Goal: Task Accomplishment & Management: Manage account settings

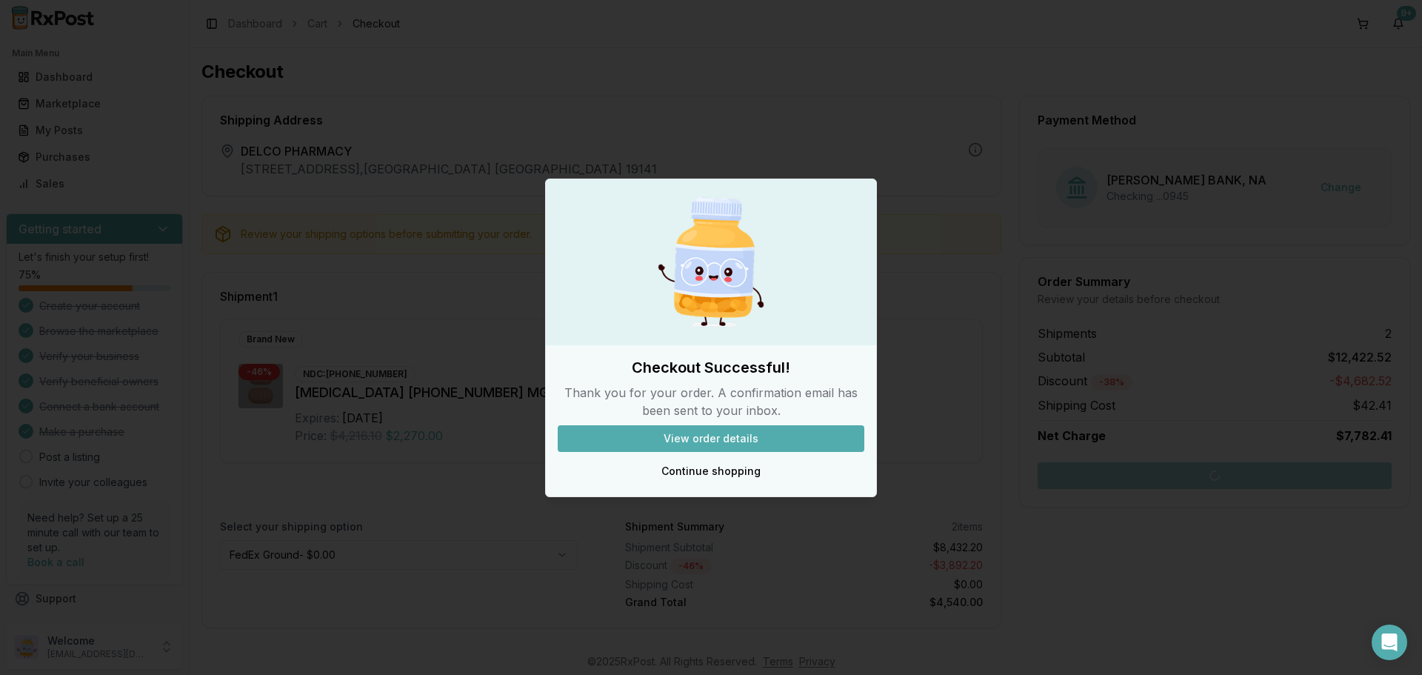
scroll to position [404, 0]
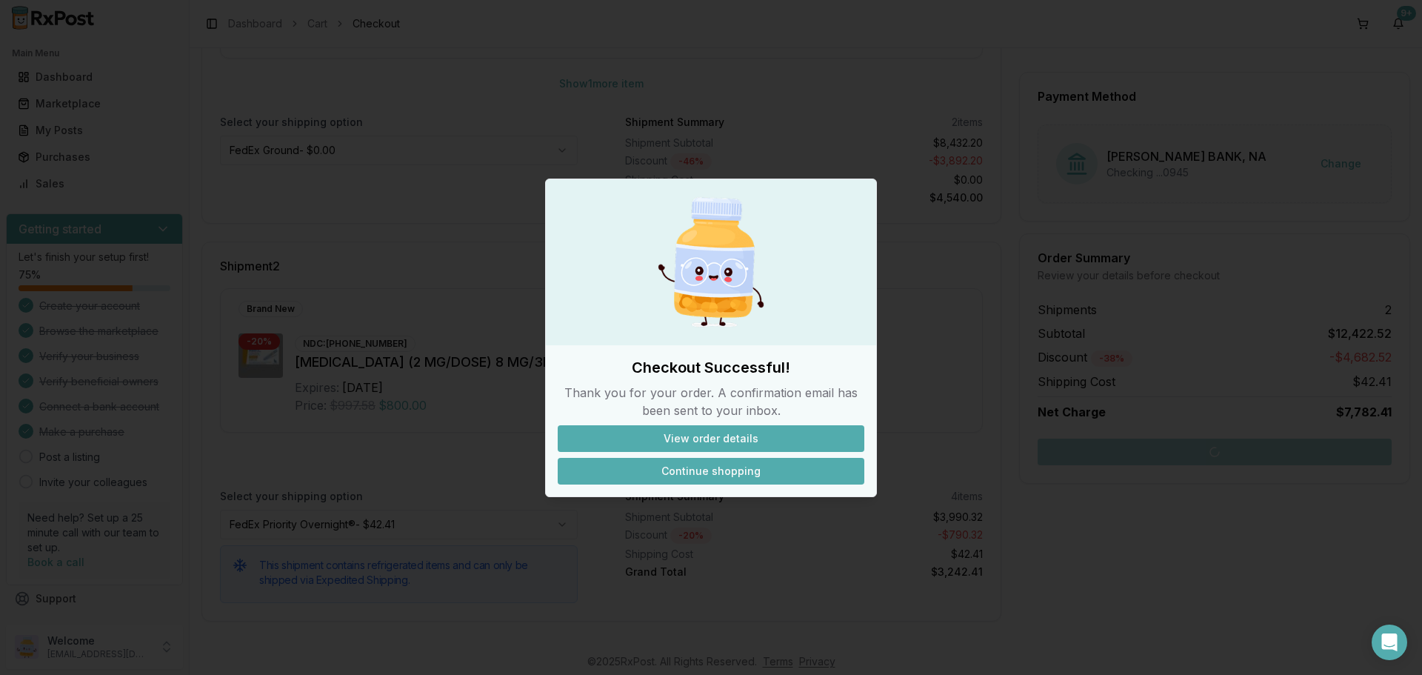
click at [669, 470] on button "Continue shopping" at bounding box center [711, 471] width 307 height 27
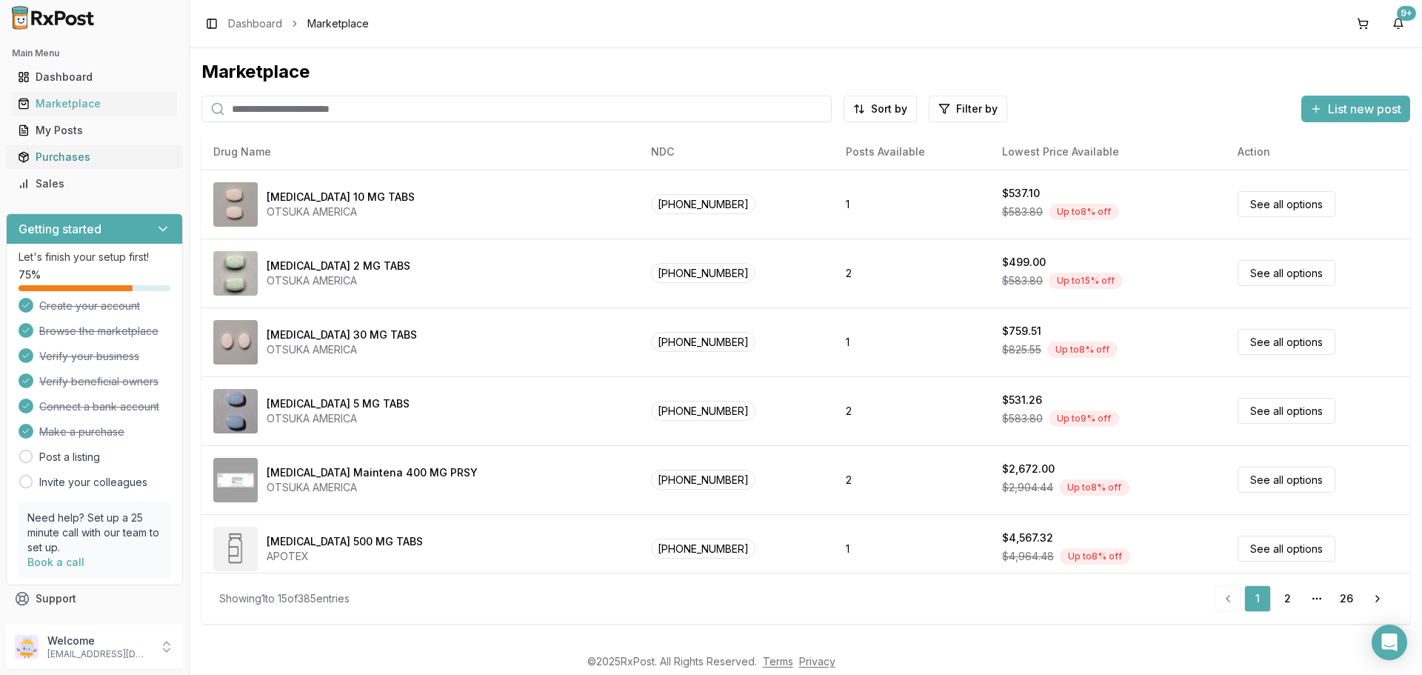
click at [59, 156] on div "Purchases" at bounding box center [94, 157] width 153 height 15
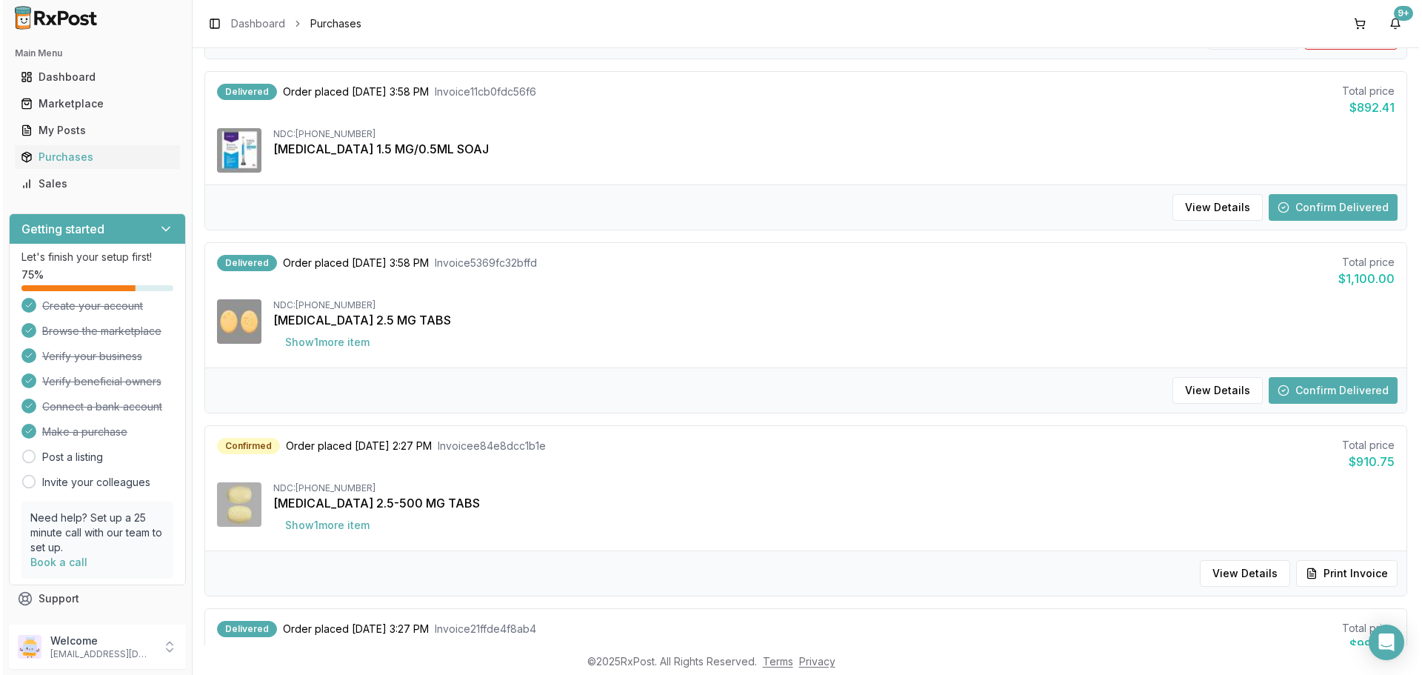
scroll to position [592, 0]
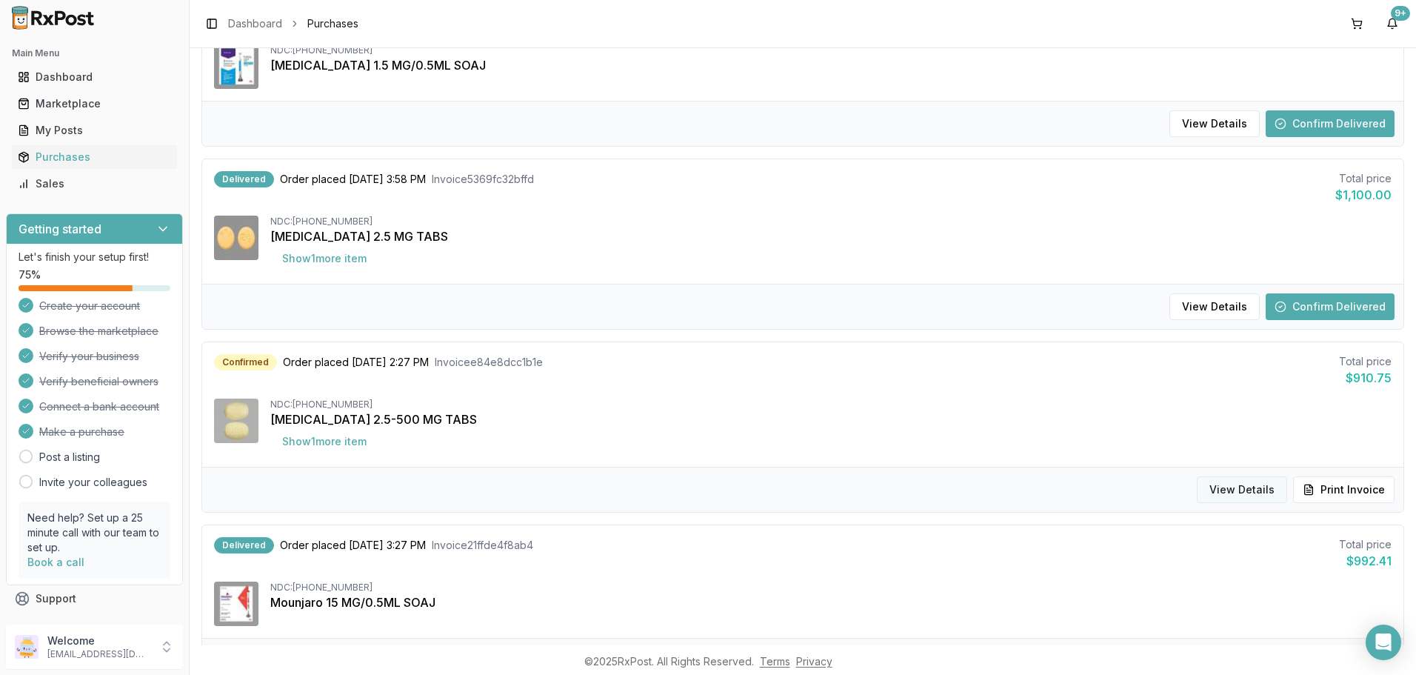
click at [1241, 492] on button "View Details" at bounding box center [1242, 489] width 90 height 27
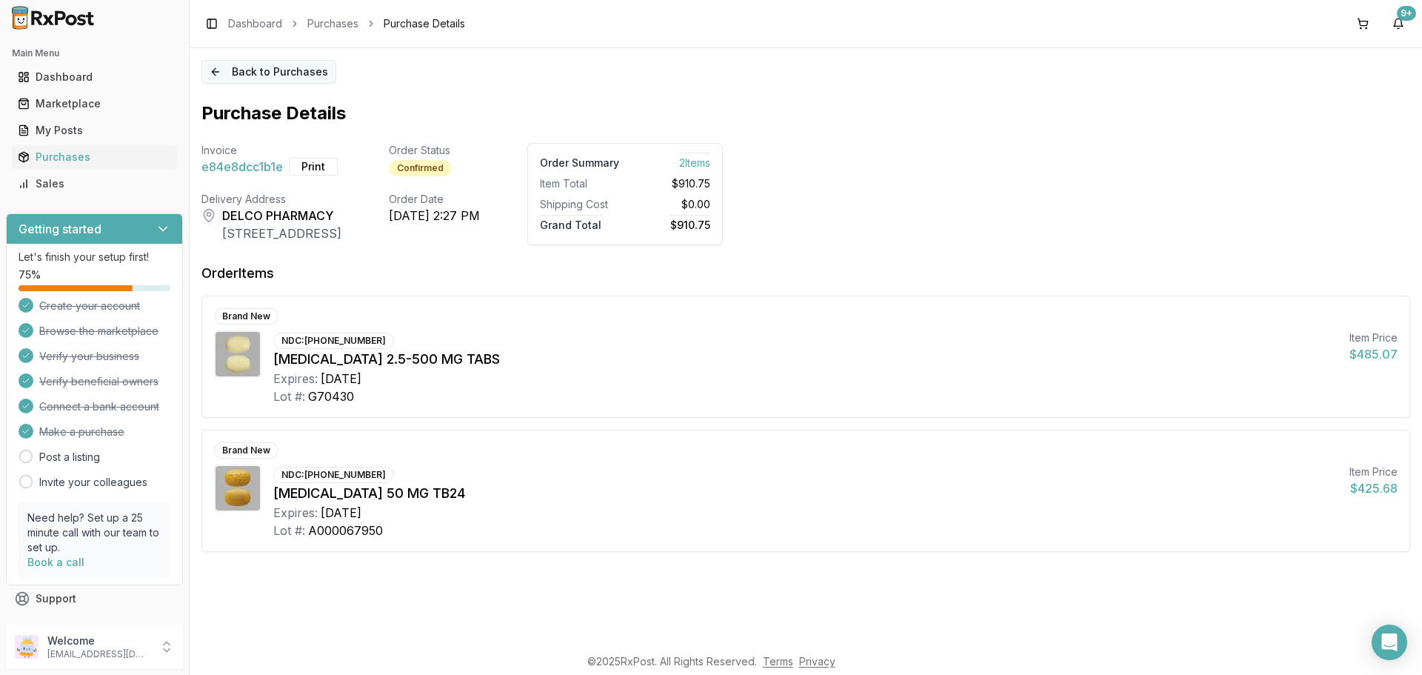
click at [216, 74] on button "Back to Purchases" at bounding box center [268, 72] width 135 height 24
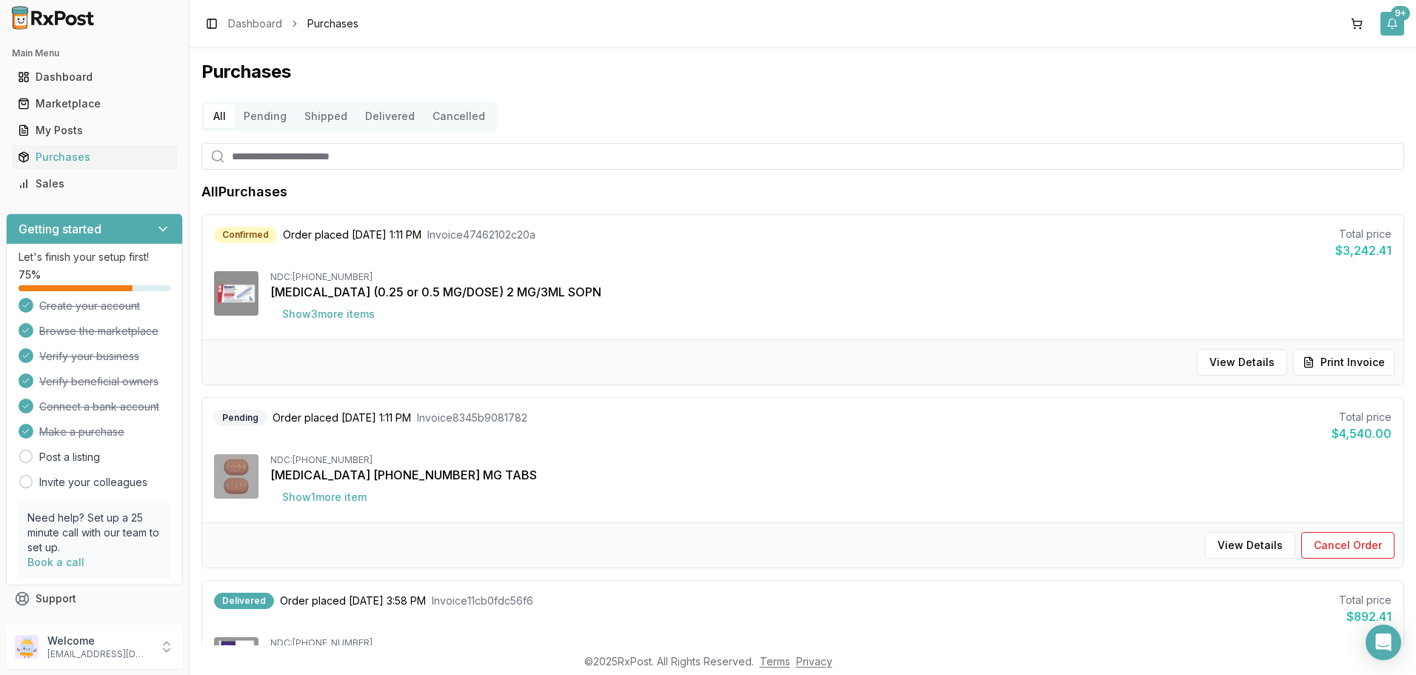
click at [1397, 19] on div "9+" at bounding box center [1400, 13] width 19 height 15
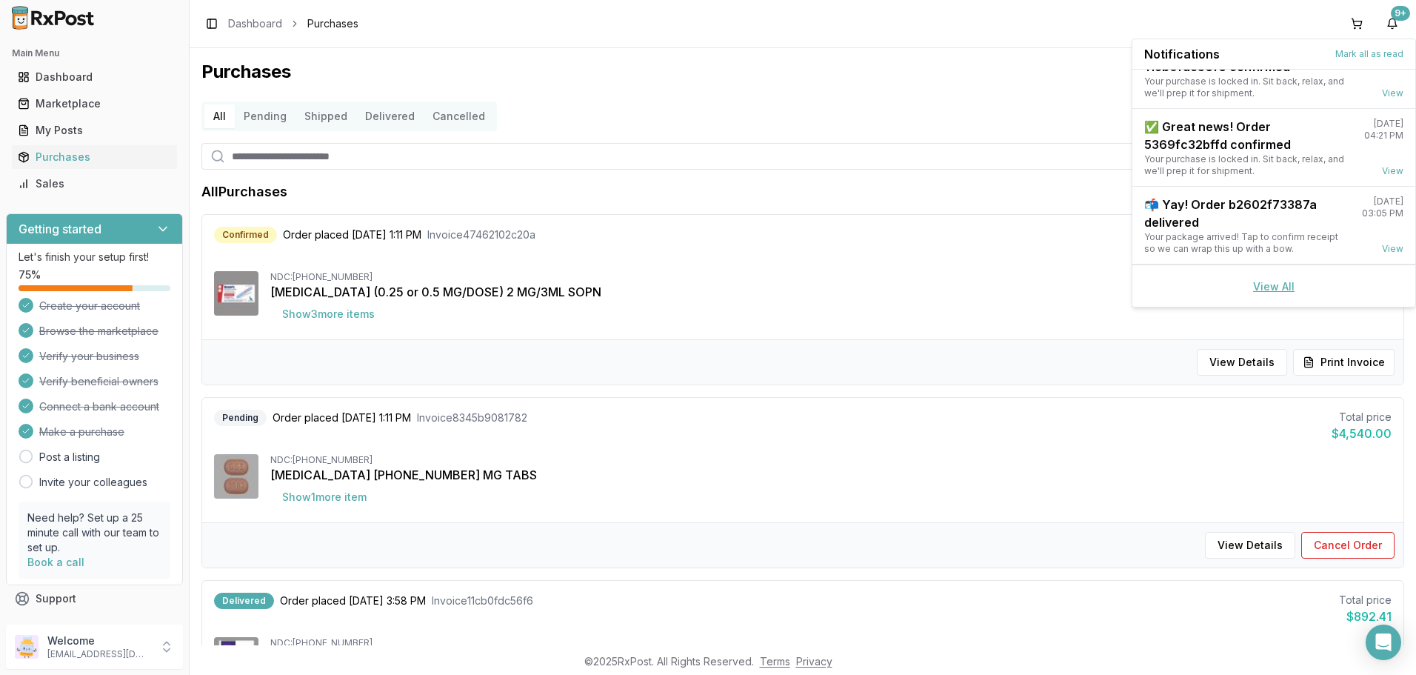
click at [1266, 281] on link "View All" at bounding box center [1273, 286] width 41 height 13
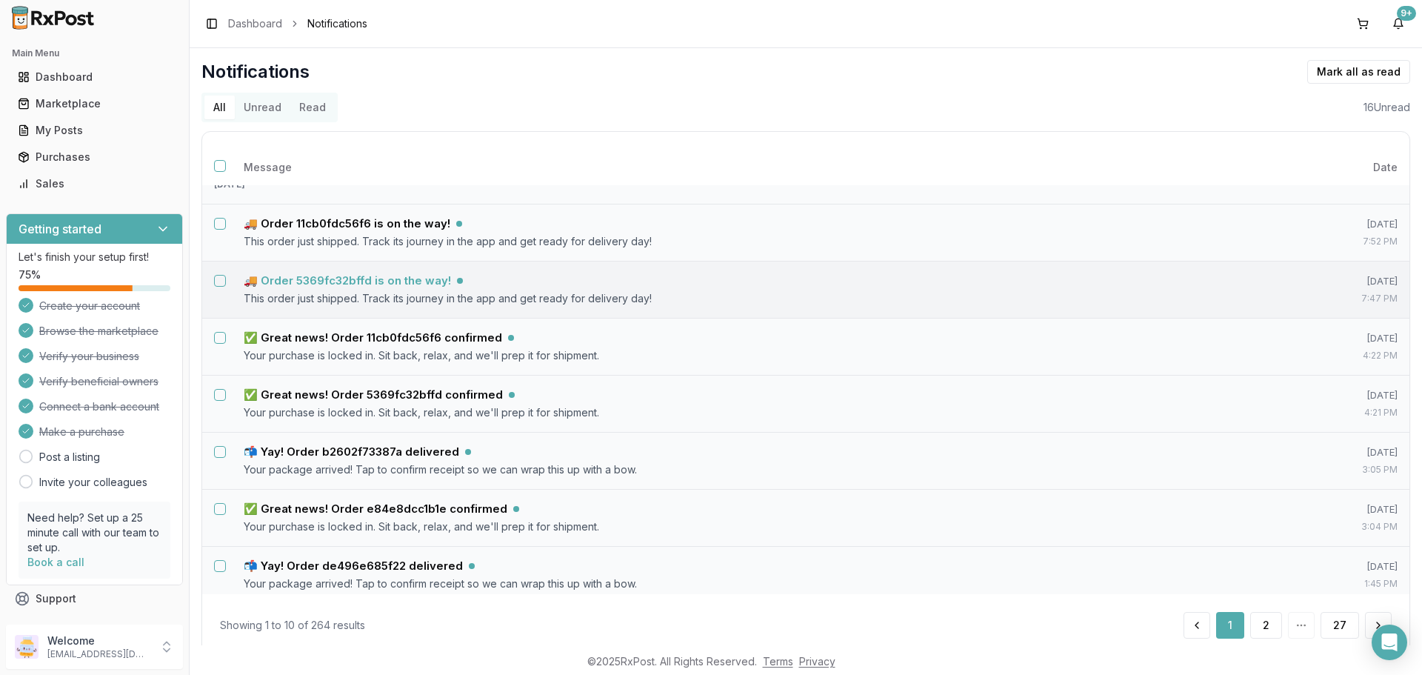
scroll to position [240, 0]
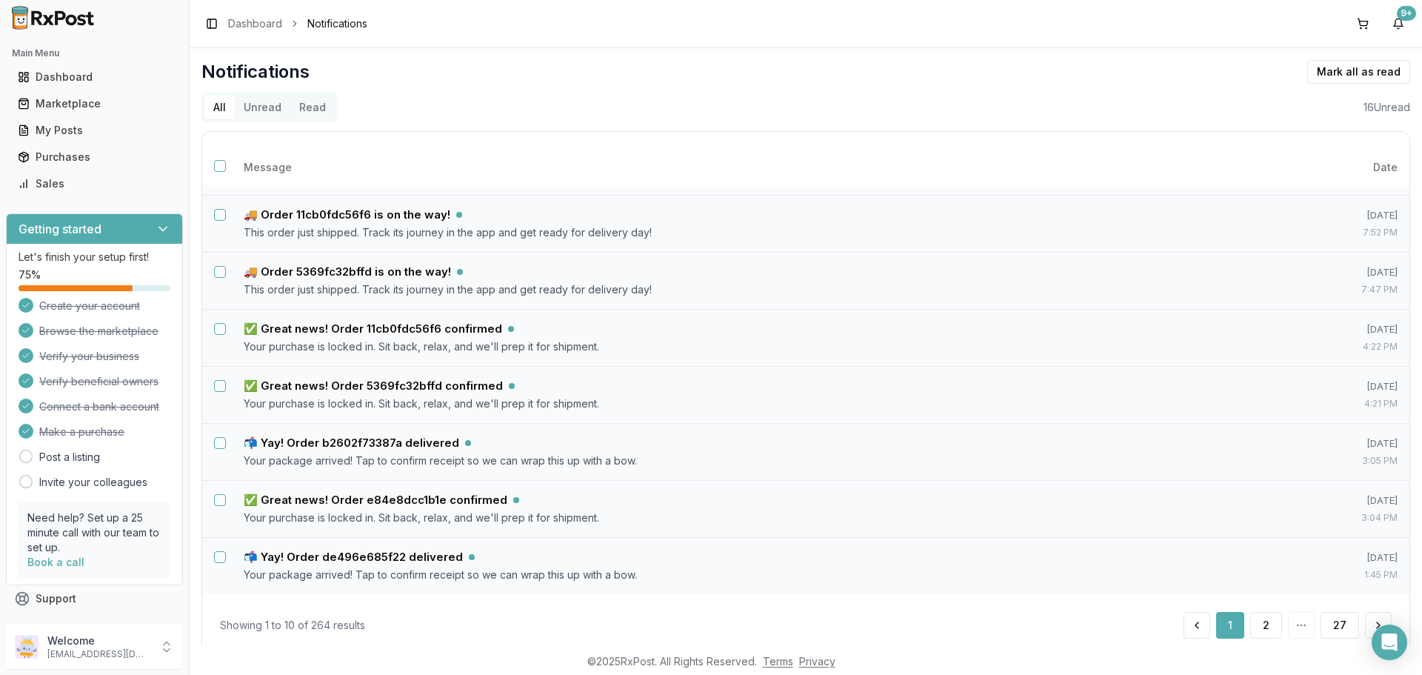
click at [264, 112] on button "Unread" at bounding box center [263, 108] width 56 height 24
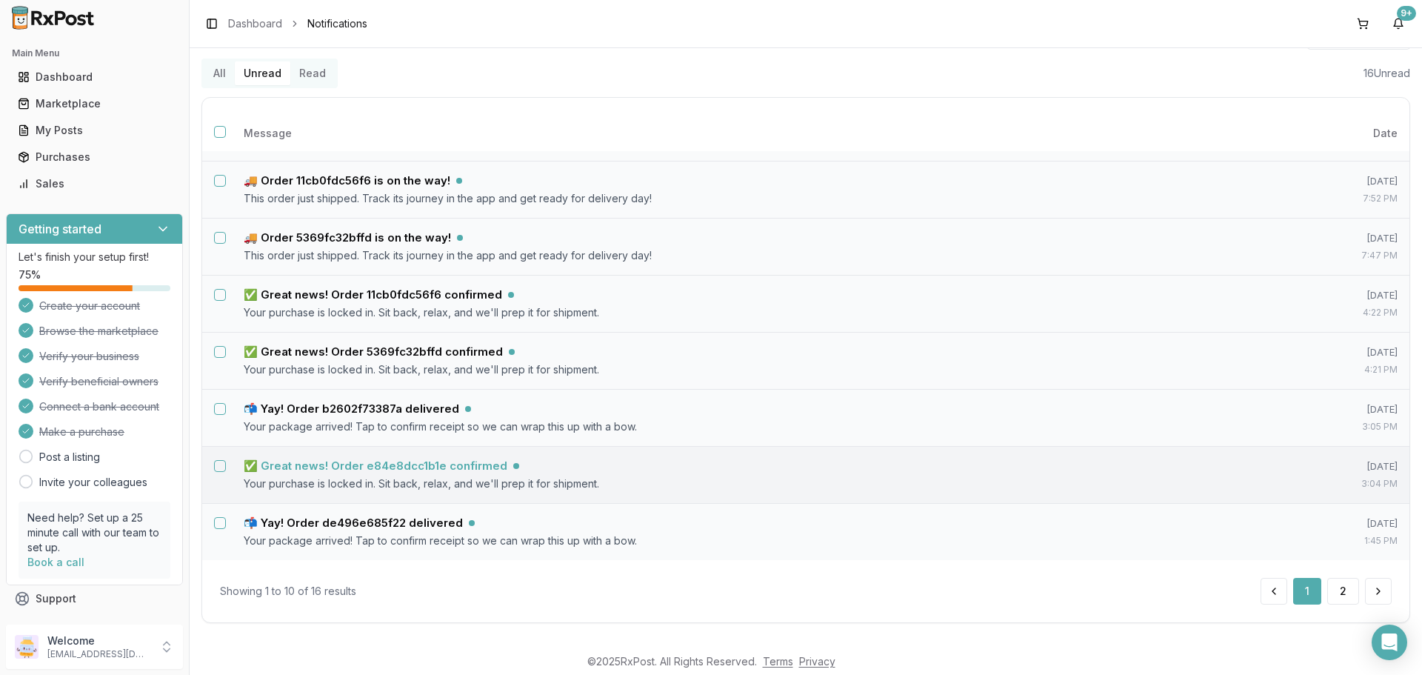
scroll to position [36, 0]
click at [1343, 588] on button "2" at bounding box center [1343, 589] width 32 height 27
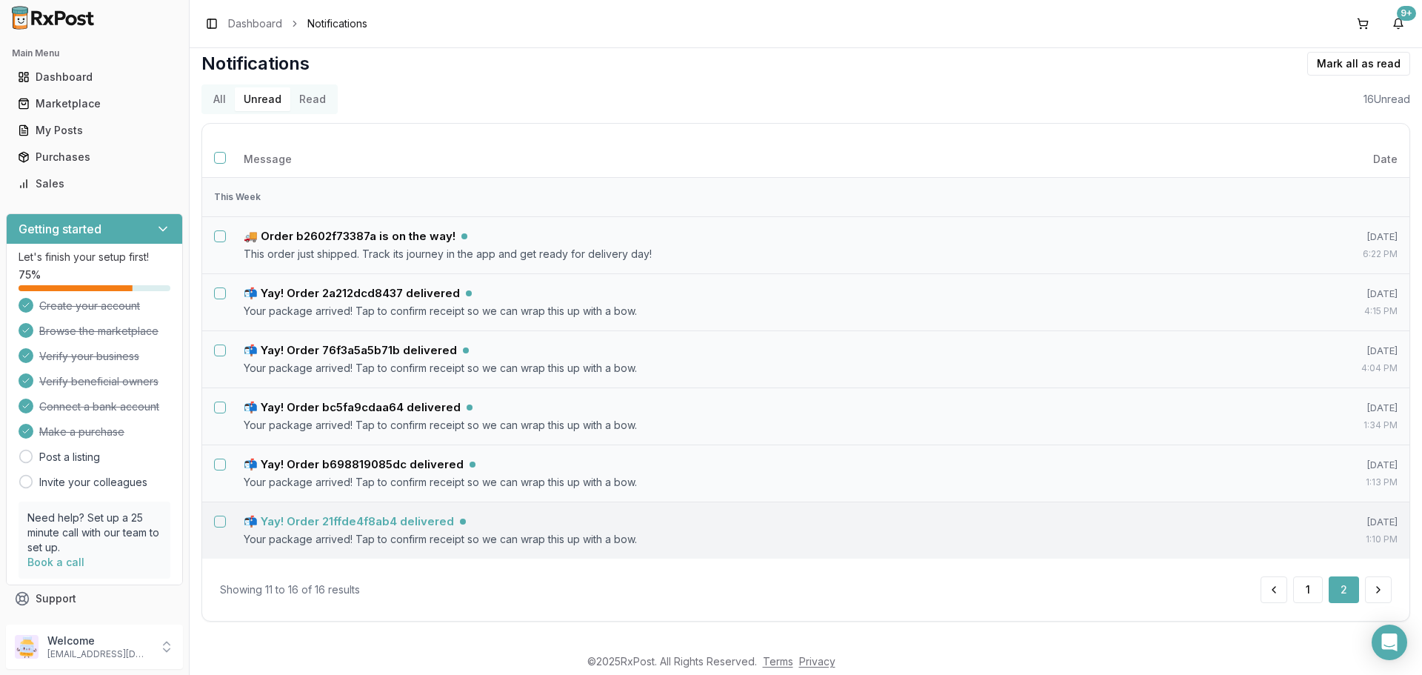
click at [398, 521] on h5 "📬 Yay! Order 21ffde4f8ab4 delivered" at bounding box center [349, 521] width 210 height 15
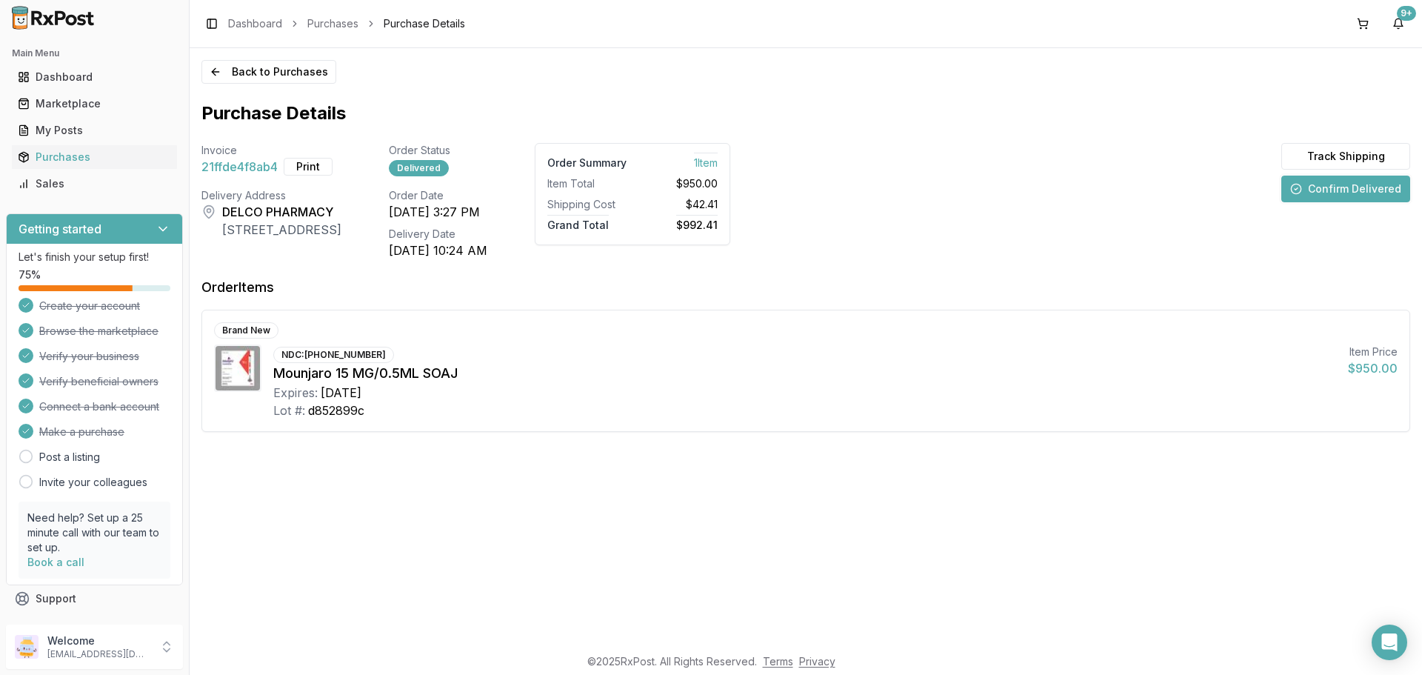
click at [1334, 190] on button "Confirm Delivered" at bounding box center [1345, 189] width 129 height 27
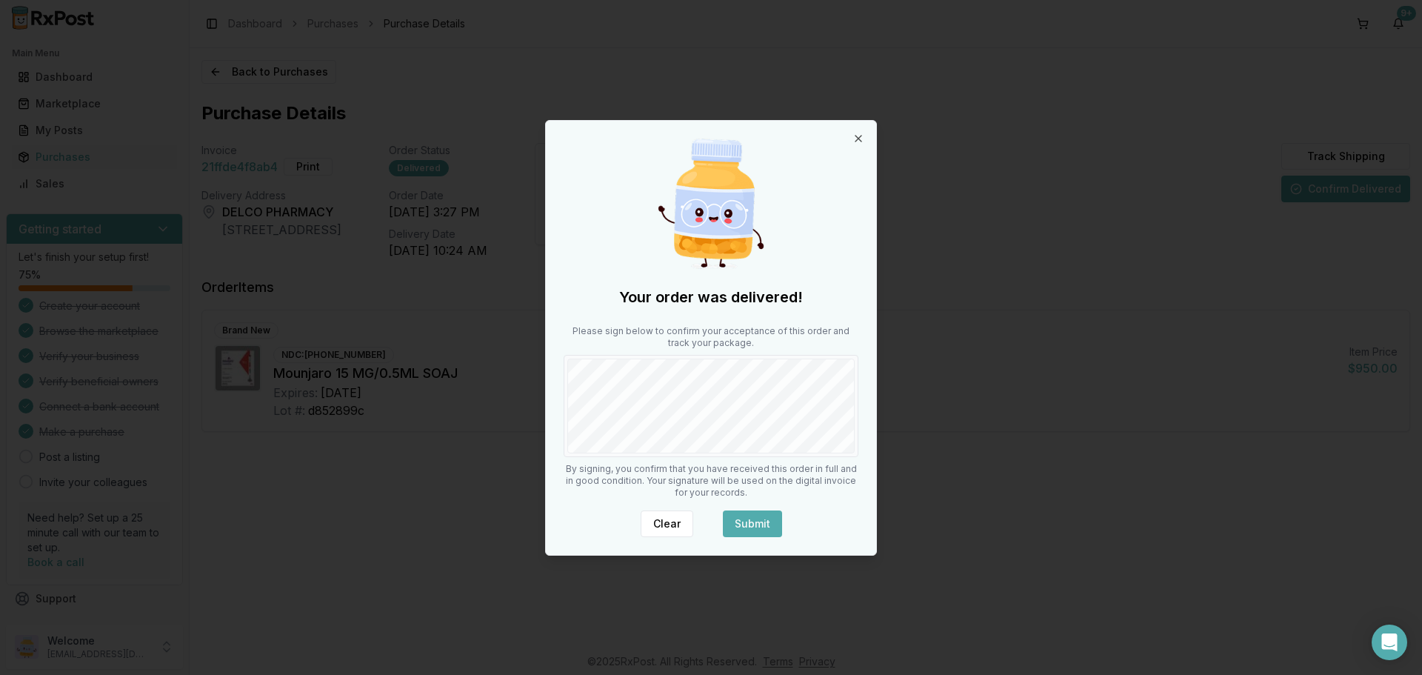
click at [762, 519] on button "Submit" at bounding box center [752, 523] width 59 height 27
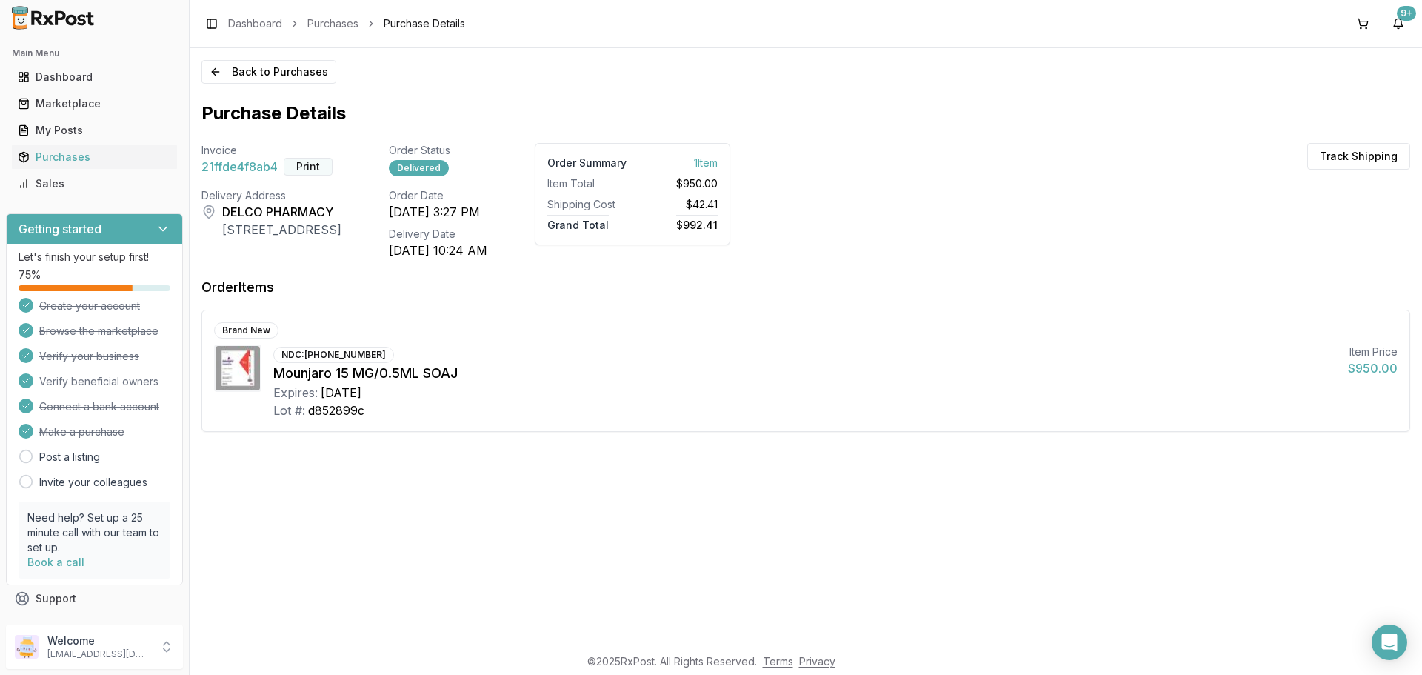
click at [314, 167] on button "Print" at bounding box center [308, 167] width 49 height 18
click at [1394, 27] on button "9+" at bounding box center [1398, 24] width 24 height 24
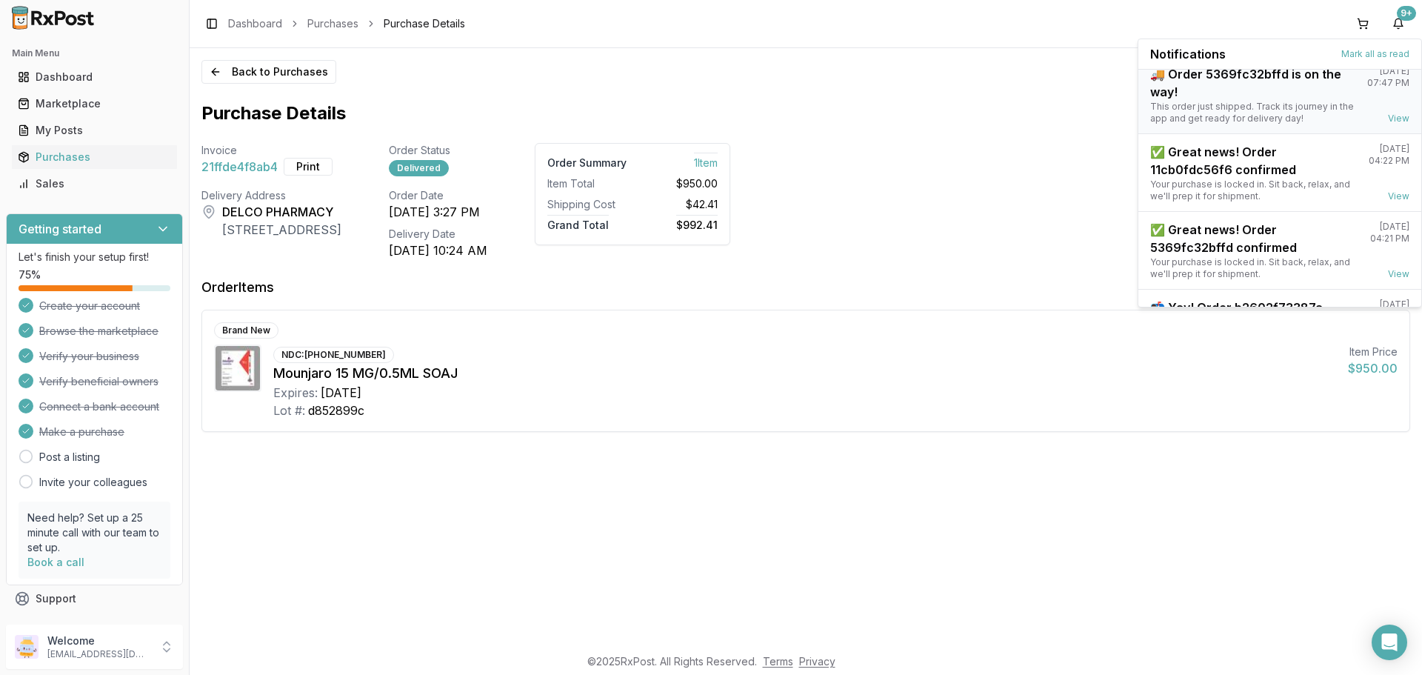
scroll to position [194, 0]
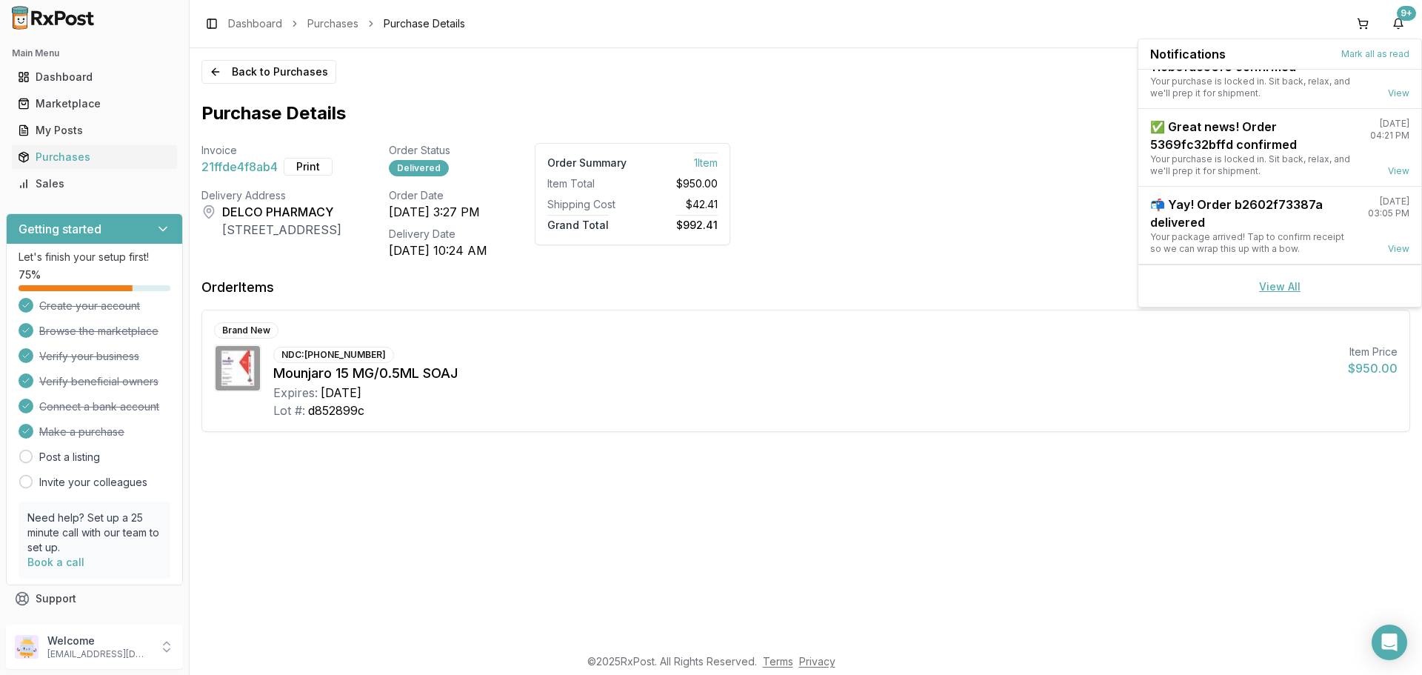
click at [1273, 284] on link "View All" at bounding box center [1279, 286] width 41 height 13
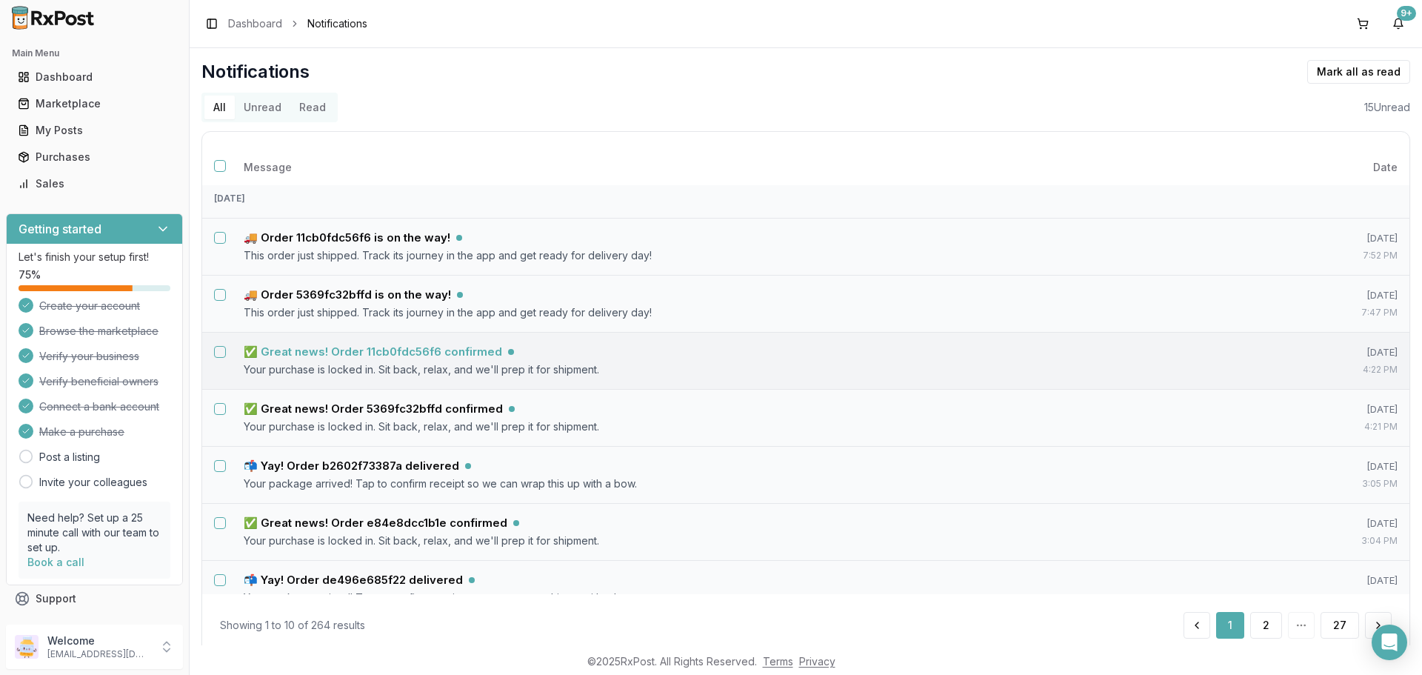
scroll to position [240, 0]
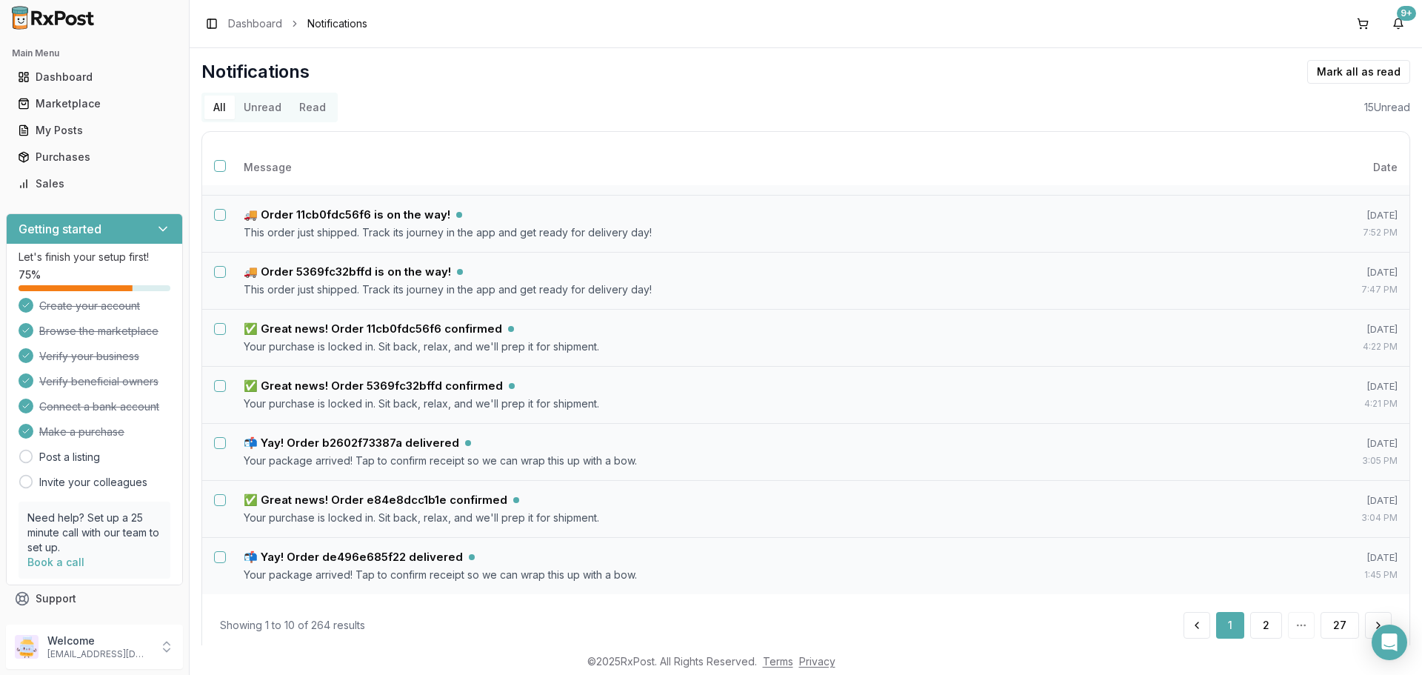
click at [269, 113] on button "Unread" at bounding box center [263, 108] width 56 height 24
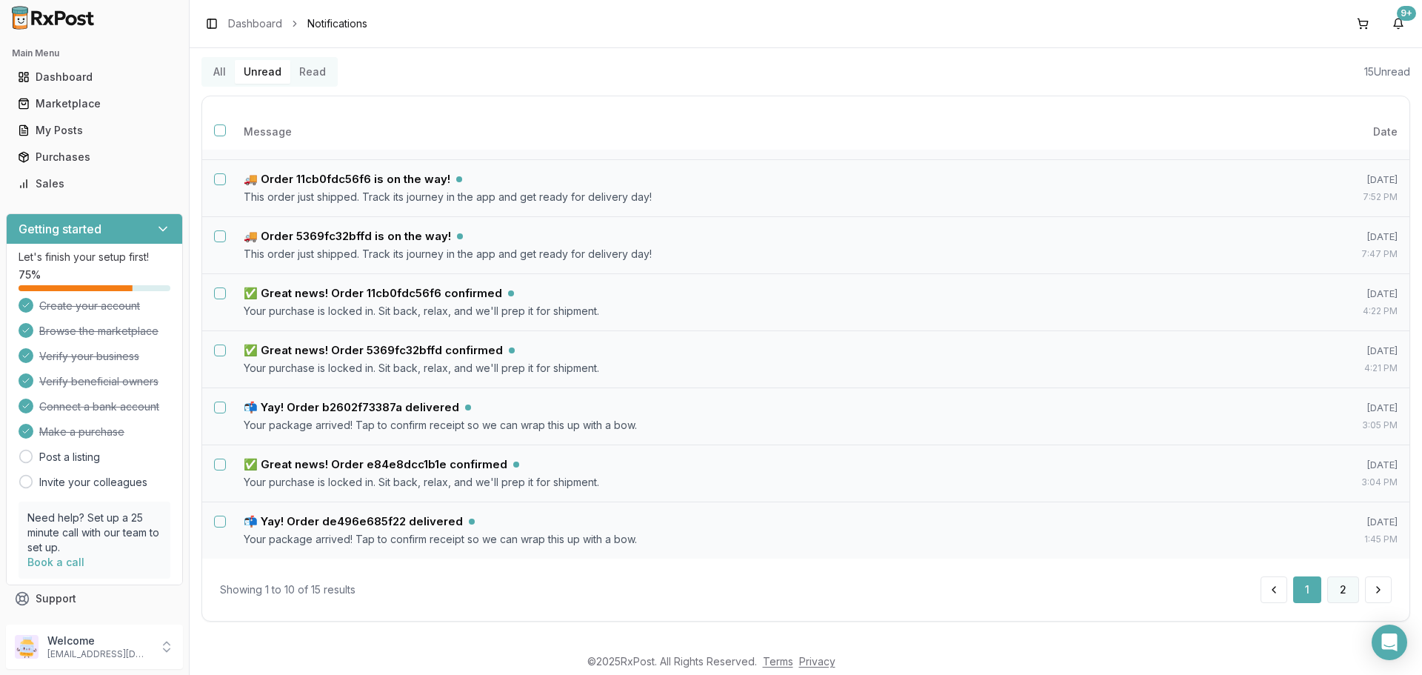
click at [1332, 587] on button "2" at bounding box center [1343, 589] width 32 height 27
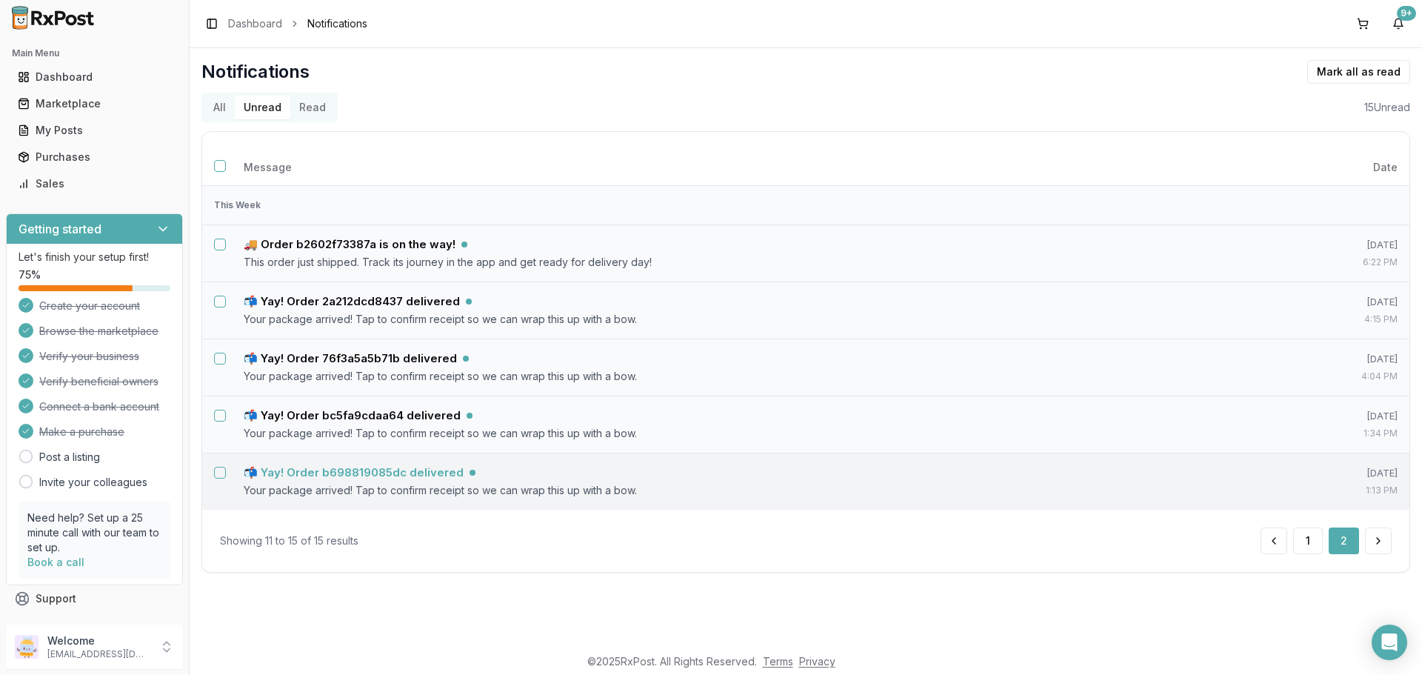
click at [332, 472] on h5 "📬 Yay! Order b698819085dc delivered" at bounding box center [354, 472] width 220 height 15
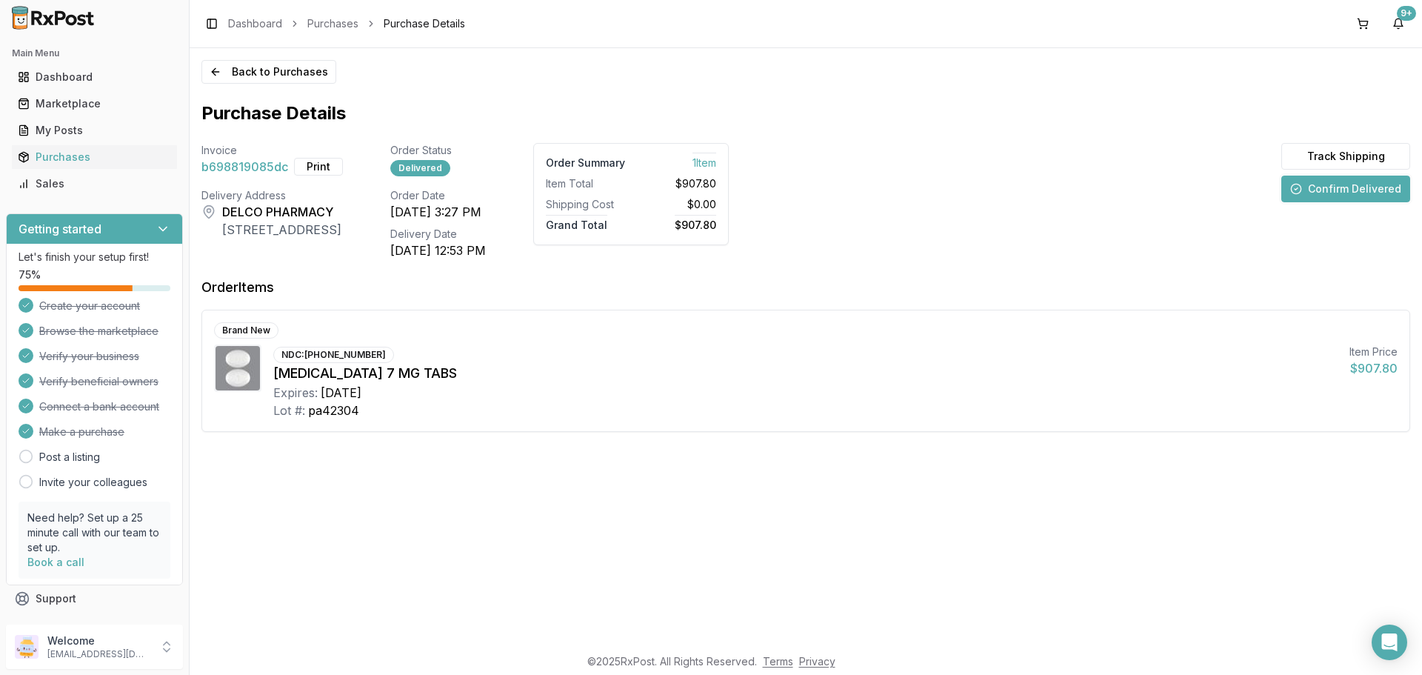
click at [1356, 184] on button "Confirm Delivered" at bounding box center [1345, 189] width 129 height 27
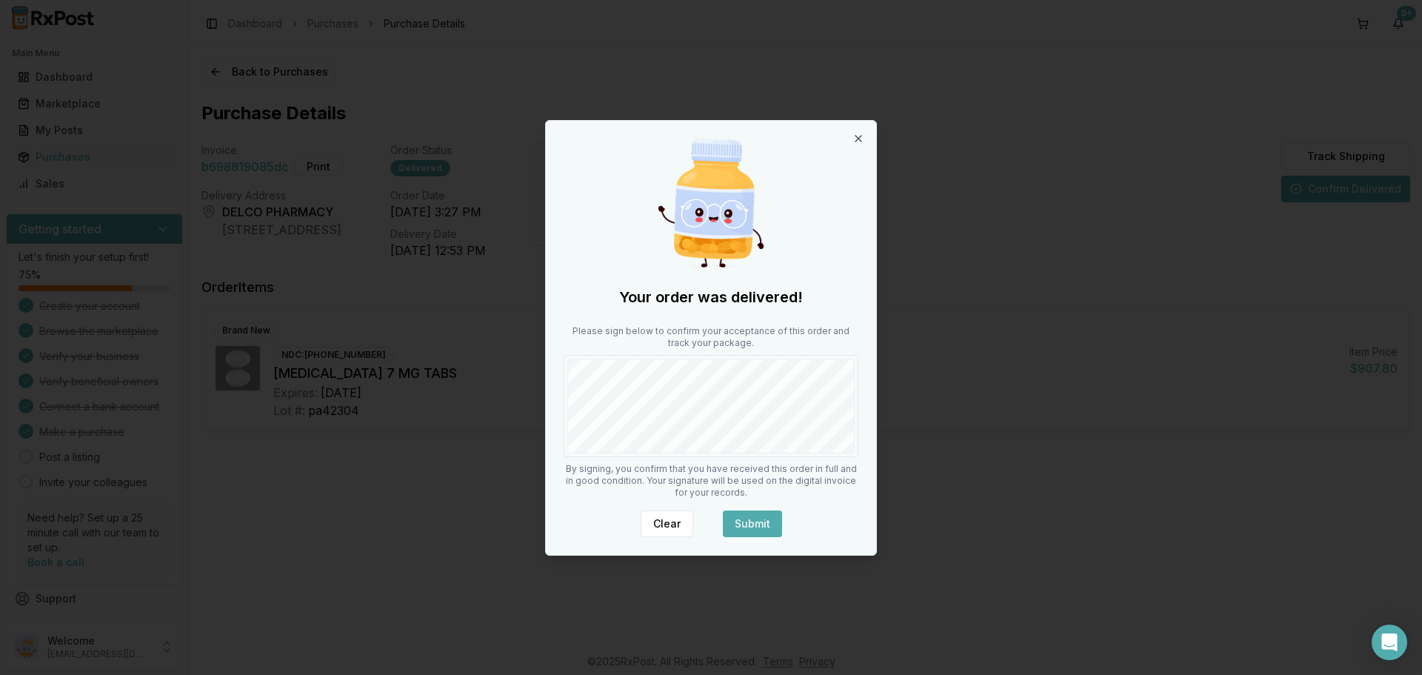
click at [767, 512] on button "Submit" at bounding box center [752, 523] width 59 height 27
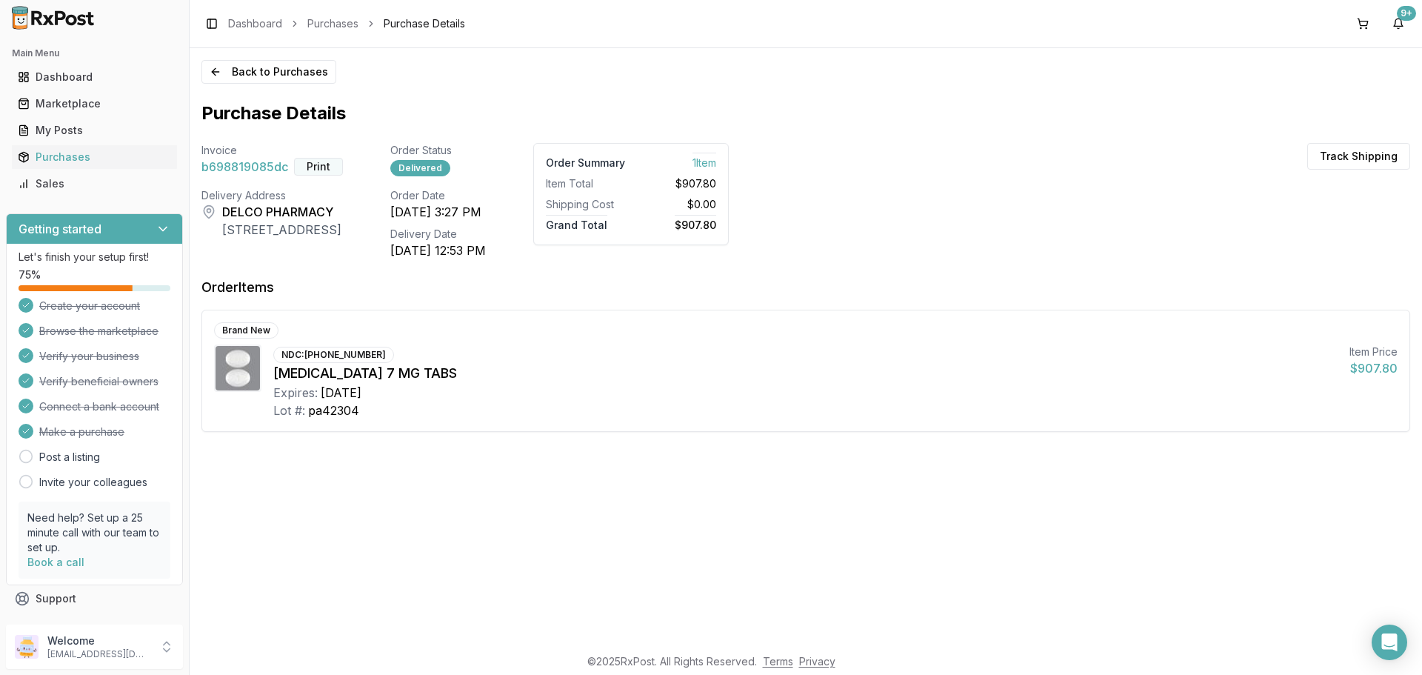
click at [318, 168] on button "Print" at bounding box center [318, 167] width 49 height 18
click at [1391, 26] on button "9+" at bounding box center [1398, 24] width 24 height 24
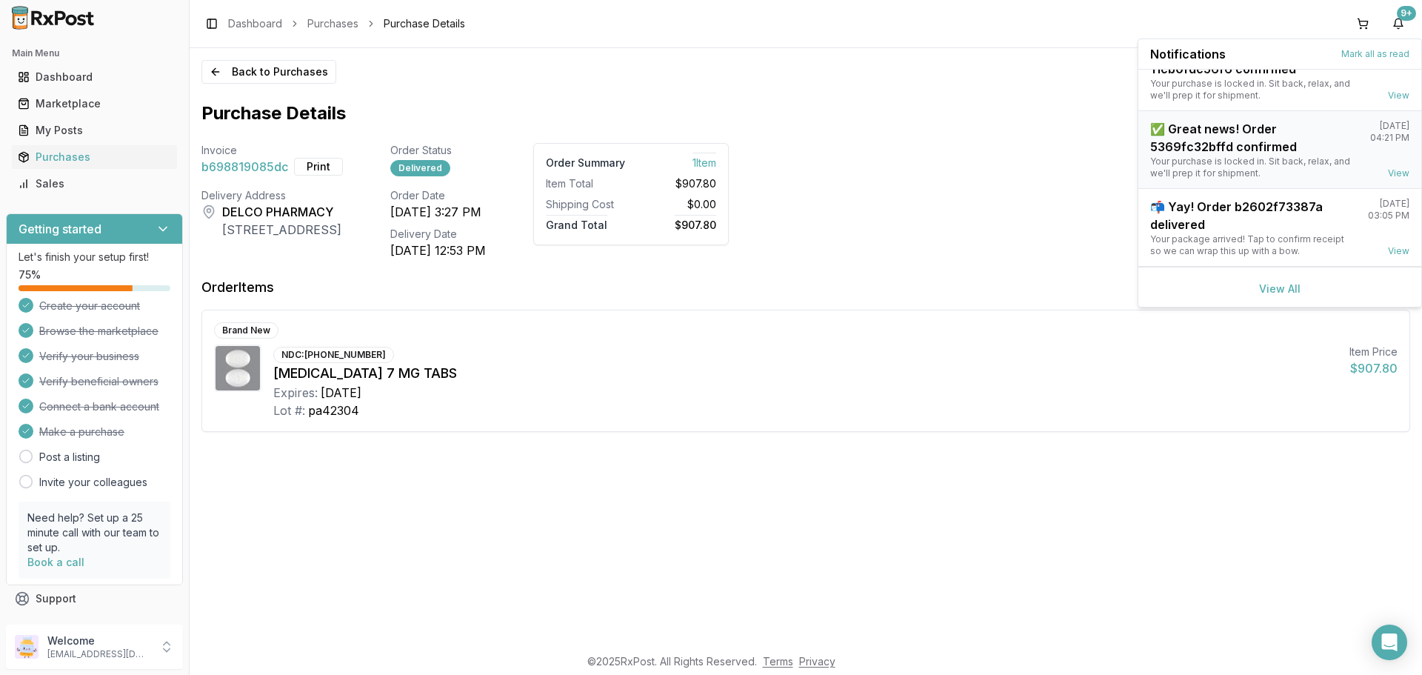
scroll to position [194, 0]
click at [1274, 286] on link "View All" at bounding box center [1279, 286] width 41 height 13
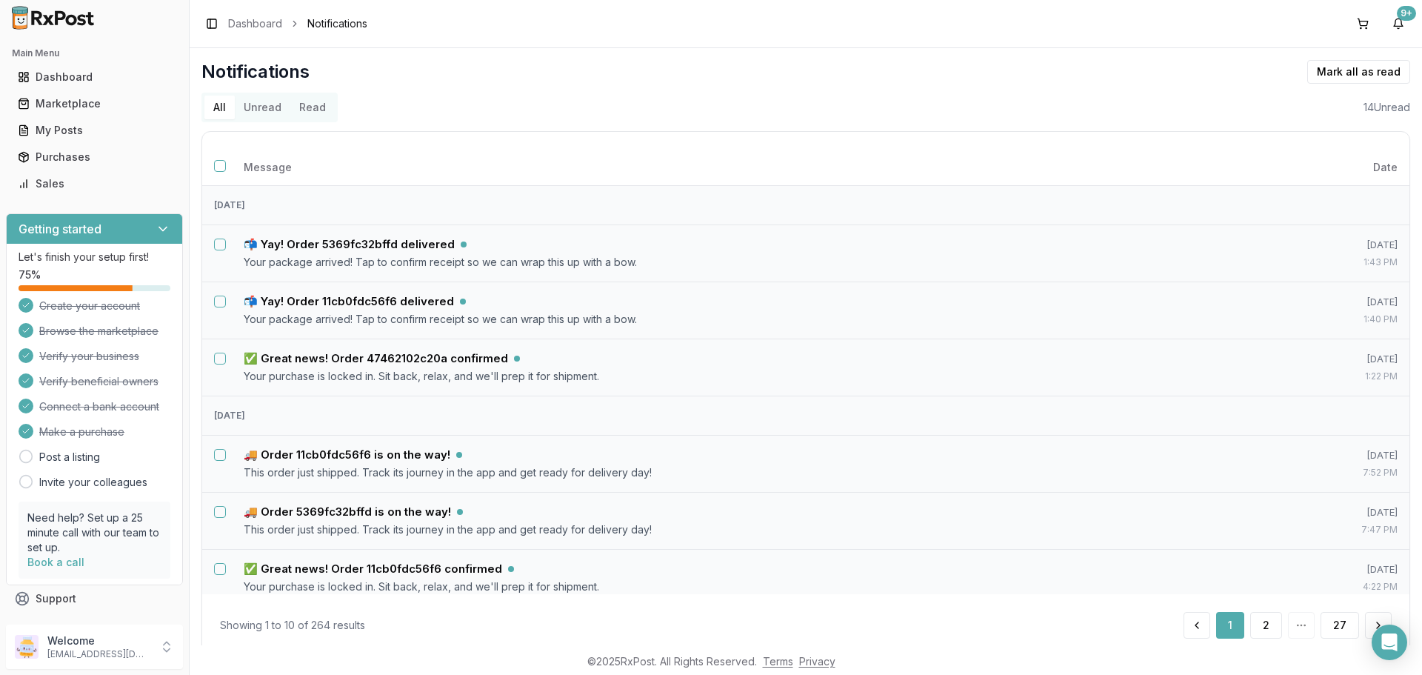
click at [270, 104] on button "Unread" at bounding box center [263, 108] width 56 height 24
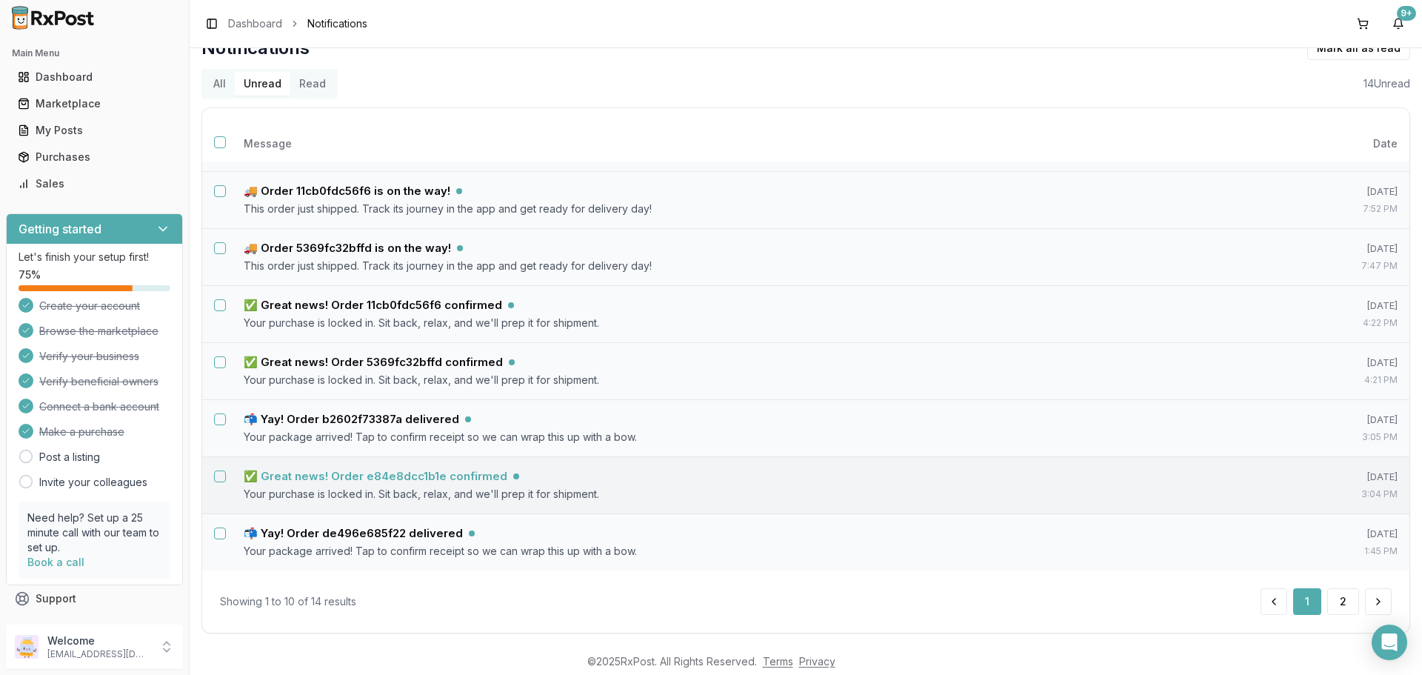
scroll to position [36, 0]
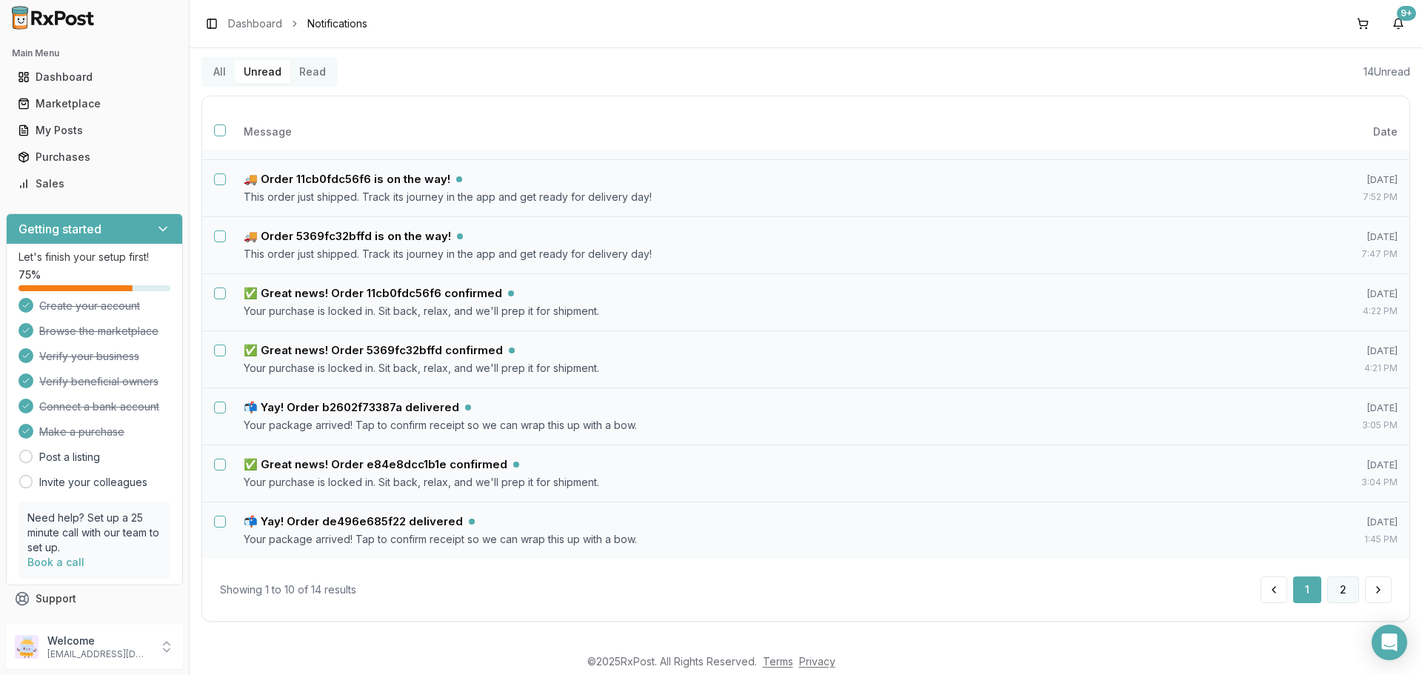
click at [1337, 584] on button "2" at bounding box center [1343, 589] width 32 height 27
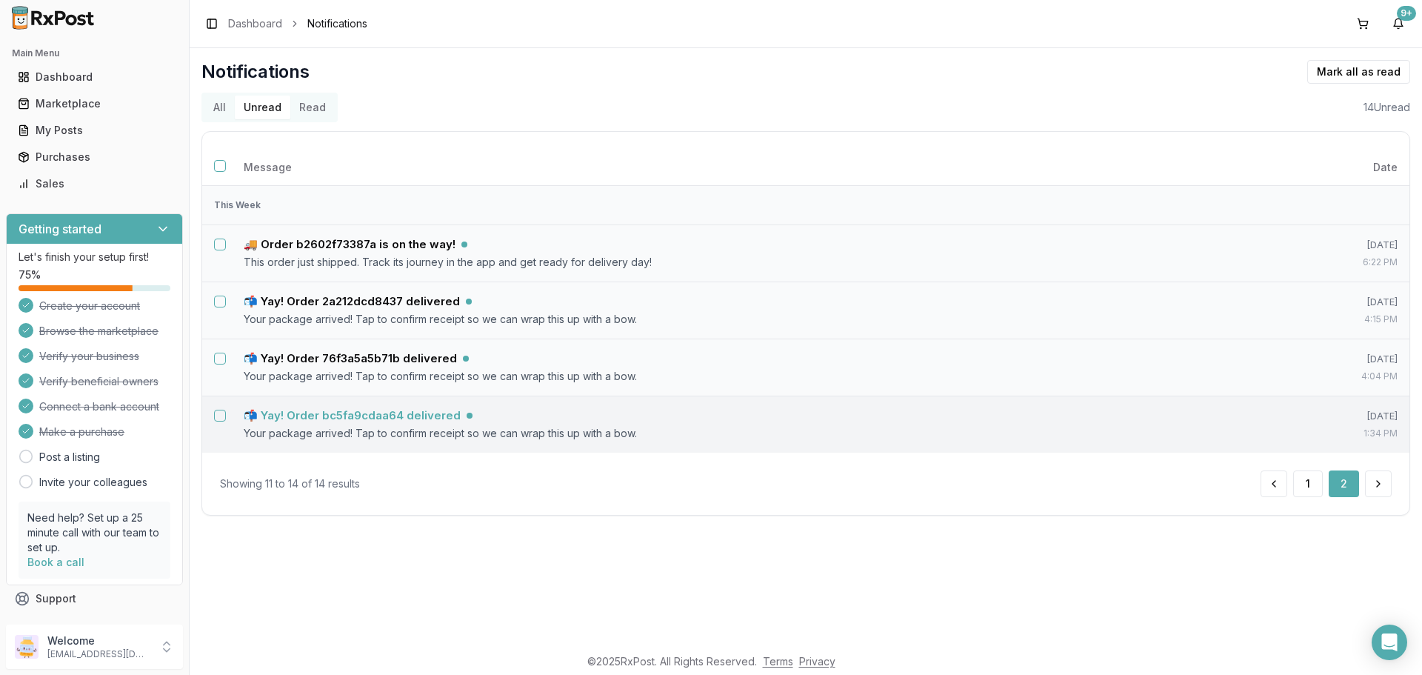
click at [375, 413] on h5 "📬 Yay! Order bc5fa9cdaa64 delivered" at bounding box center [352, 415] width 217 height 15
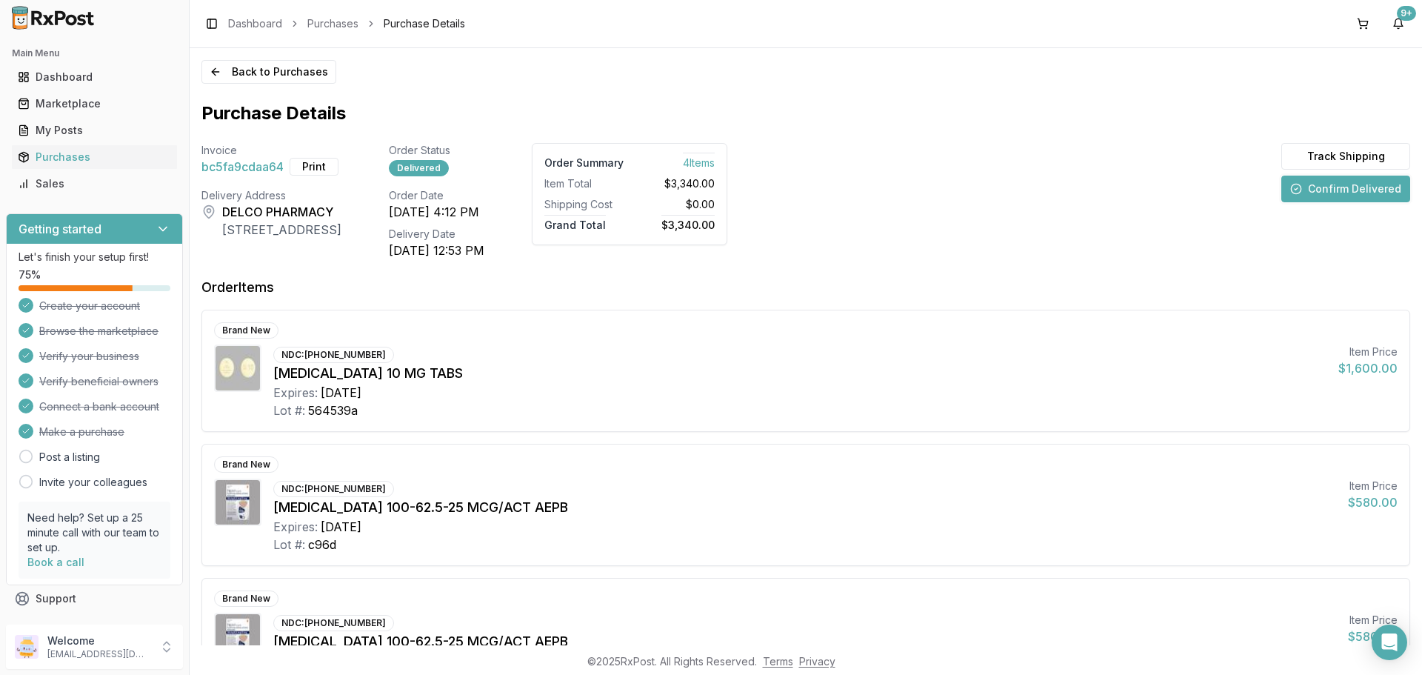
click at [1343, 190] on button "Confirm Delivered" at bounding box center [1345, 189] width 129 height 27
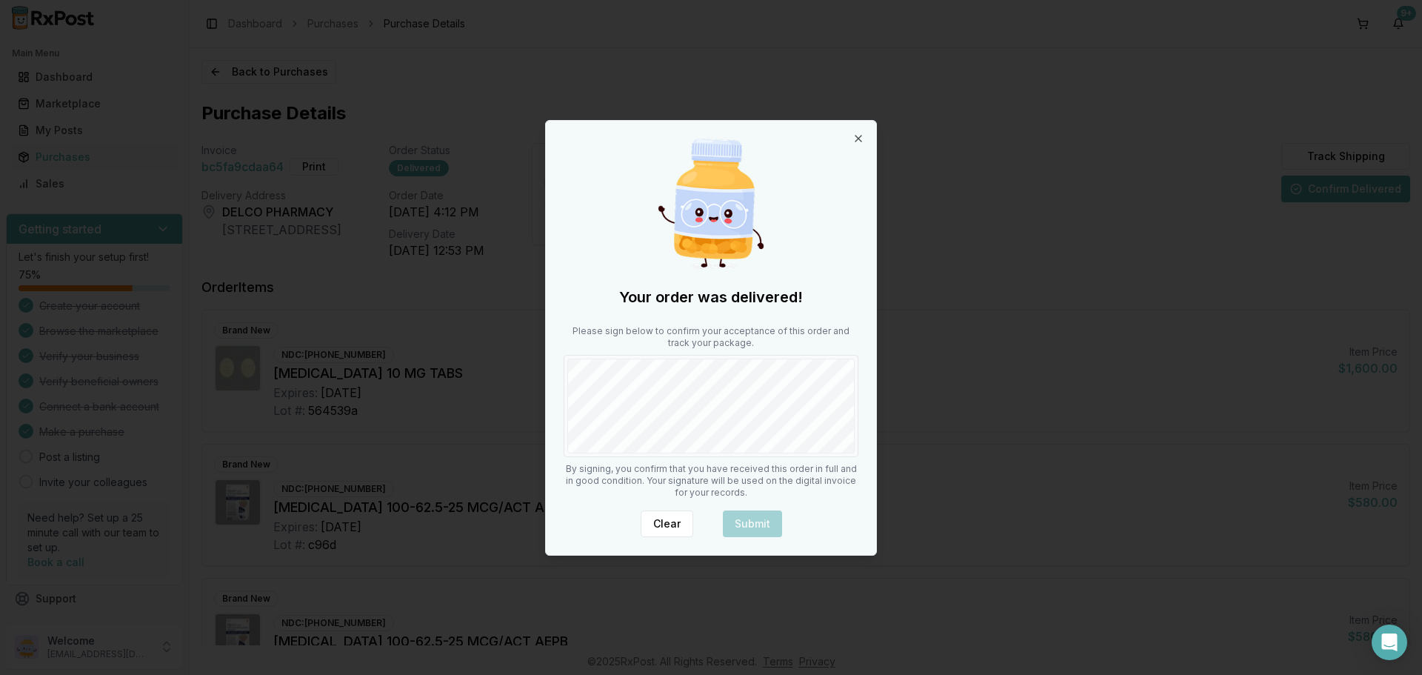
click at [861, 423] on div "Your order was delivered! Please sign below to confirm your acceptance of this …" at bounding box center [711, 338] width 330 height 434
drag, startPoint x: 764, startPoint y: 518, endPoint x: 660, endPoint y: 461, distance: 118.3
click at [764, 517] on button "Submit" at bounding box center [752, 523] width 59 height 27
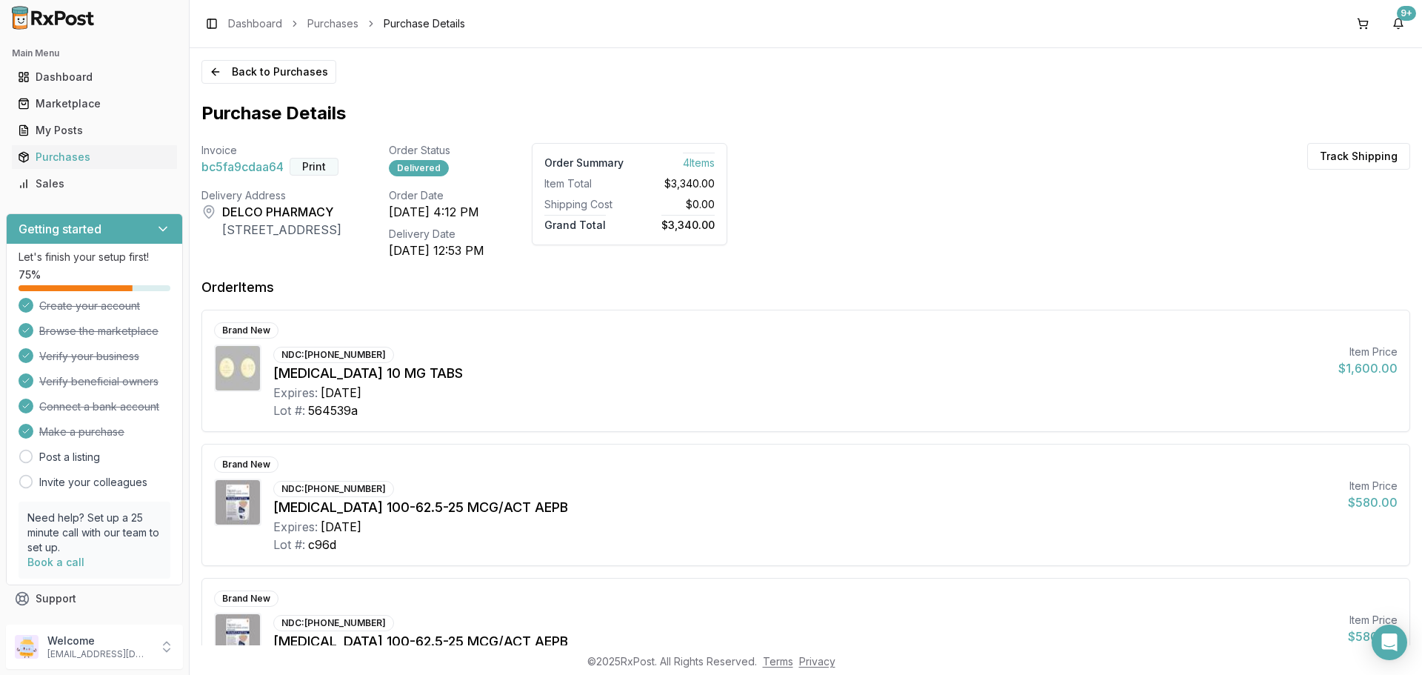
click at [324, 167] on button "Print" at bounding box center [314, 167] width 49 height 18
drag, startPoint x: 1396, startPoint y: 28, endPoint x: 1389, endPoint y: 33, distance: 8.0
click at [1396, 28] on button "9+" at bounding box center [1398, 24] width 24 height 24
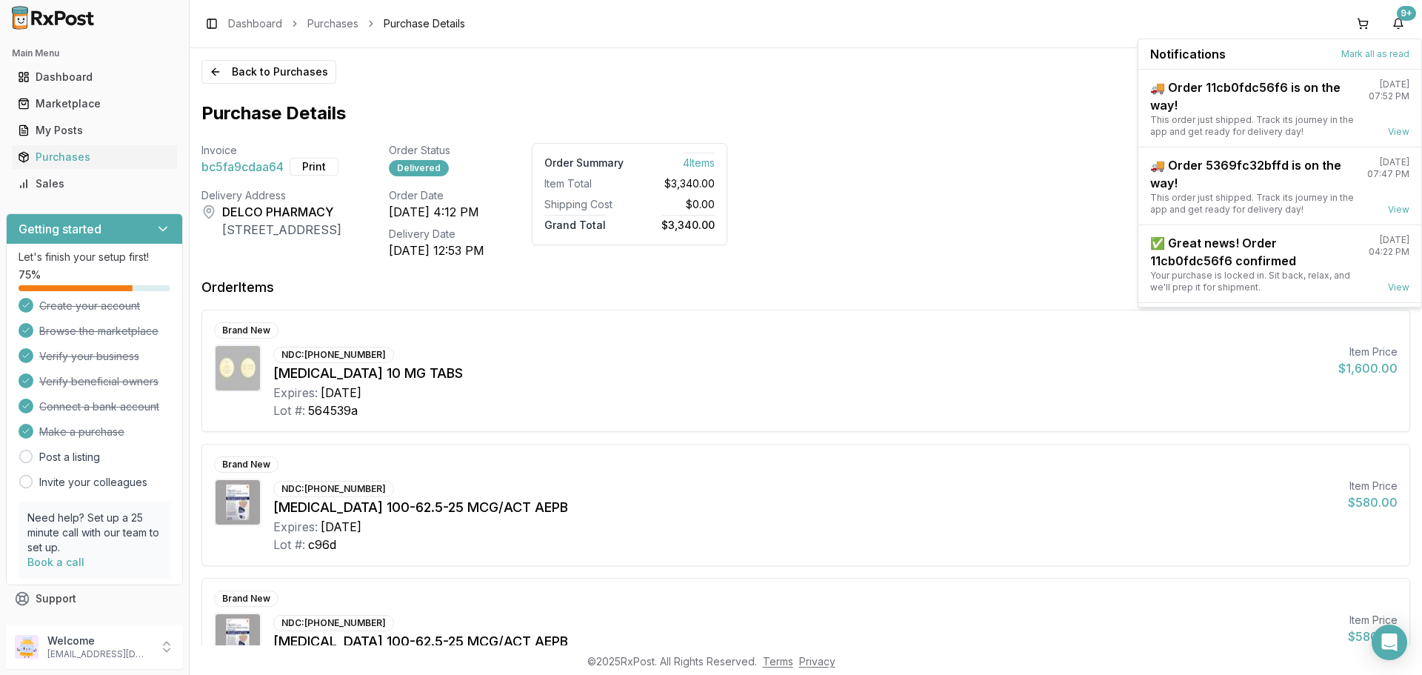
scroll to position [194, 0]
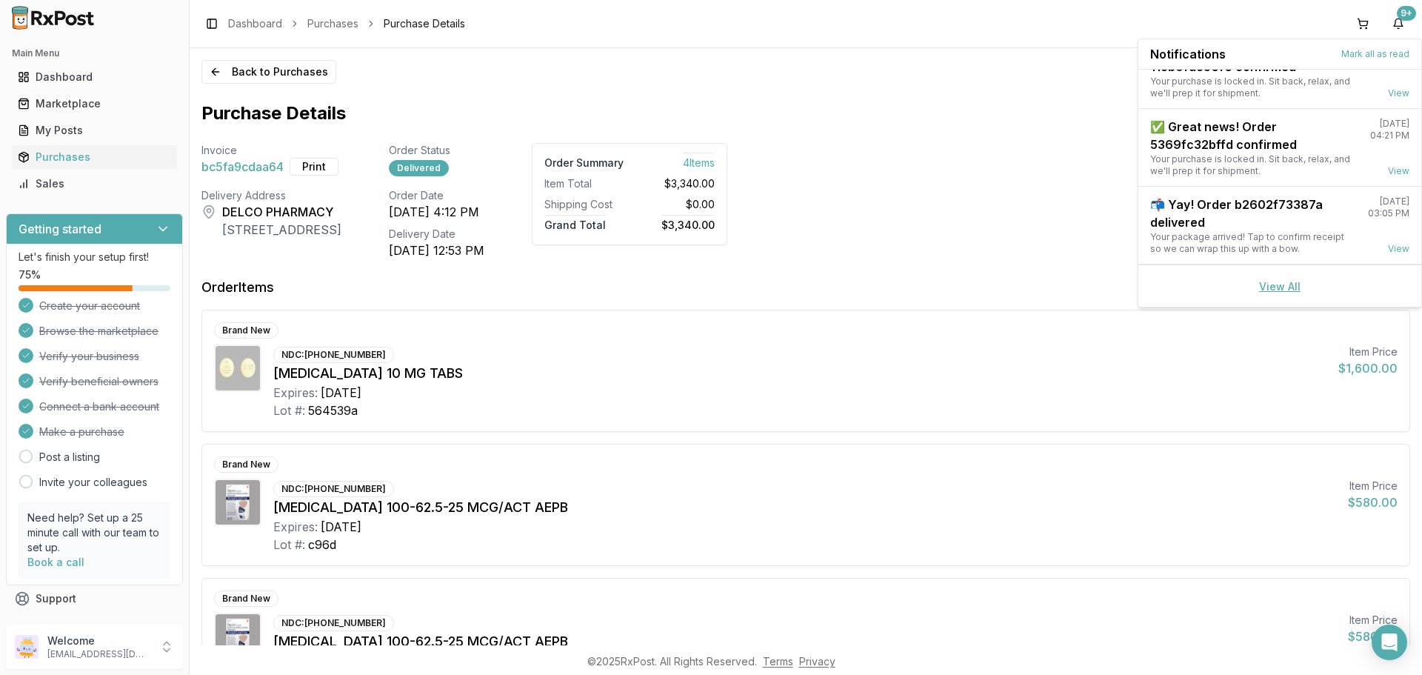
click at [1283, 287] on link "View All" at bounding box center [1279, 286] width 41 height 13
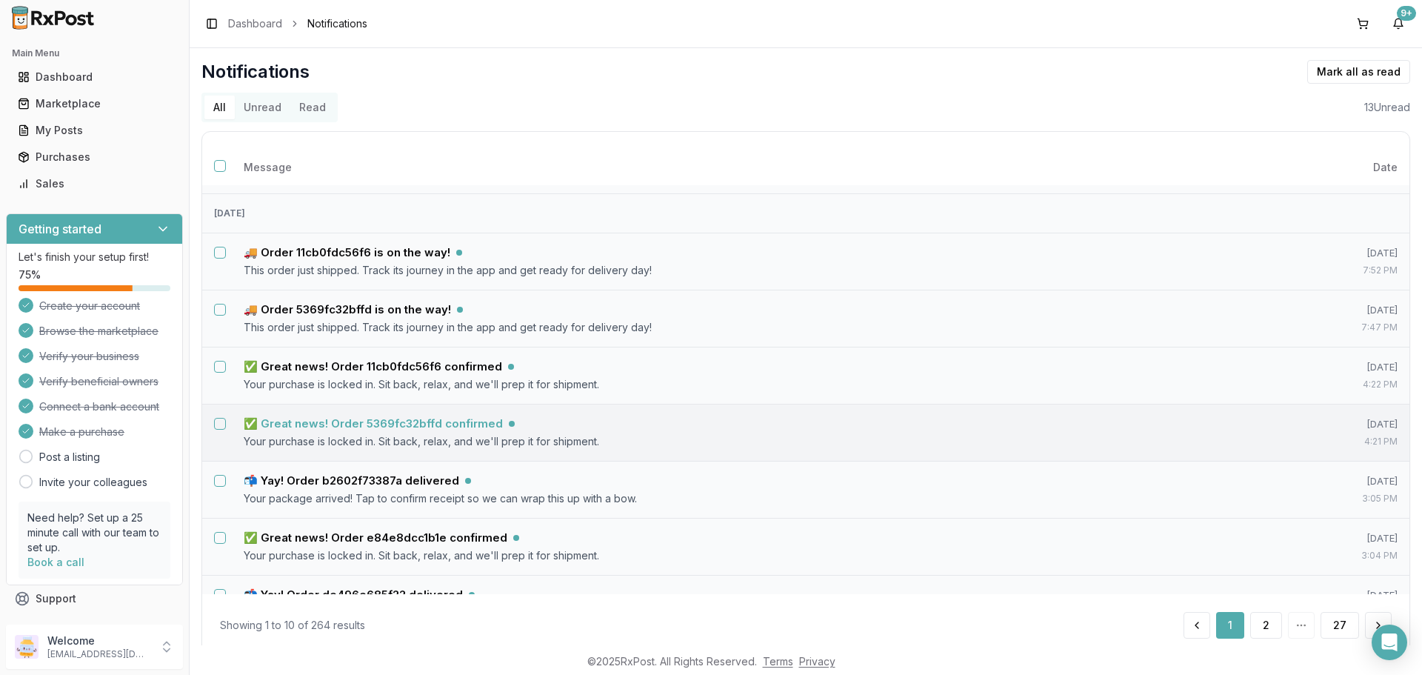
scroll to position [240, 0]
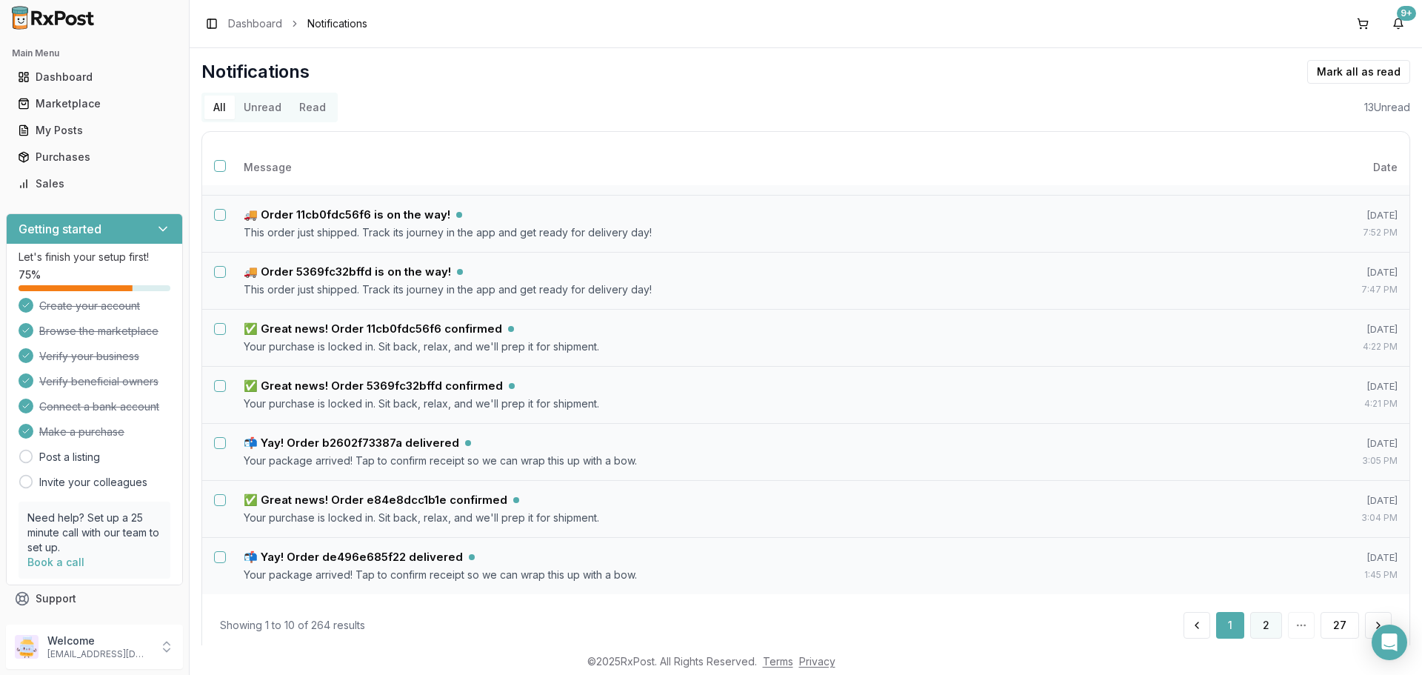
click at [1268, 626] on button "2" at bounding box center [1266, 625] width 32 height 27
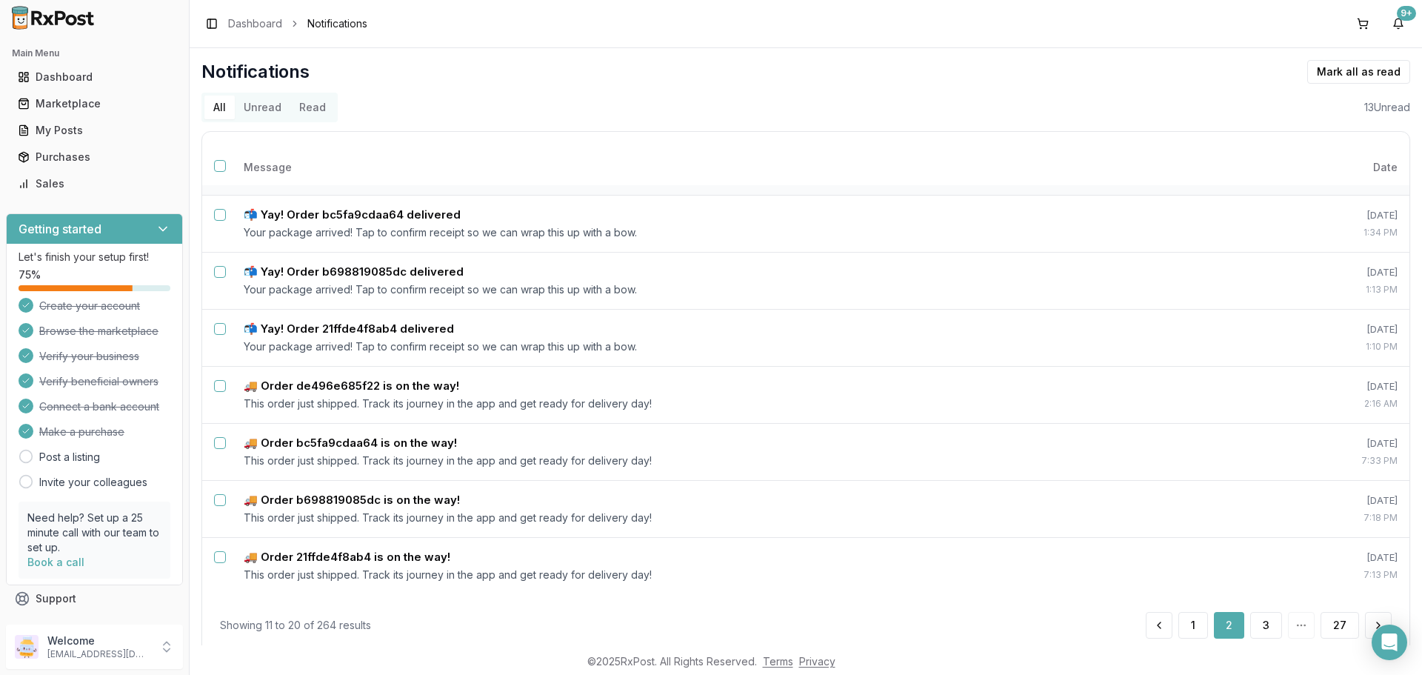
click at [255, 107] on button "Unread" at bounding box center [263, 108] width 56 height 24
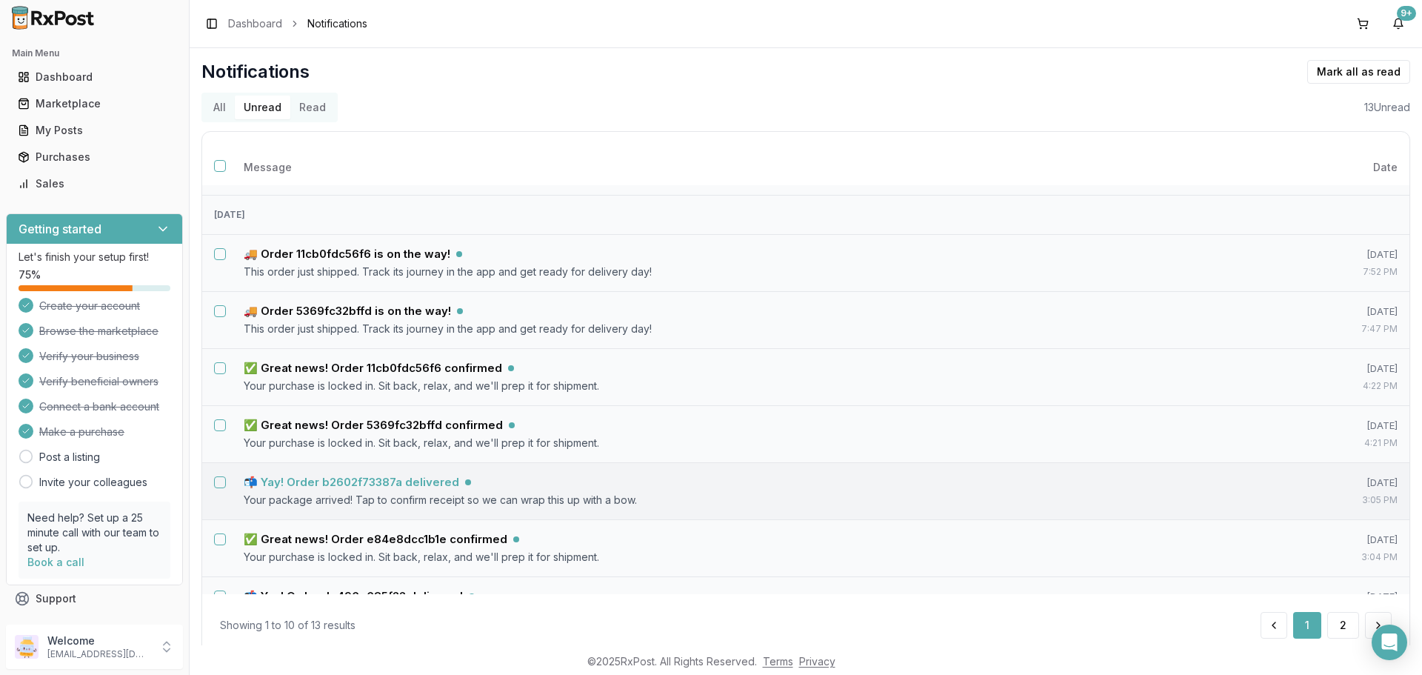
scroll to position [240, 0]
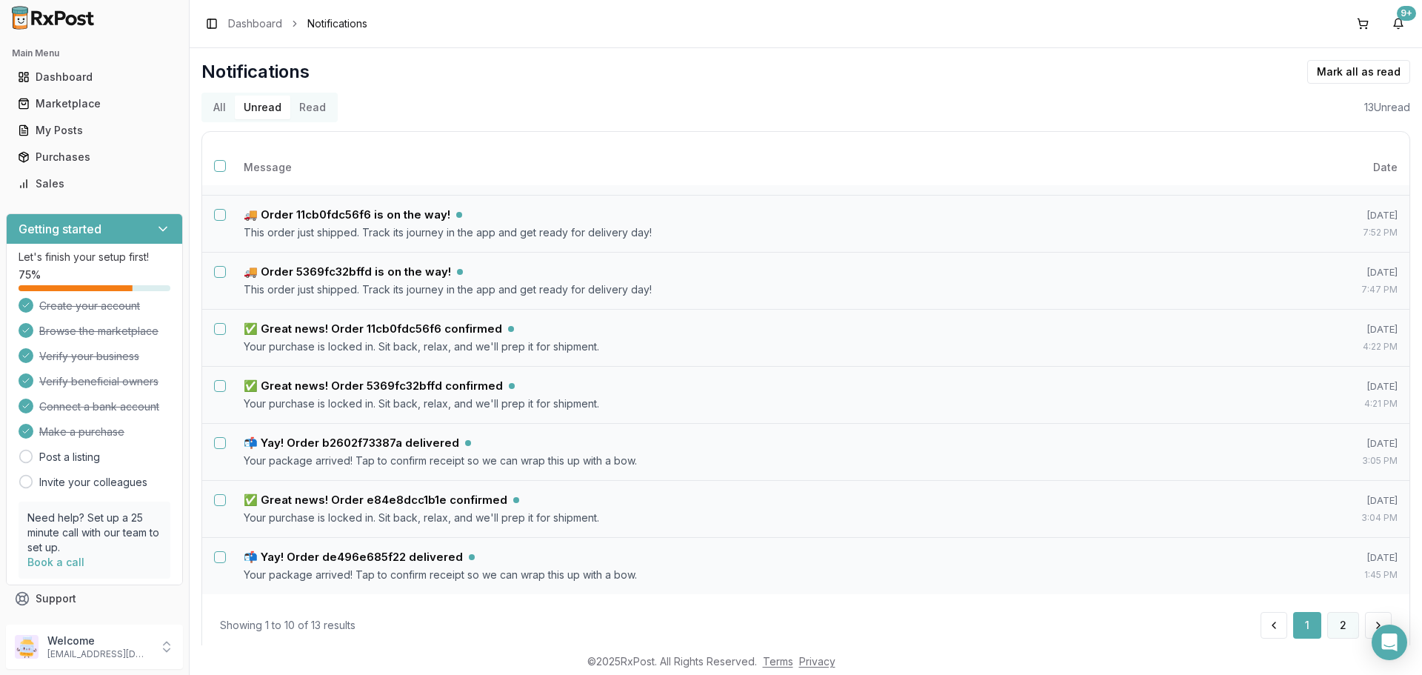
click at [1346, 628] on button "2" at bounding box center [1343, 625] width 32 height 27
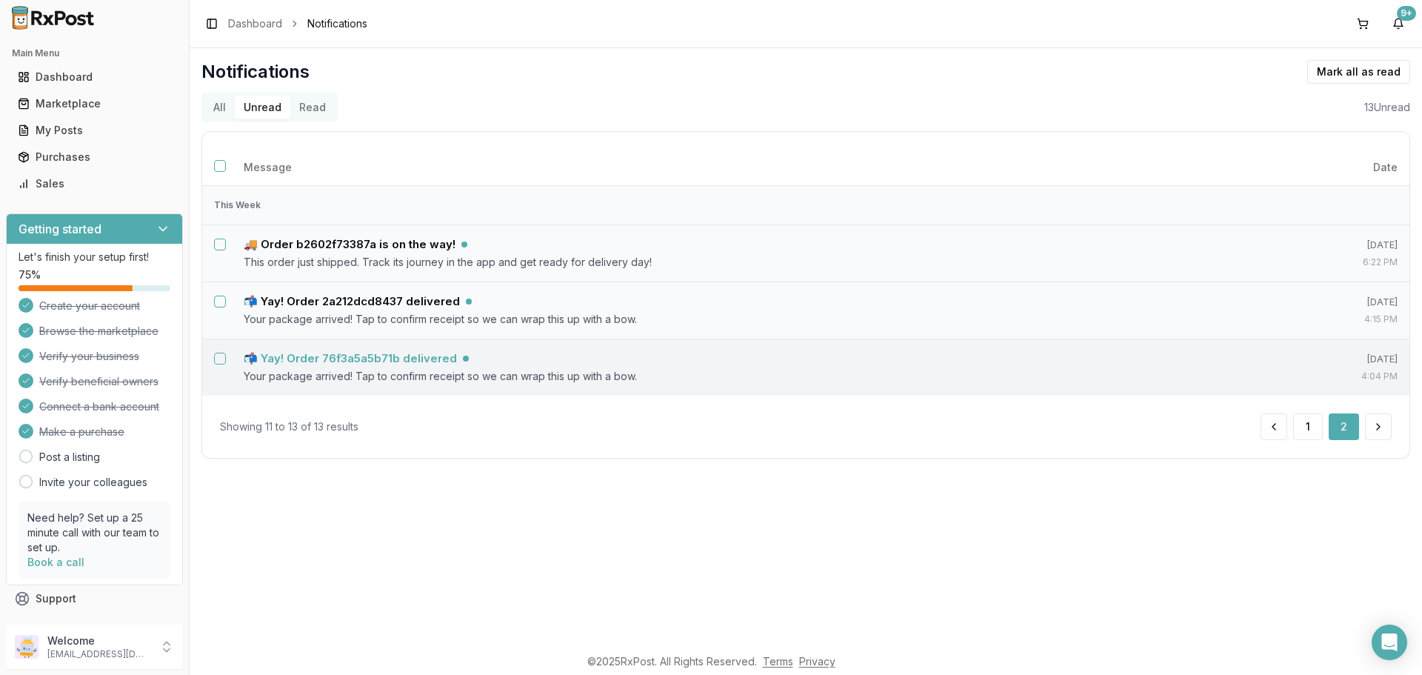
click at [392, 358] on h5 "📬 Yay! Order 76f3a5a5b71b delivered" at bounding box center [350, 358] width 213 height 15
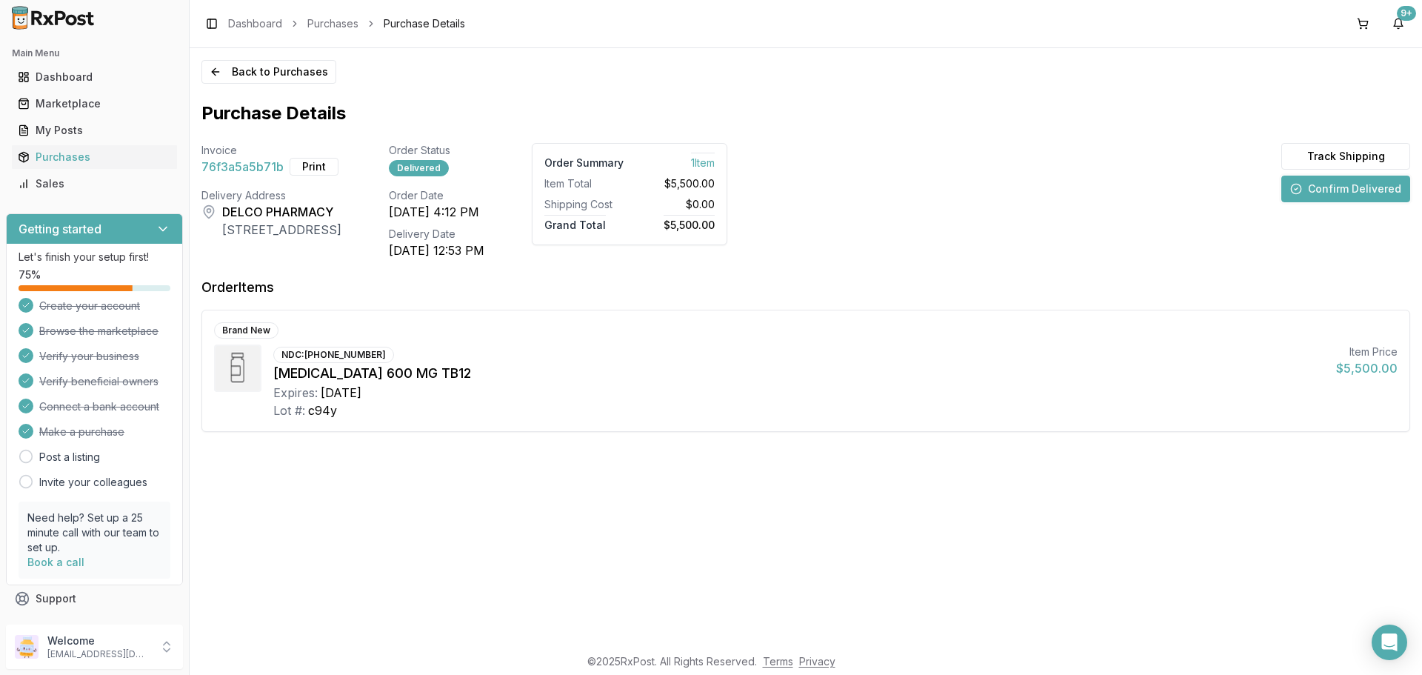
click at [1343, 185] on button "Confirm Delivered" at bounding box center [1345, 189] width 129 height 27
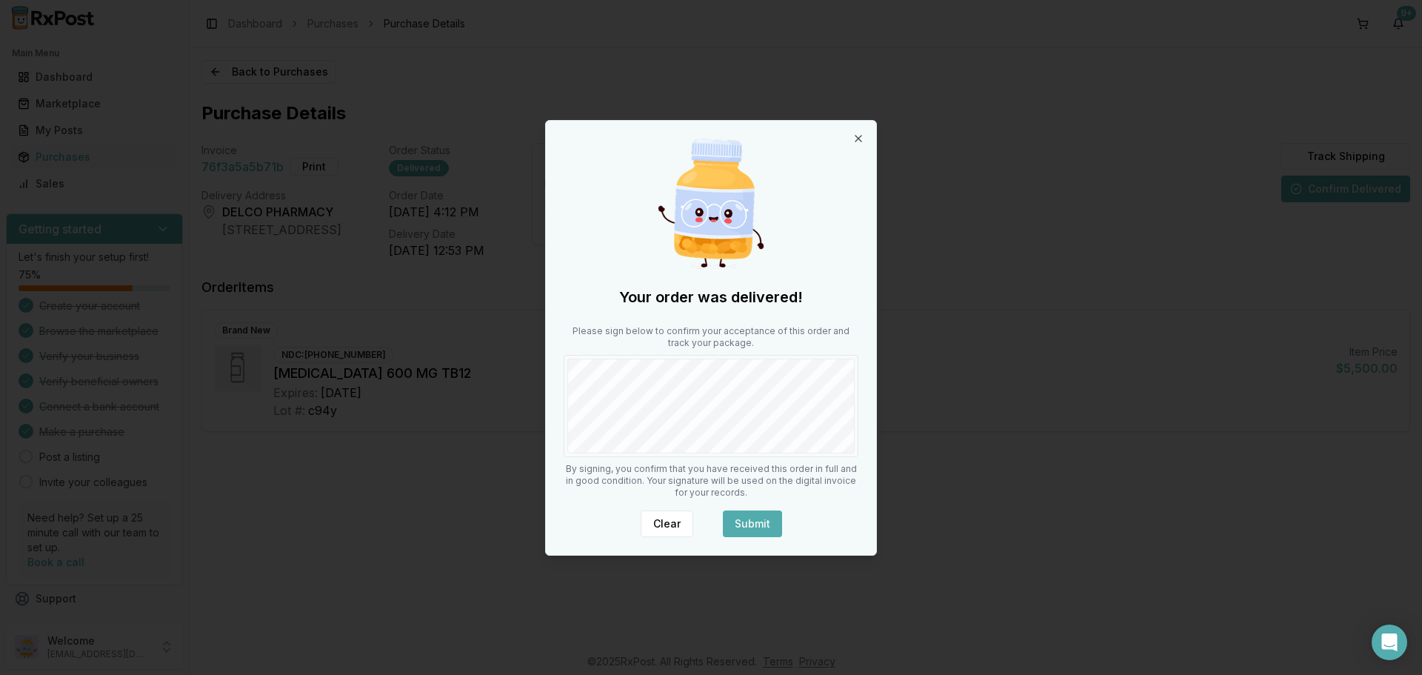
drag, startPoint x: 758, startPoint y: 514, endPoint x: 749, endPoint y: 498, distance: 18.6
click at [755, 512] on button "Submit" at bounding box center [752, 523] width 59 height 27
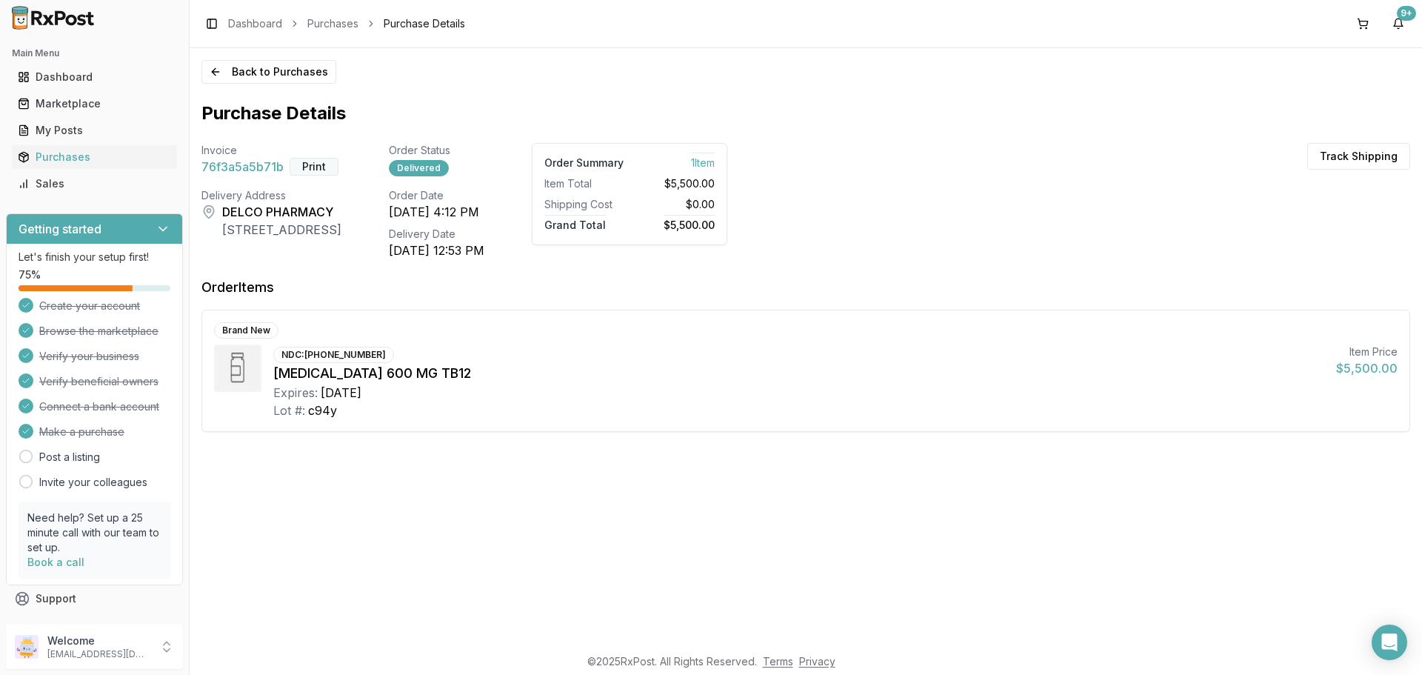
click at [315, 169] on button "Print" at bounding box center [314, 167] width 49 height 18
click at [1397, 29] on button "9+" at bounding box center [1398, 24] width 24 height 24
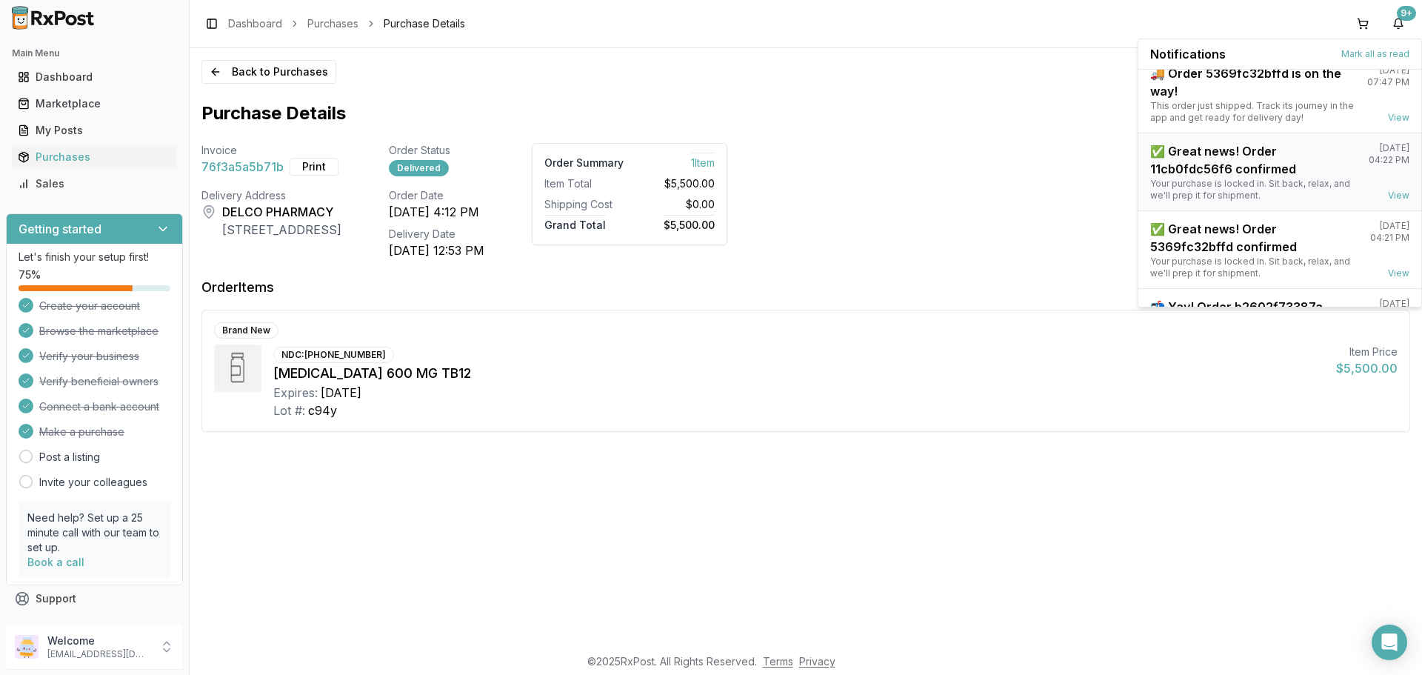
scroll to position [194, 0]
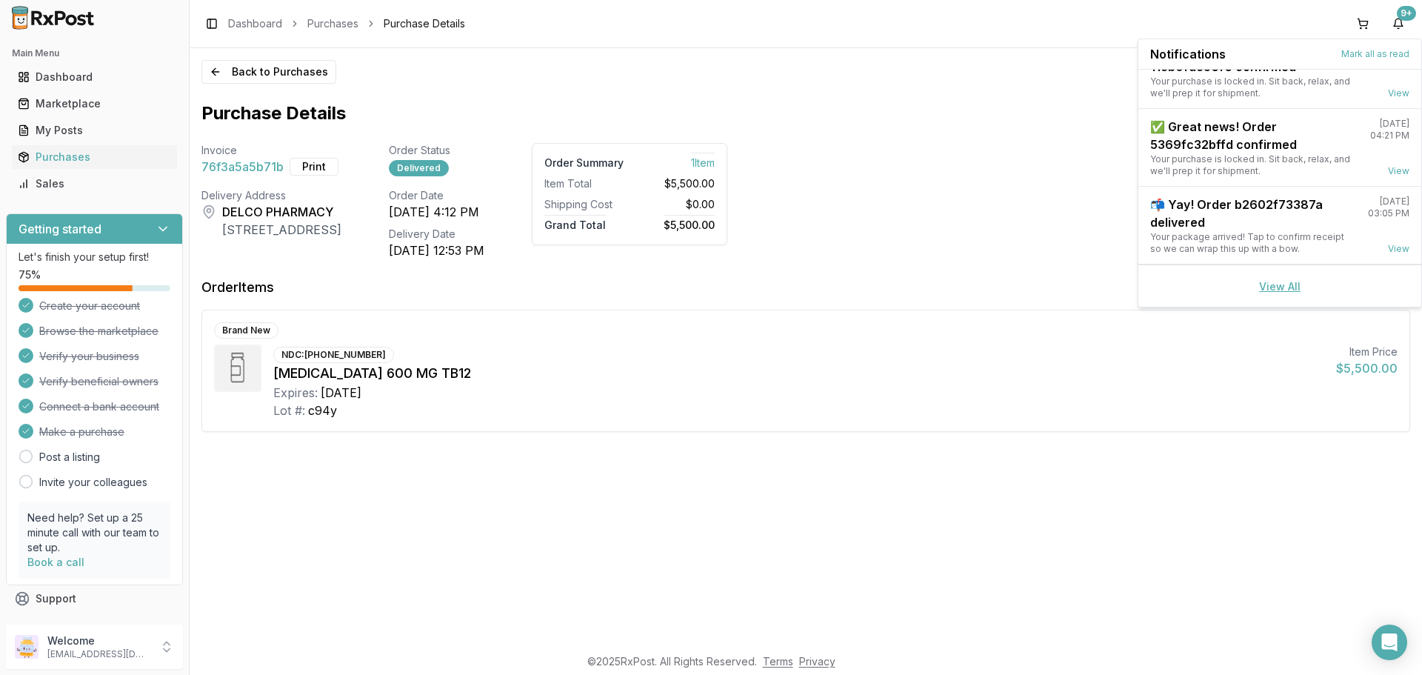
click at [1279, 281] on link "View All" at bounding box center [1279, 286] width 41 height 13
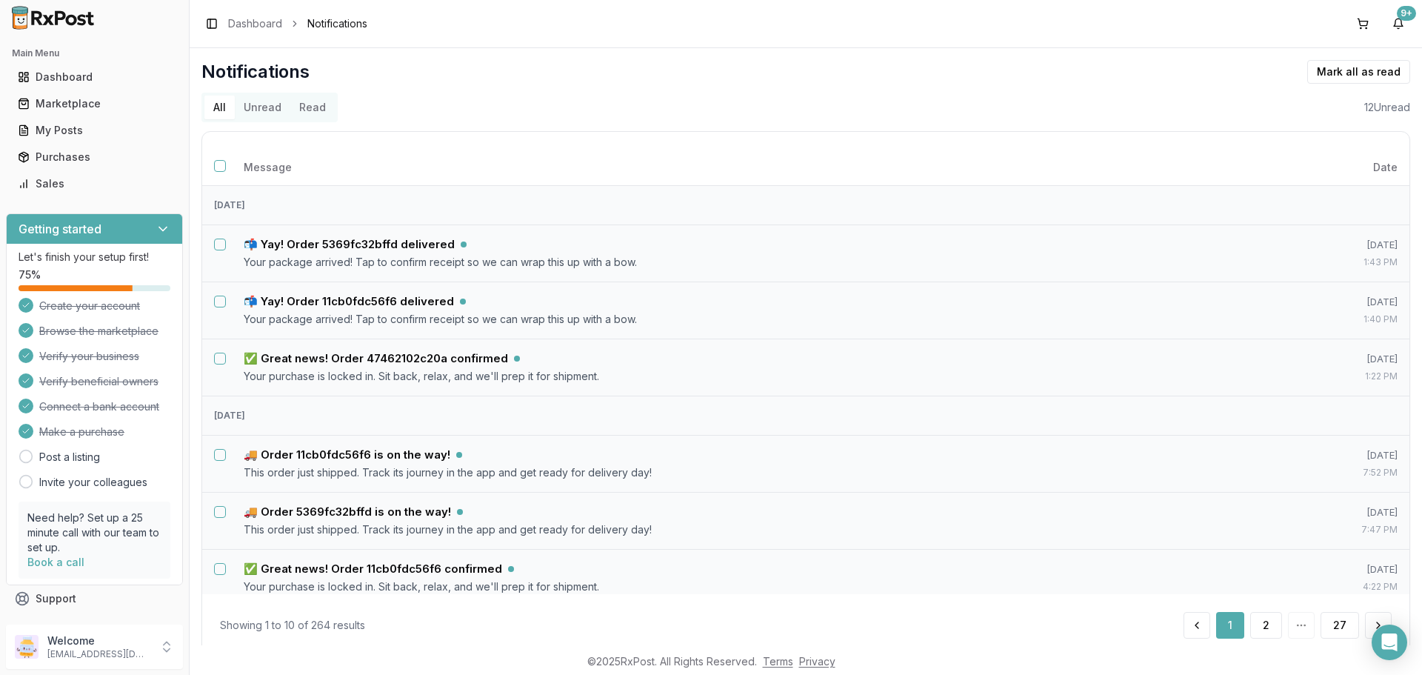
click at [259, 113] on button "Unread" at bounding box center [263, 108] width 56 height 24
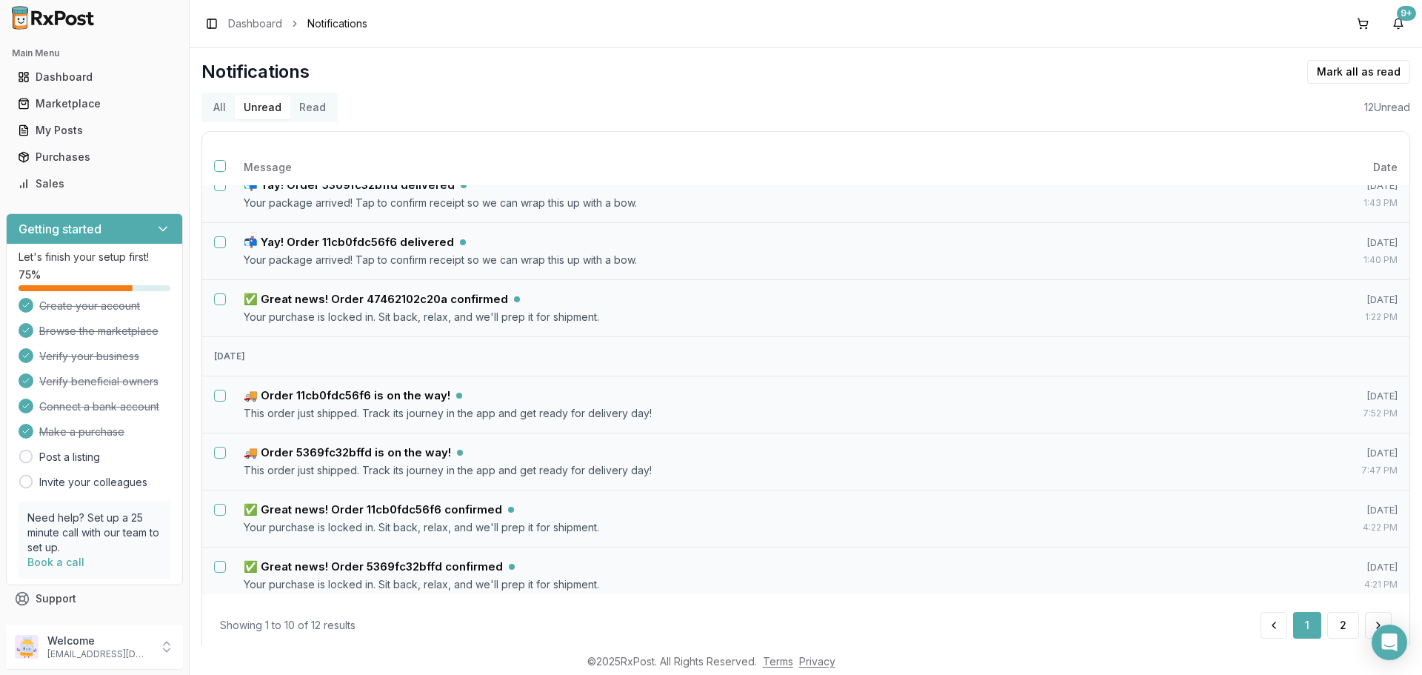
scroll to position [222, 0]
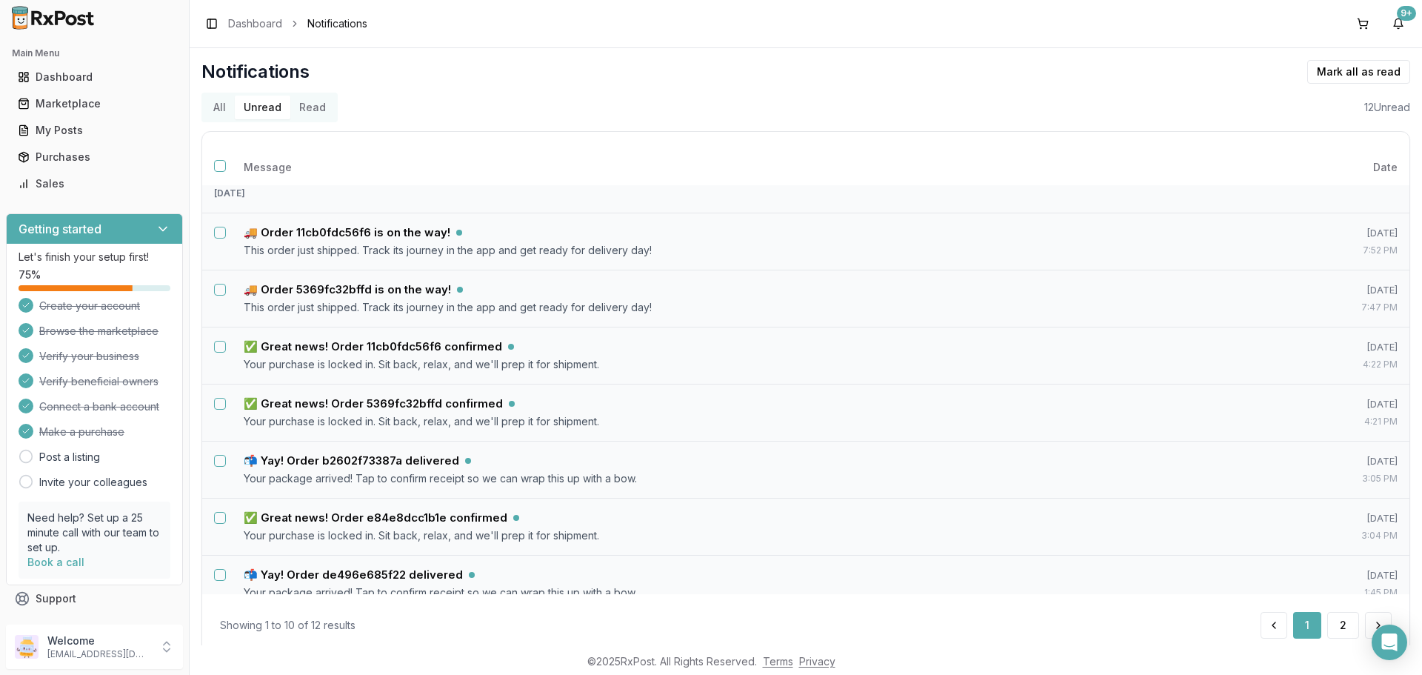
drag, startPoint x: 1334, startPoint y: 625, endPoint x: 1292, endPoint y: 609, distance: 44.3
click at [1333, 625] on button "2" at bounding box center [1343, 625] width 32 height 27
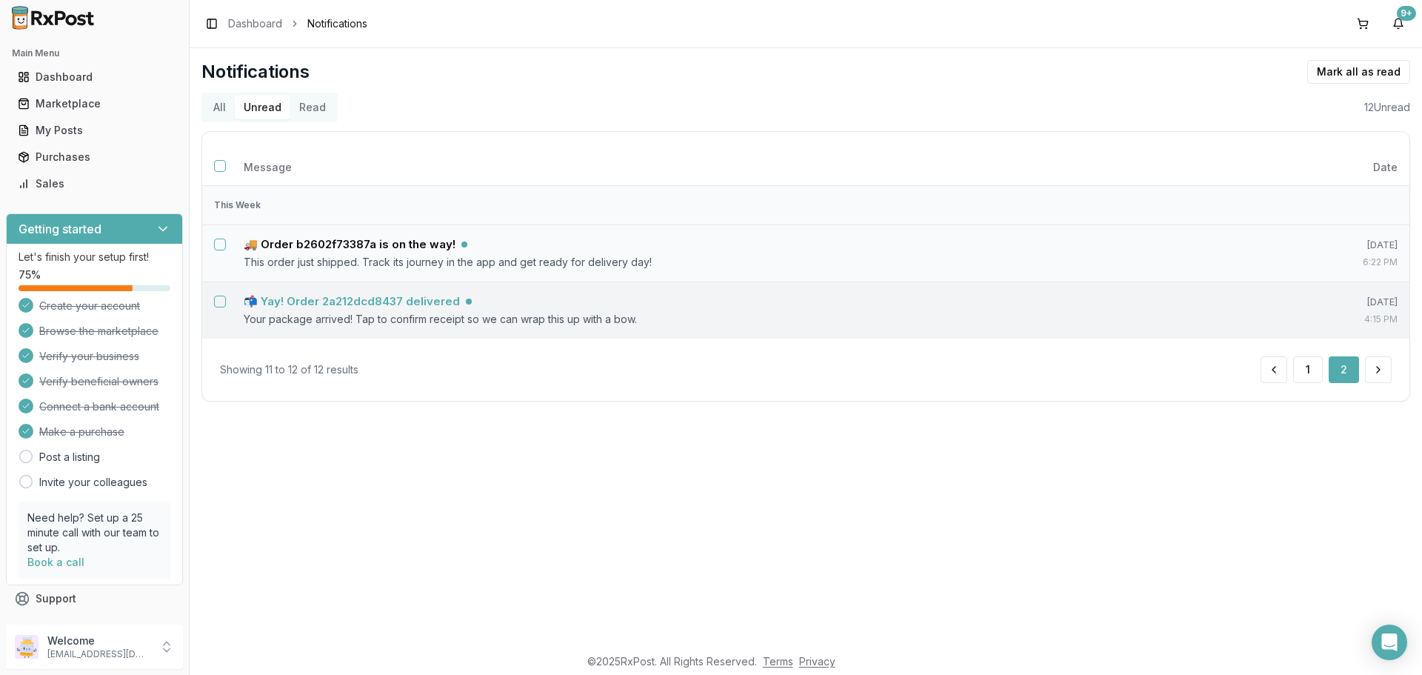
click at [375, 298] on h5 "📬 Yay! Order 2a212dcd8437 delivered" at bounding box center [352, 301] width 216 height 15
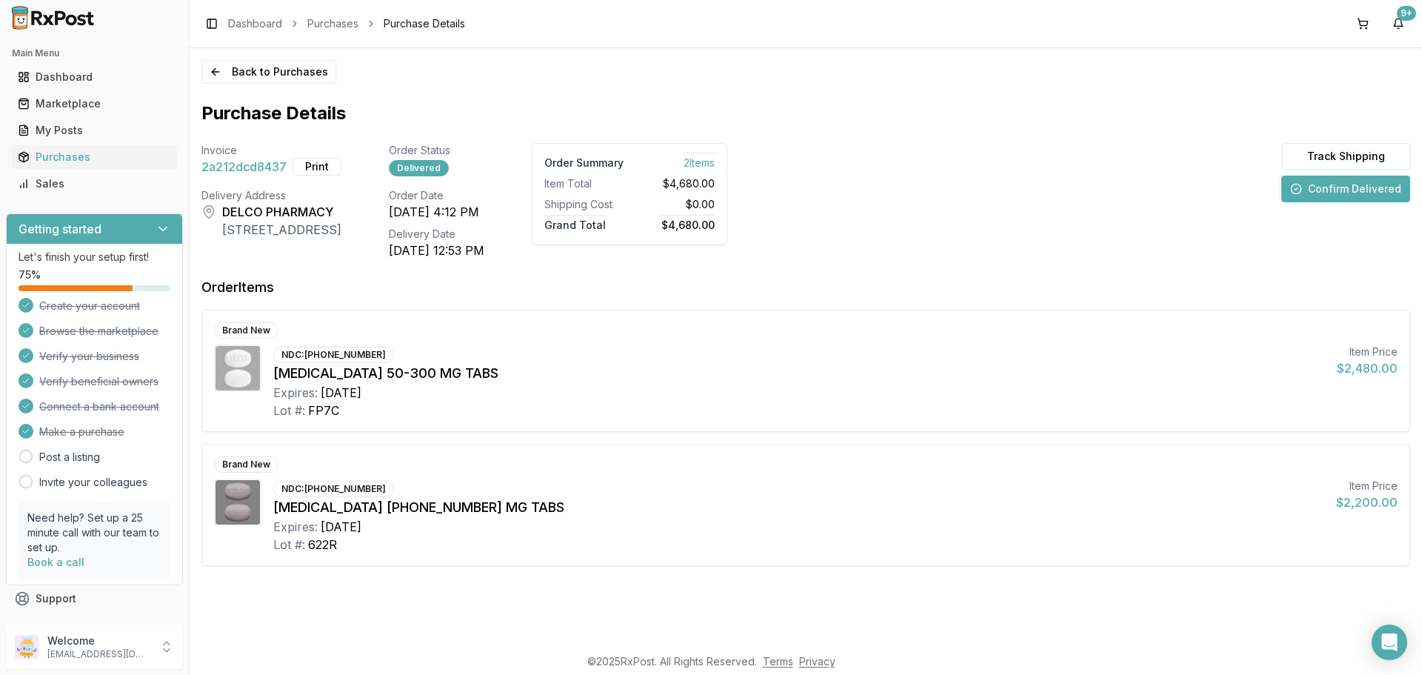
click at [1325, 196] on button "Confirm Delivered" at bounding box center [1345, 189] width 129 height 27
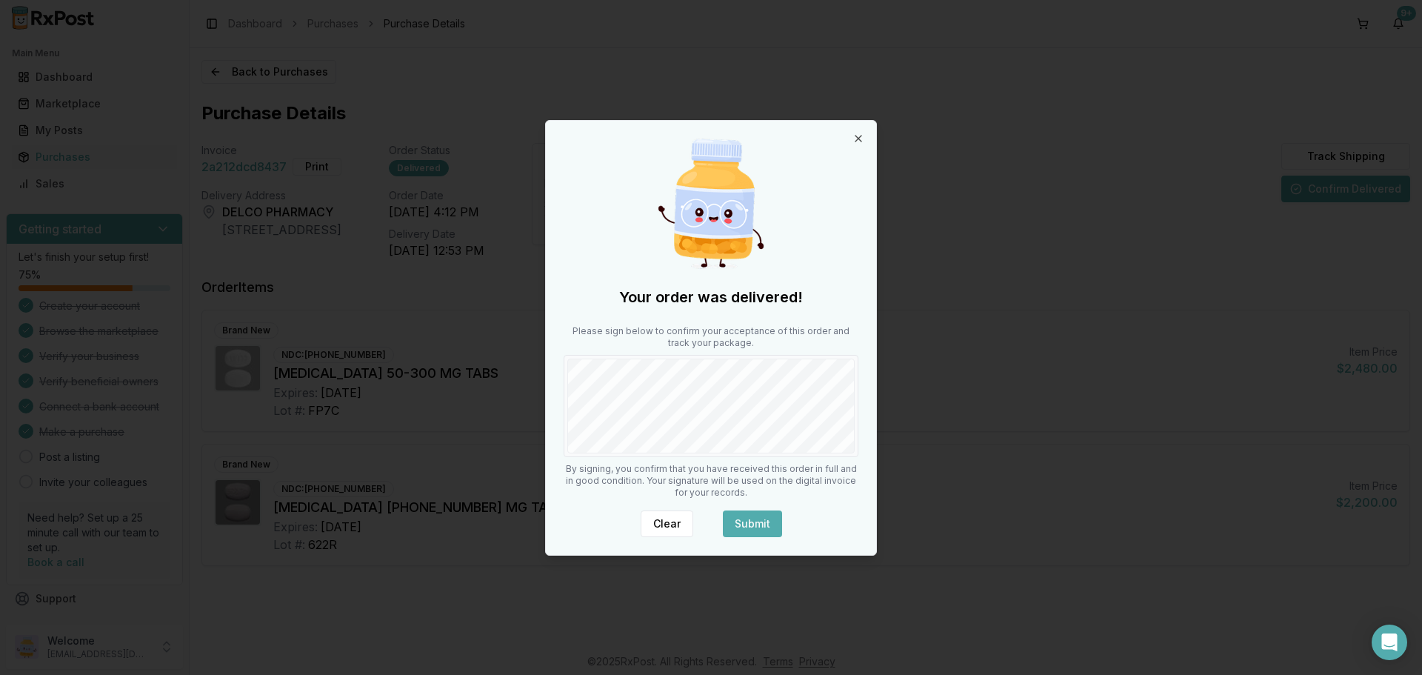
drag, startPoint x: 746, startPoint y: 525, endPoint x: 730, endPoint y: 490, distance: 38.4
click at [746, 521] on button "Submit" at bounding box center [752, 523] width 59 height 27
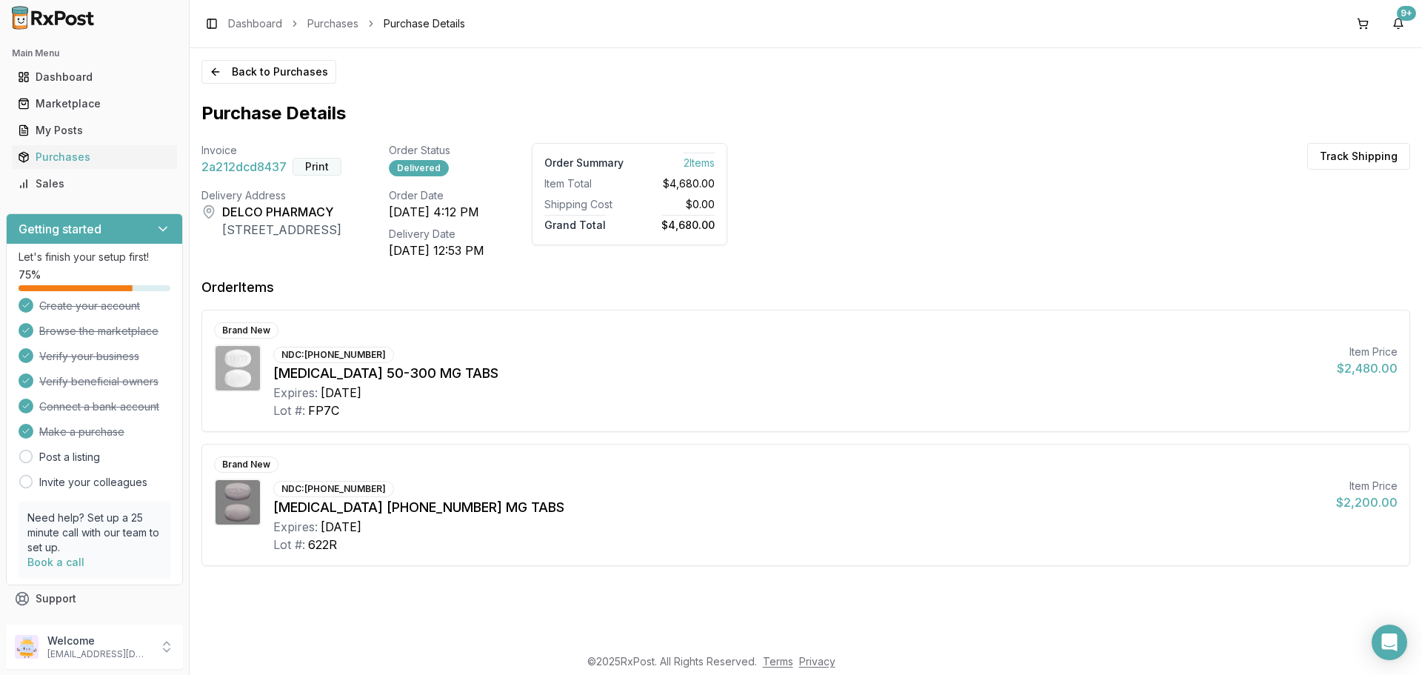
click at [321, 170] on button "Print" at bounding box center [317, 167] width 49 height 18
drag, startPoint x: 1397, startPoint y: 25, endPoint x: 1386, endPoint y: 33, distance: 14.4
click at [1397, 25] on button "9+" at bounding box center [1398, 24] width 24 height 24
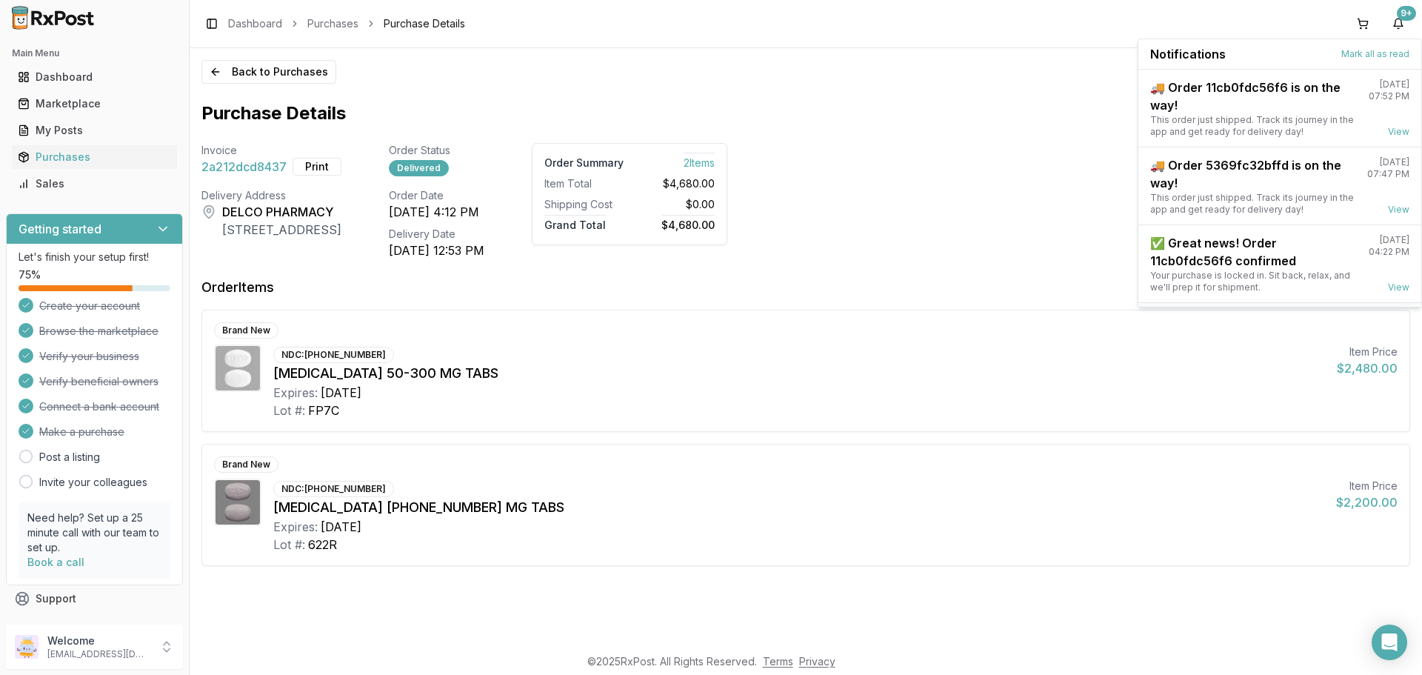
scroll to position [194, 0]
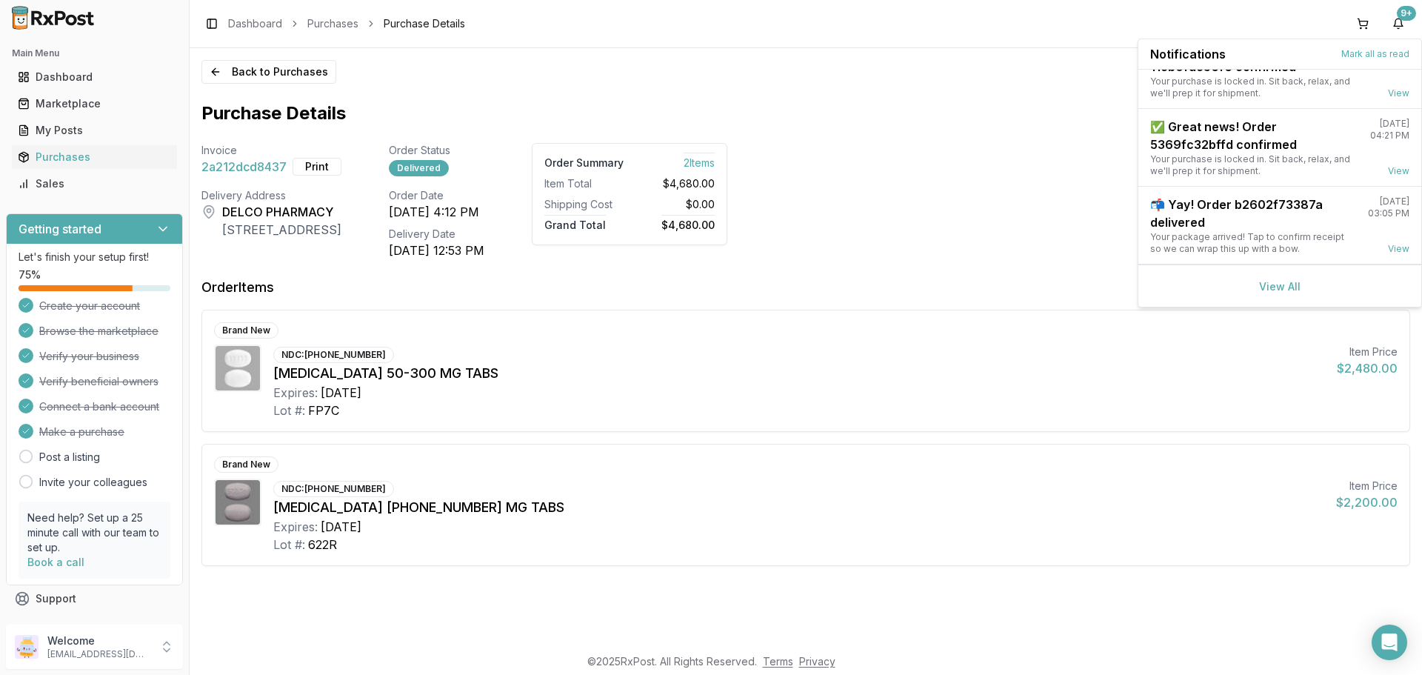
click at [1267, 296] on div "View All" at bounding box center [1279, 285] width 283 height 42
click at [1274, 291] on link "View All" at bounding box center [1279, 286] width 41 height 13
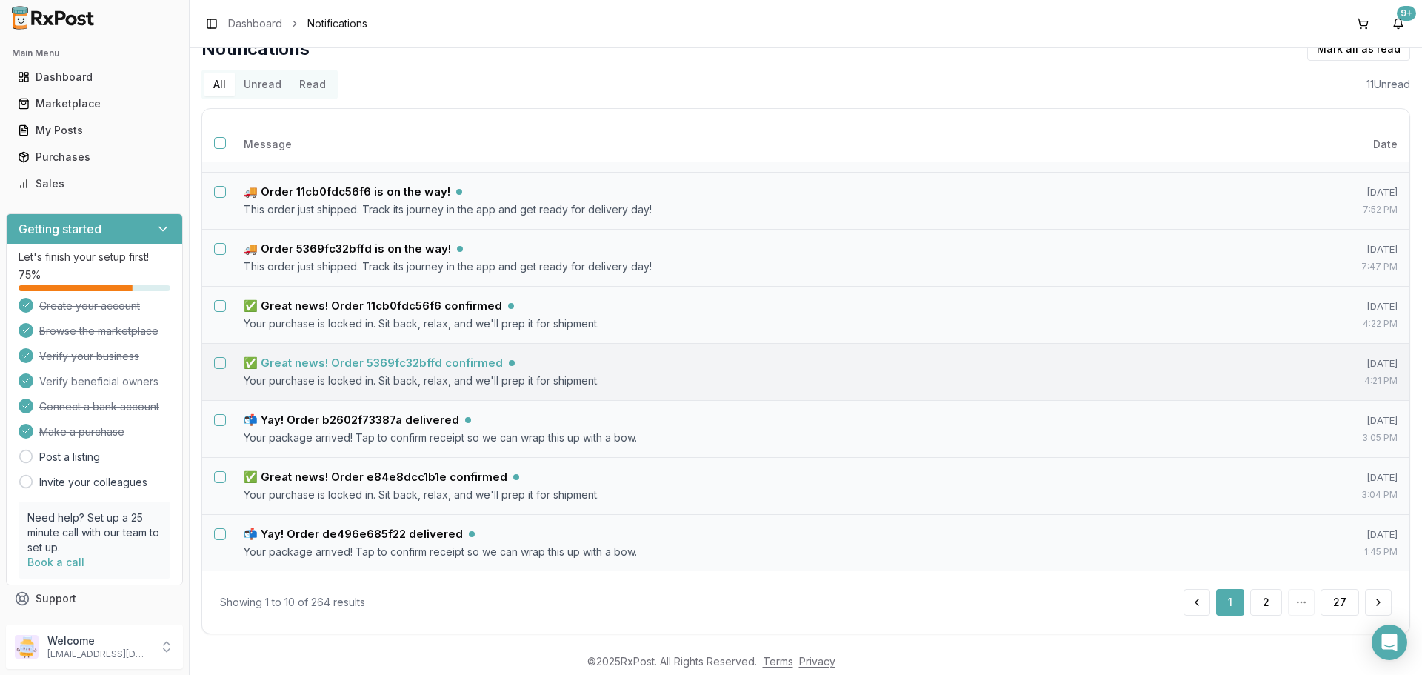
scroll to position [36, 0]
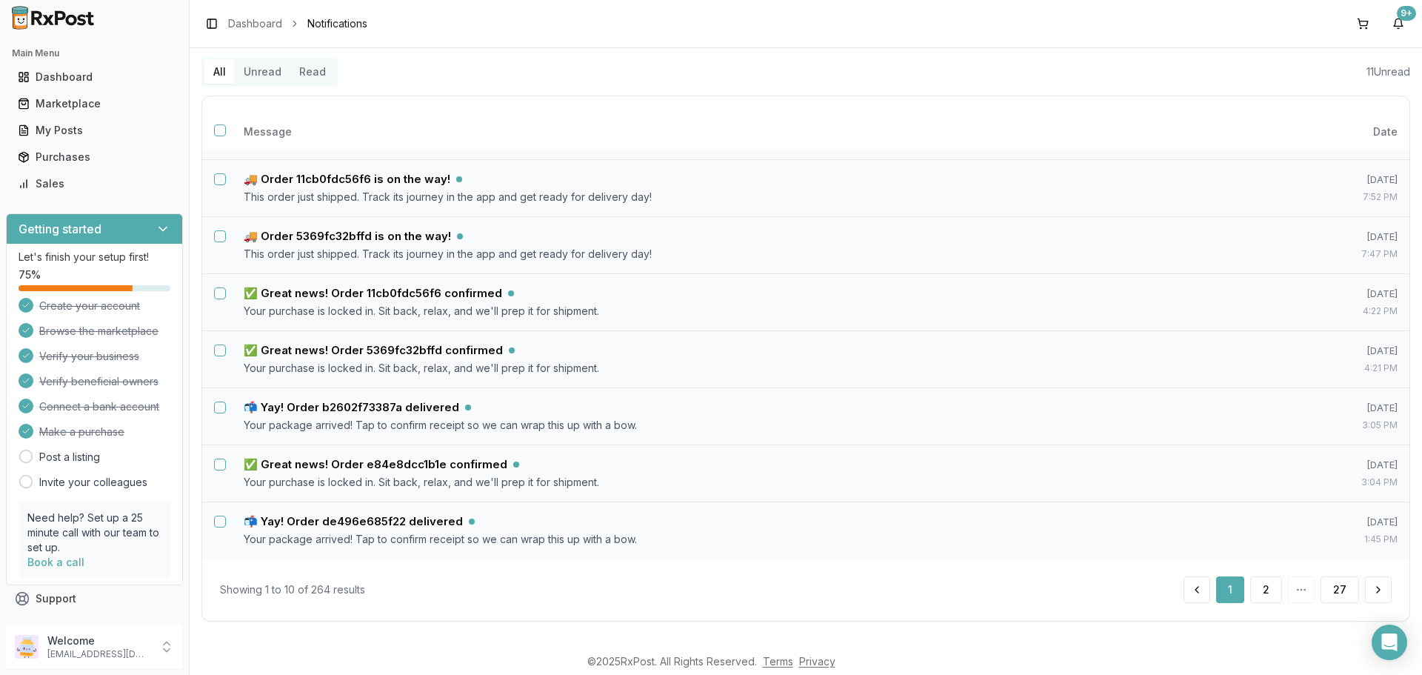
click at [264, 70] on button "Unread" at bounding box center [263, 72] width 56 height 24
click at [1334, 585] on button "2" at bounding box center [1343, 589] width 32 height 27
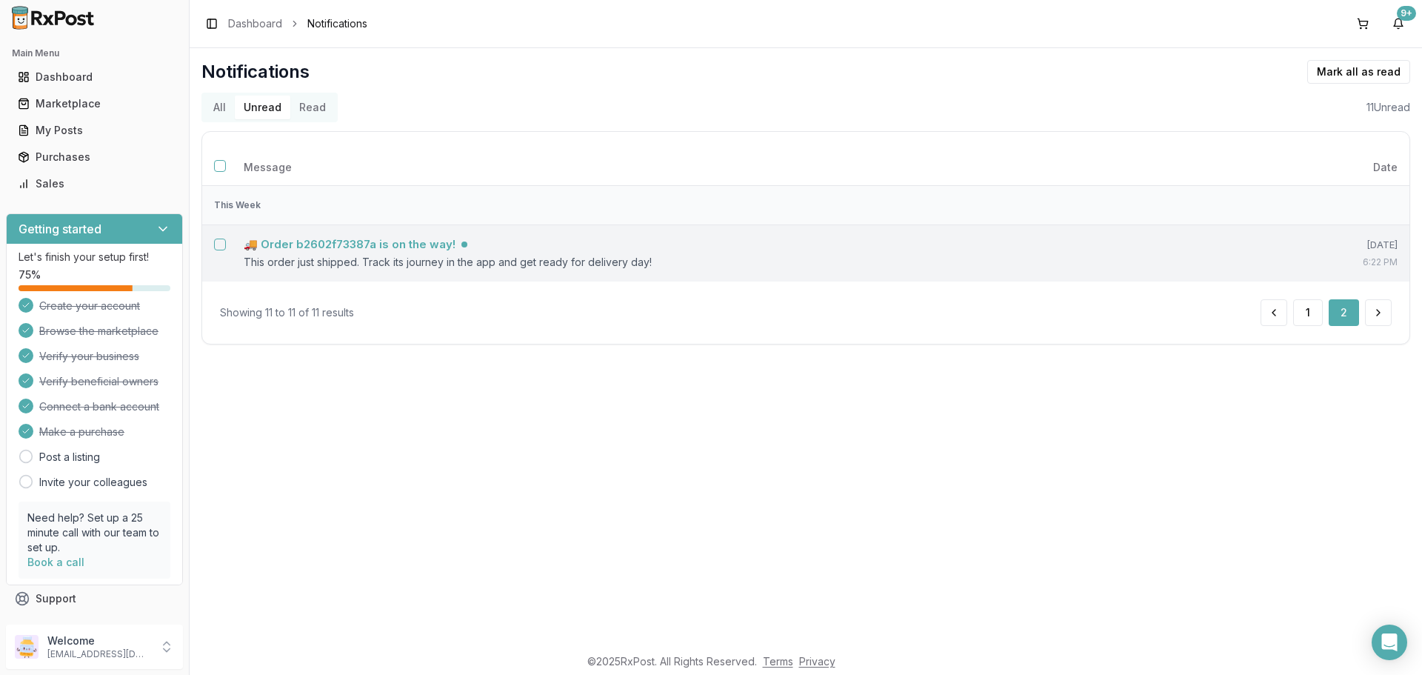
click at [377, 247] on h5 "🚚 Order b2602f73387a is on the way!" at bounding box center [350, 244] width 212 height 15
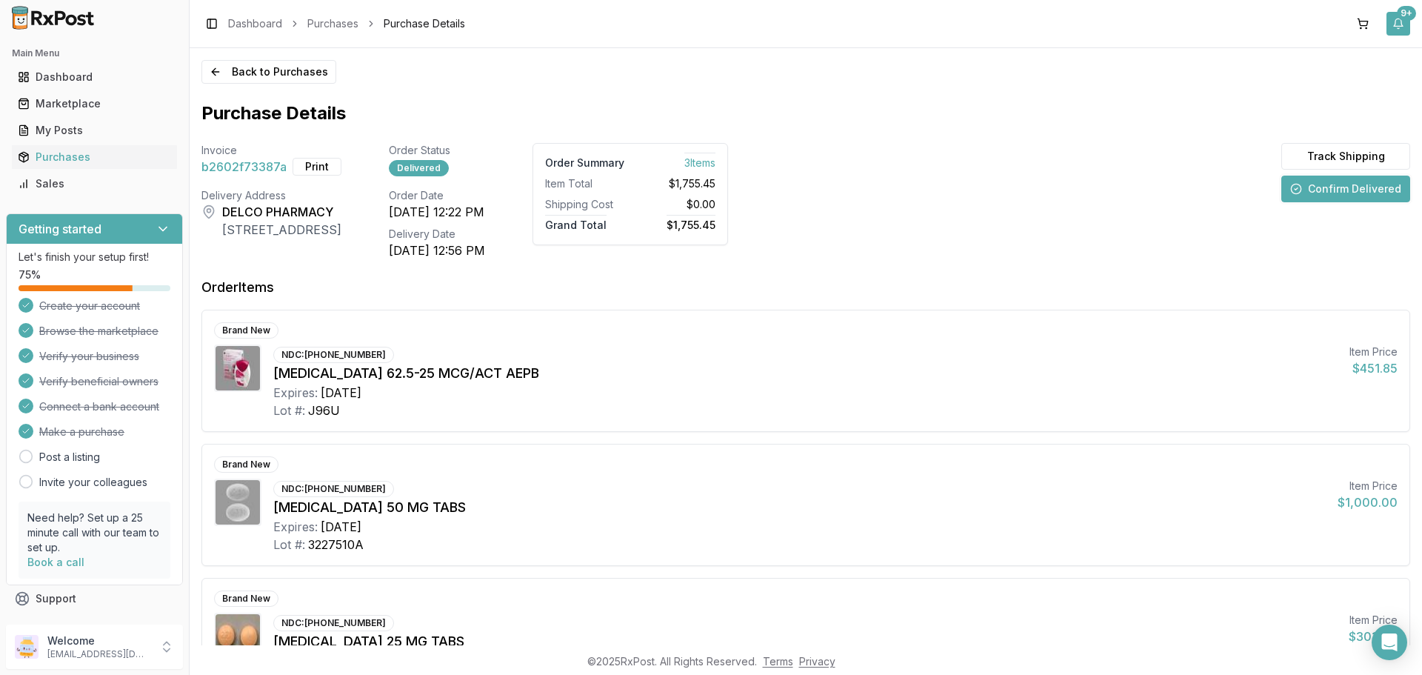
click at [1400, 25] on button "9+" at bounding box center [1398, 24] width 24 height 24
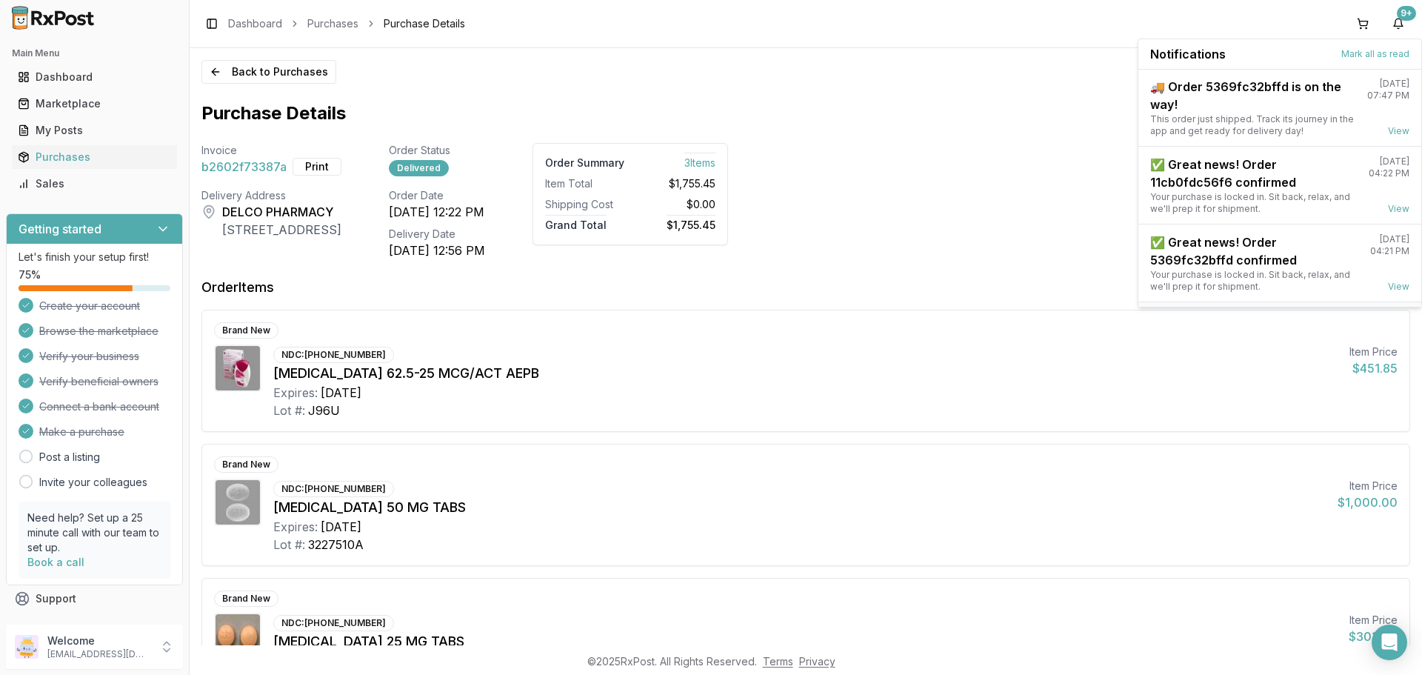
scroll to position [194, 0]
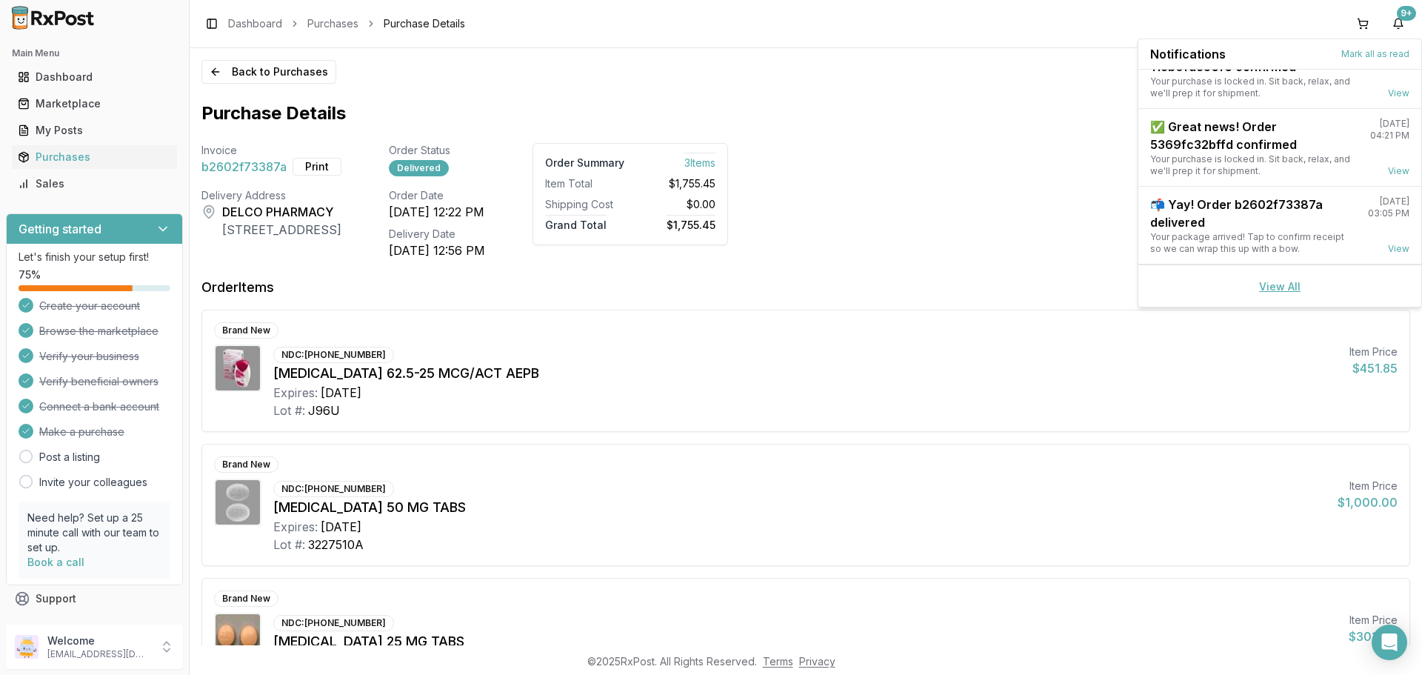
click at [1270, 285] on link "View All" at bounding box center [1279, 286] width 41 height 13
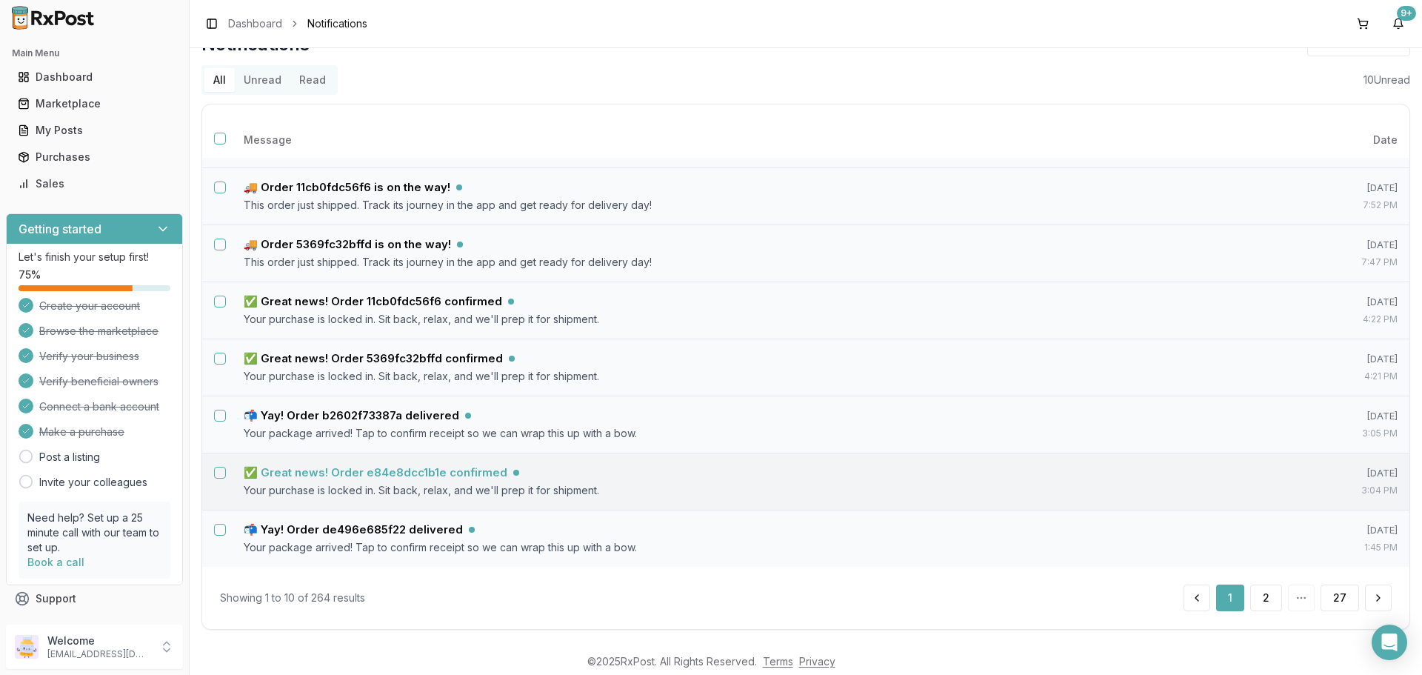
scroll to position [36, 0]
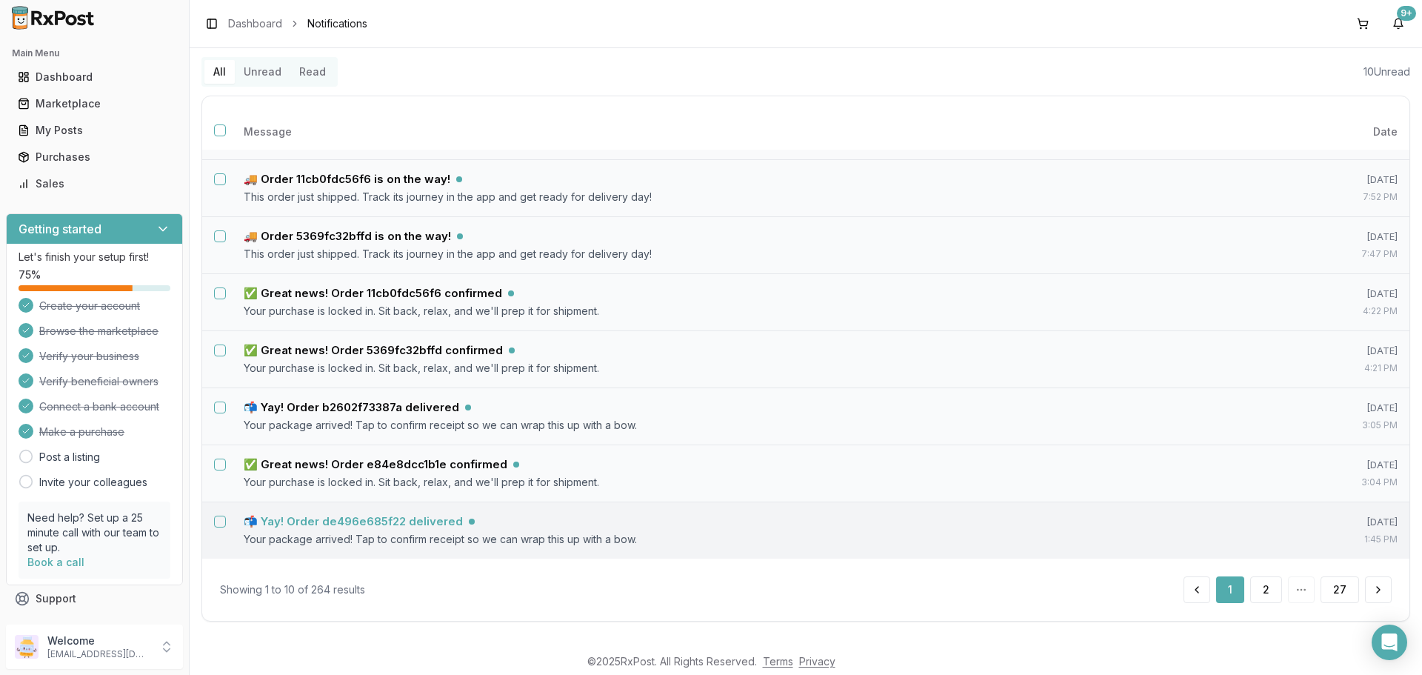
click at [408, 522] on h5 "📬 Yay! Order de496e685f22 delivered" at bounding box center [353, 521] width 219 height 15
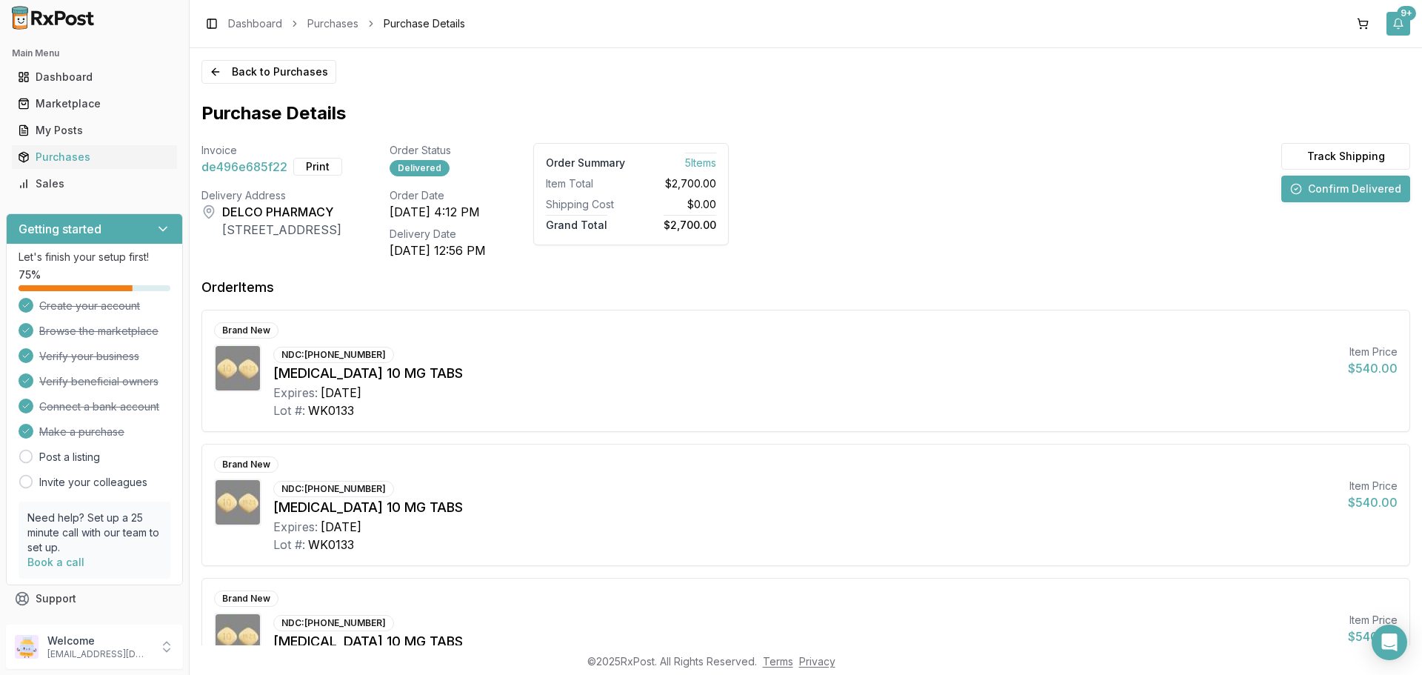
click at [1400, 26] on button "9+" at bounding box center [1398, 24] width 24 height 24
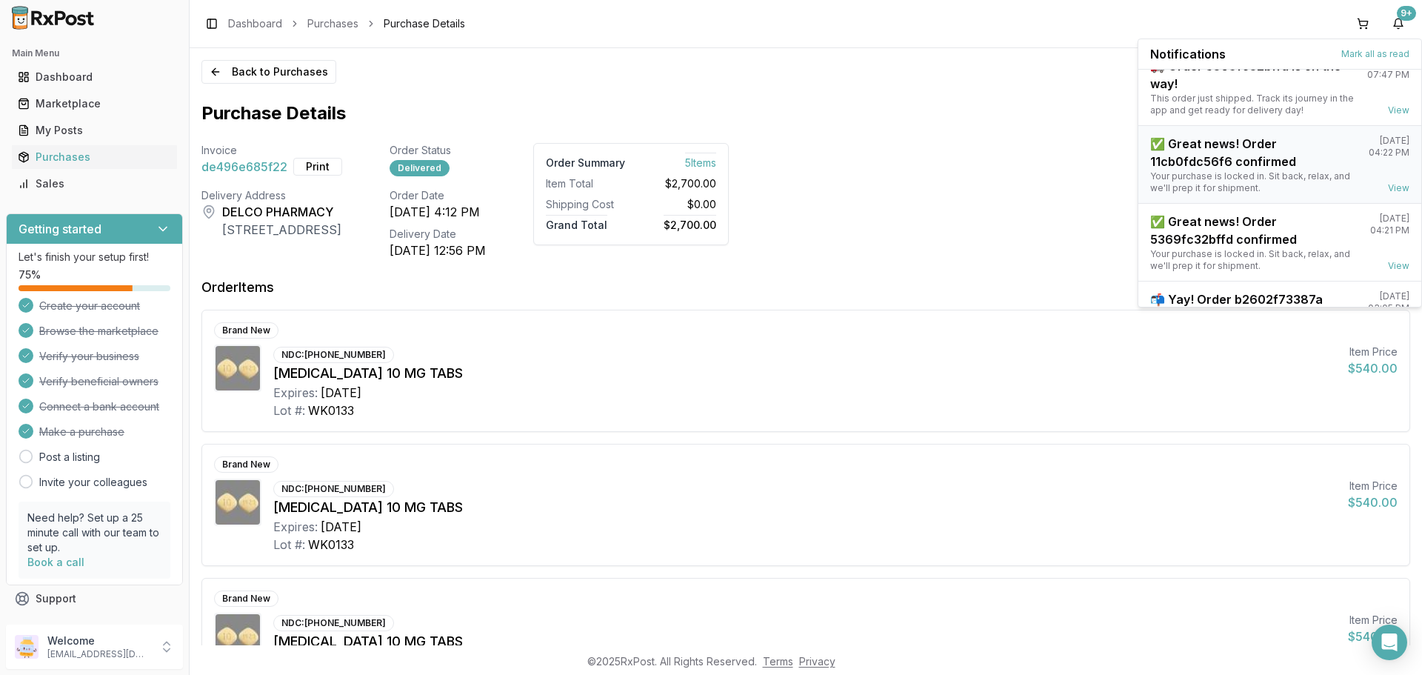
scroll to position [194, 0]
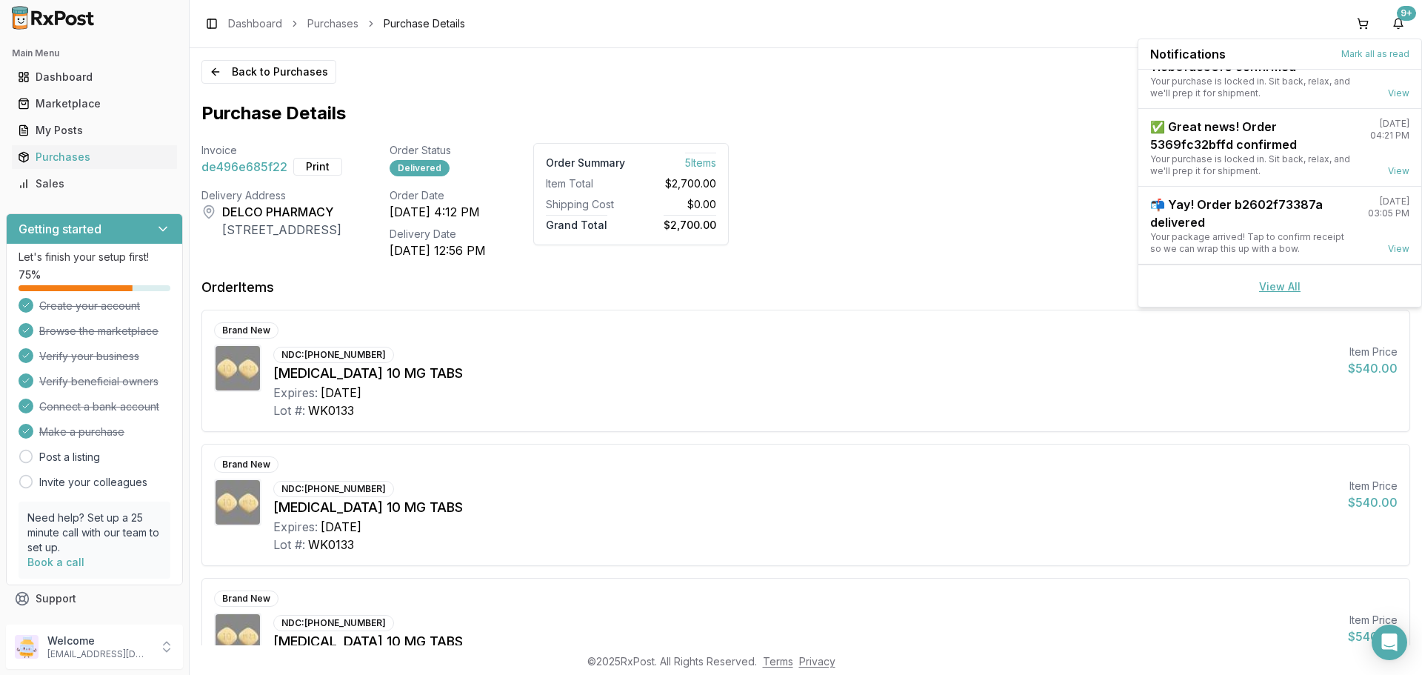
click at [1280, 285] on link "View All" at bounding box center [1279, 286] width 41 height 13
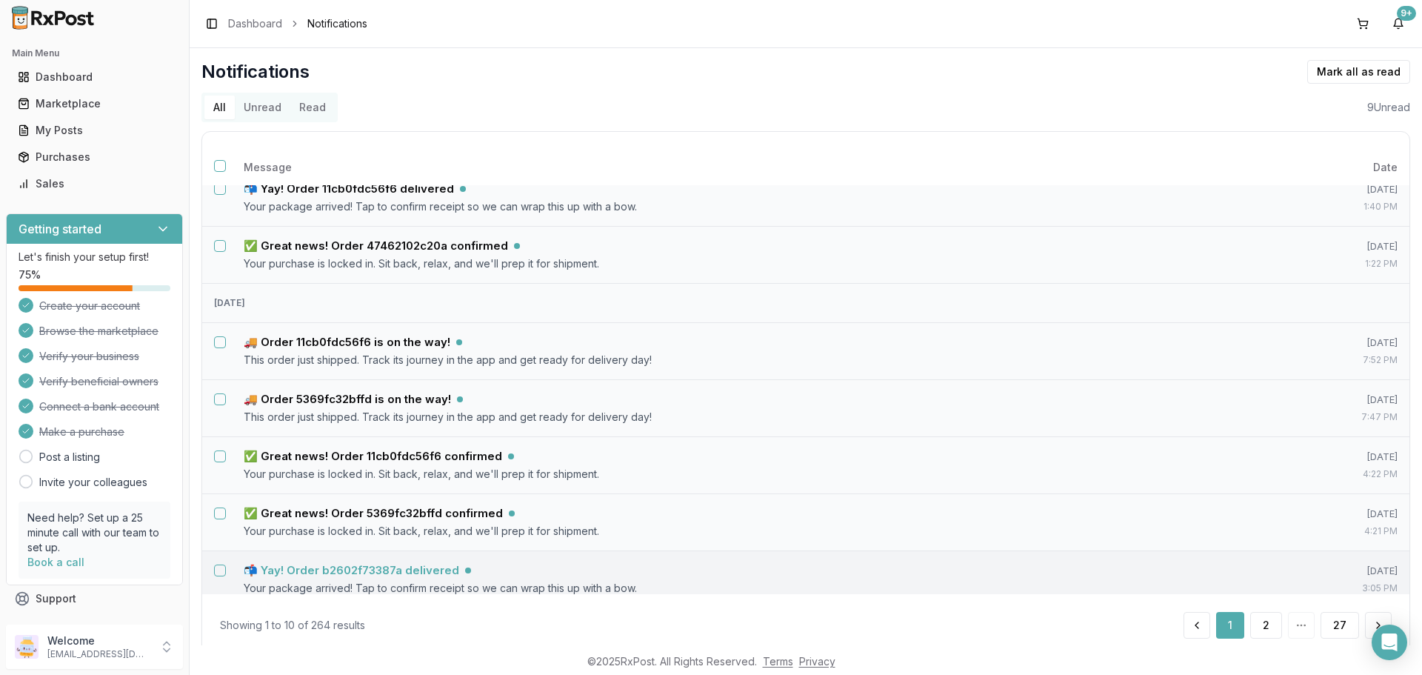
scroll to position [222, 0]
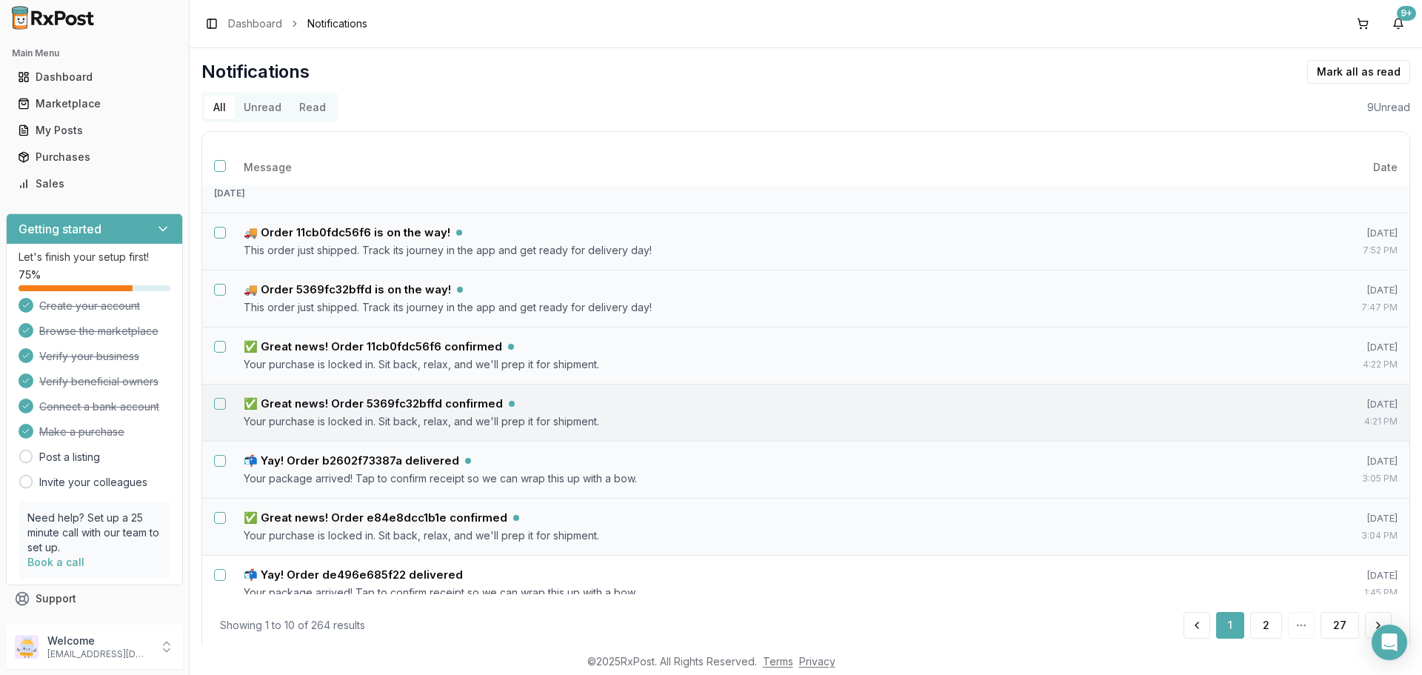
click at [221, 398] on button "Select notification: ✅ Great news! Order 5369fc32bffd confirmed" at bounding box center [220, 404] width 12 height 12
click at [223, 347] on button "Select notification: ✅ Great news! Order 11cb0fdc56f6 confirmed" at bounding box center [220, 347] width 12 height 12
click at [1300, 75] on button "Mark as read" at bounding box center [1292, 72] width 87 height 24
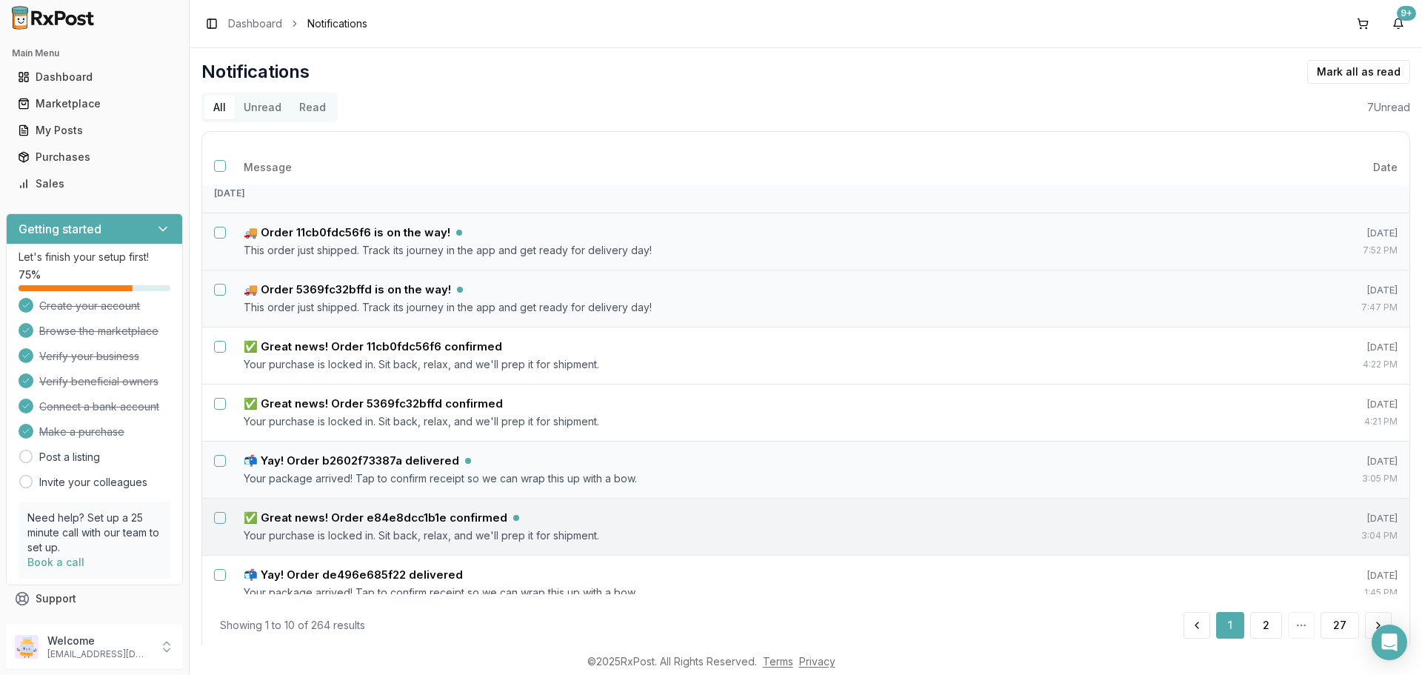
click at [220, 519] on button "Select notification: ✅ Great news! Order e84e8dcc1b1e confirmed" at bounding box center [220, 518] width 12 height 12
click at [1279, 71] on button "Mark as read" at bounding box center [1292, 72] width 87 height 24
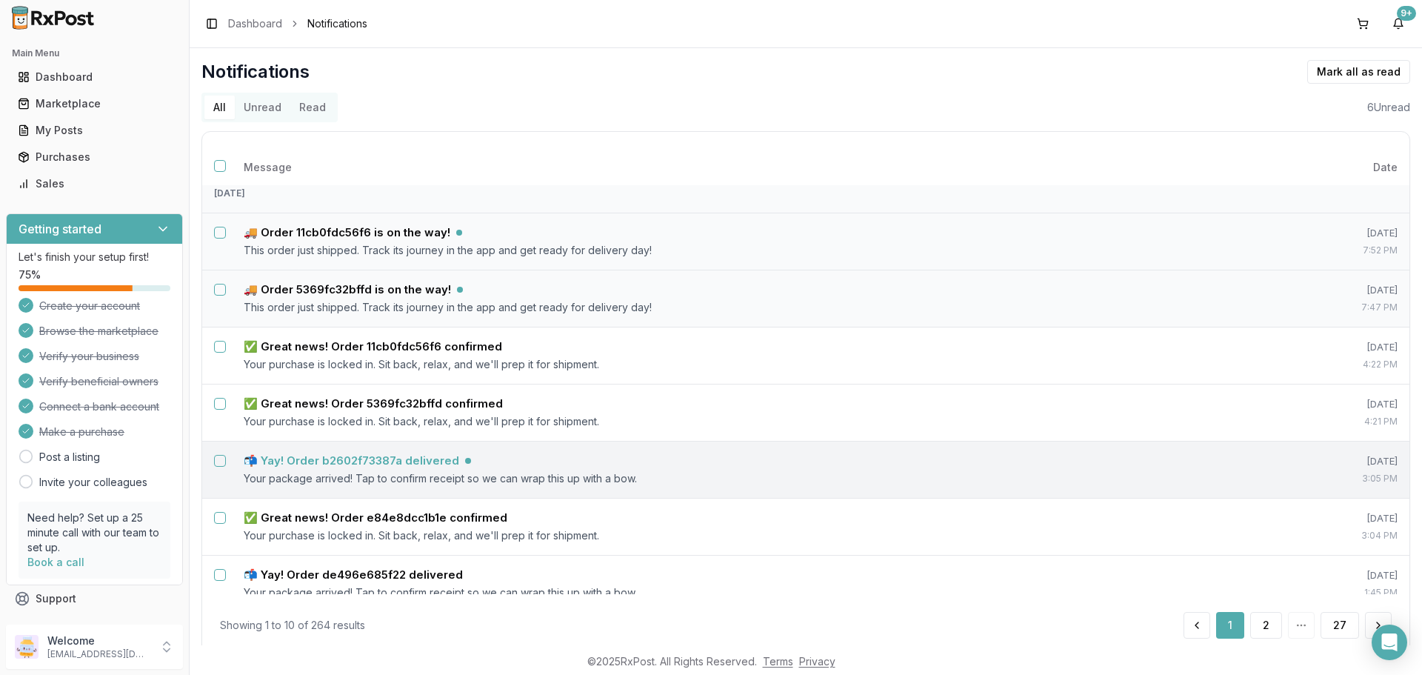
click at [341, 455] on h5 "📬 Yay! Order b2602f73387a delivered" at bounding box center [352, 460] width 216 height 15
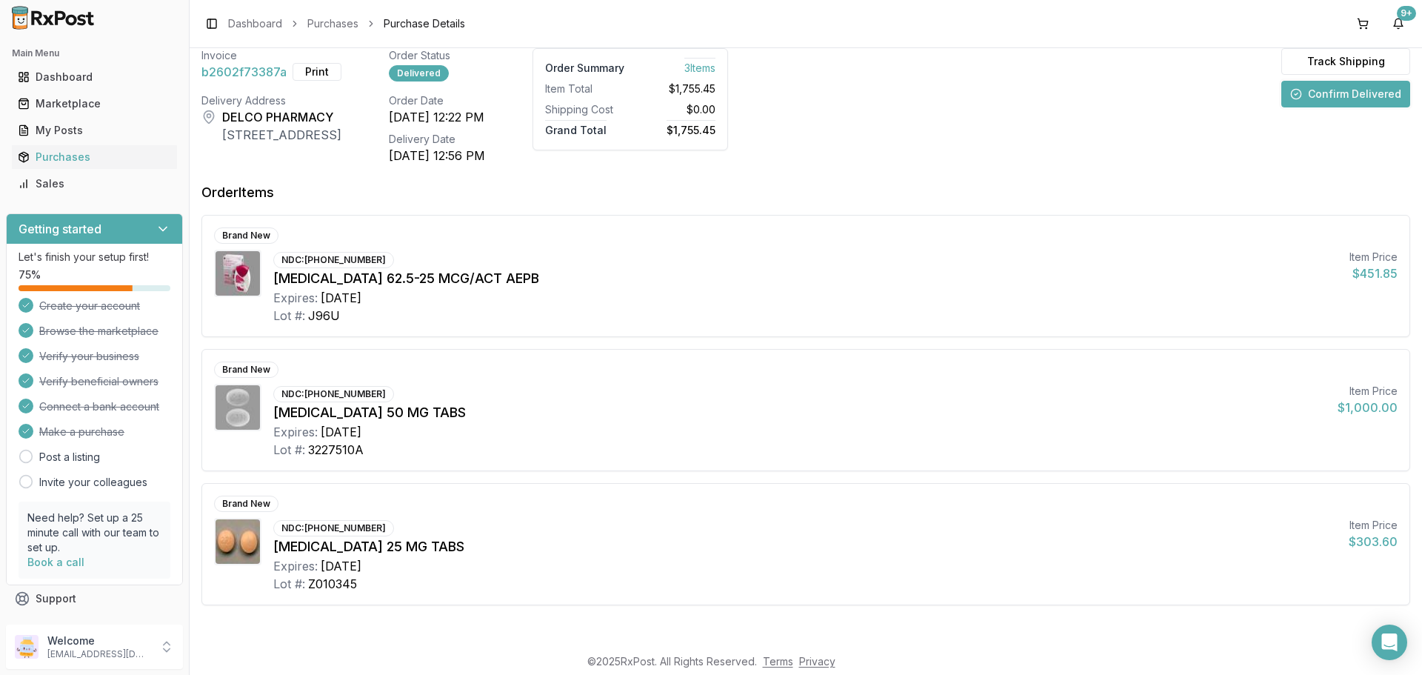
scroll to position [96, 0]
click at [1347, 98] on button "Confirm Delivered" at bounding box center [1345, 92] width 129 height 27
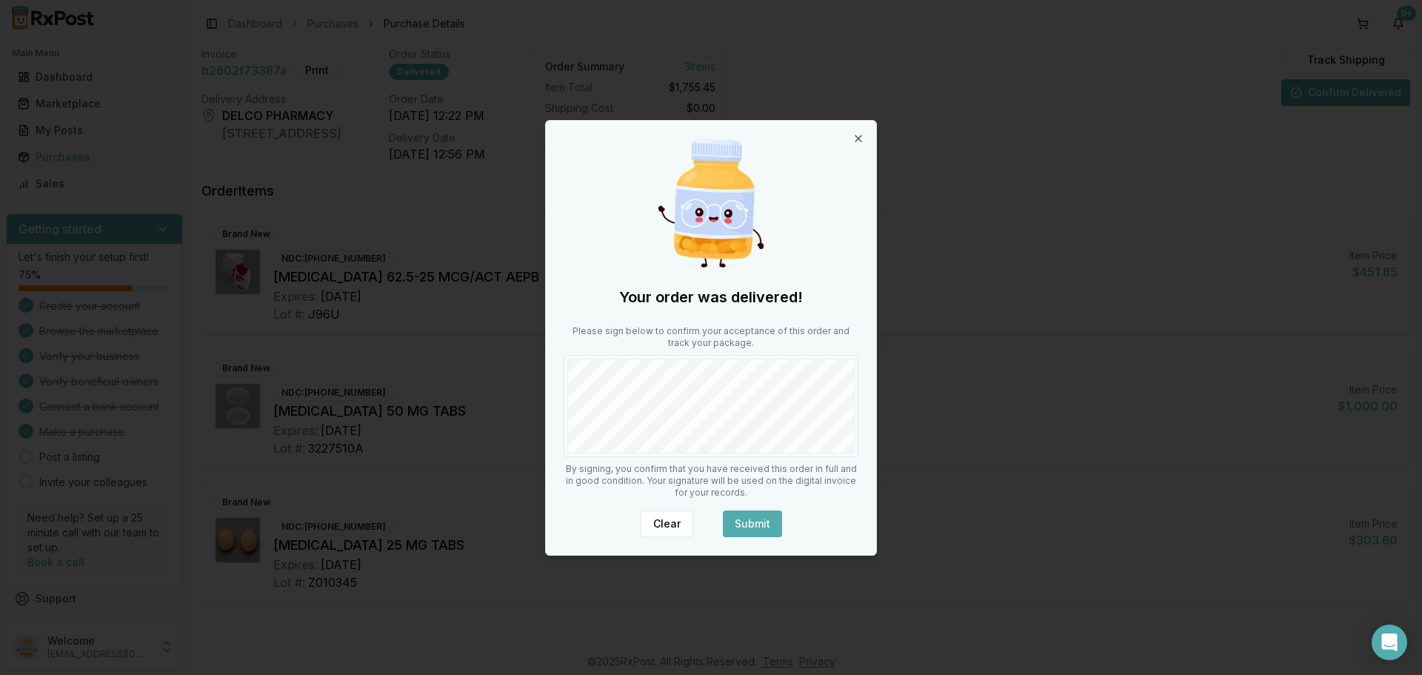
click at [760, 523] on button "Submit" at bounding box center [752, 523] width 59 height 27
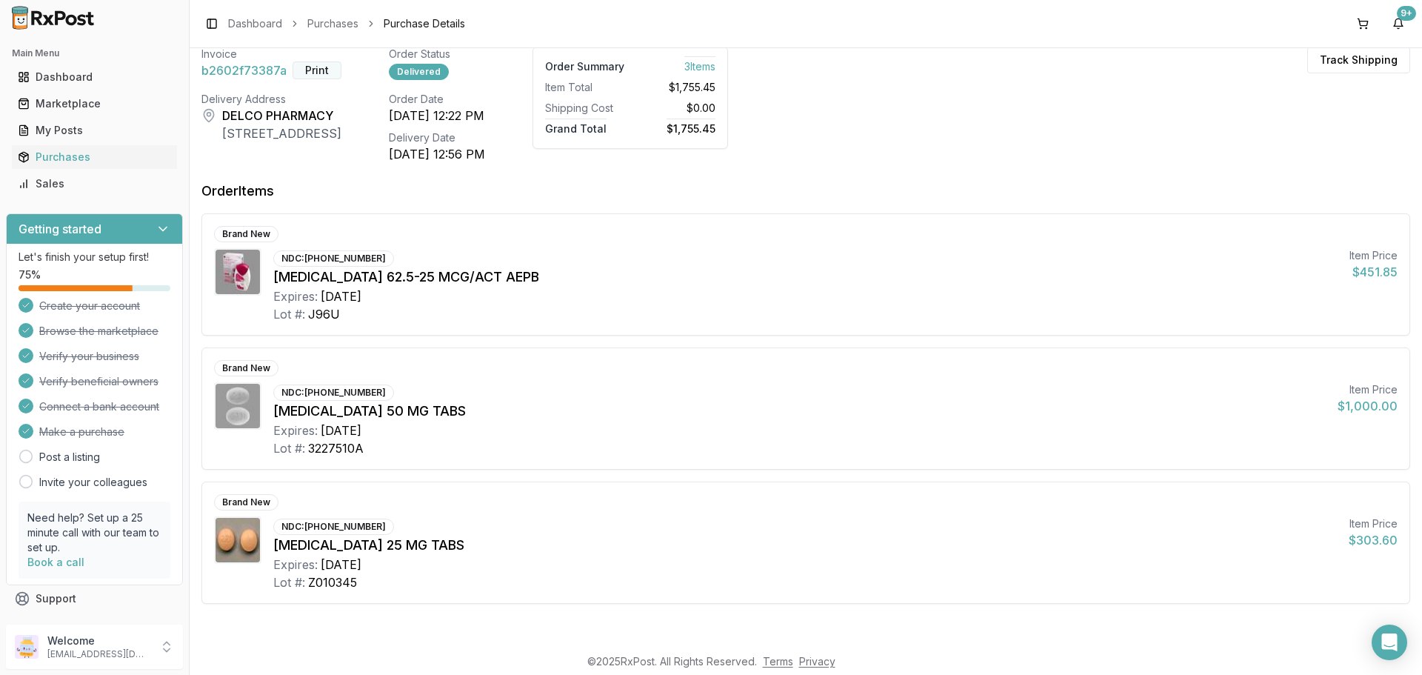
click at [313, 70] on button "Print" at bounding box center [317, 70] width 49 height 18
click at [1399, 22] on button "9+" at bounding box center [1398, 24] width 24 height 24
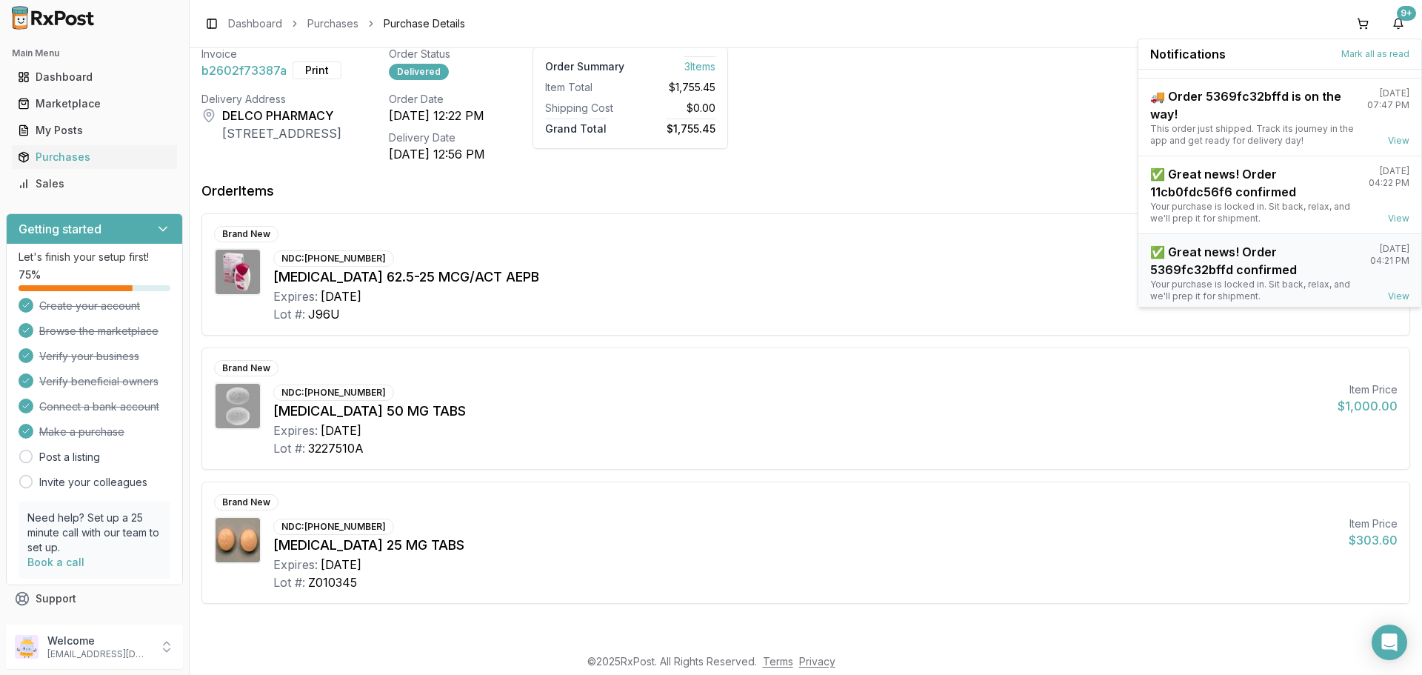
scroll to position [194, 0]
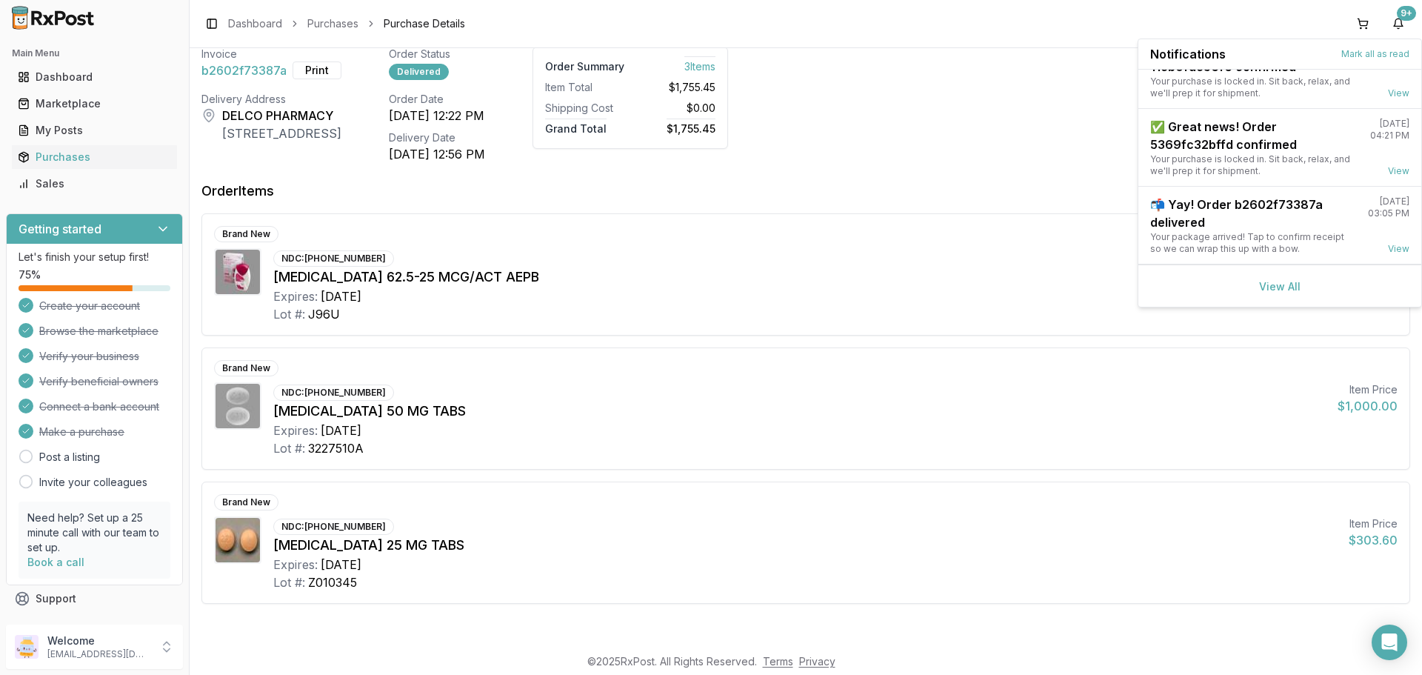
click at [1273, 278] on div "View All" at bounding box center [1279, 285] width 283 height 42
click at [1269, 284] on link "View All" at bounding box center [1279, 286] width 41 height 13
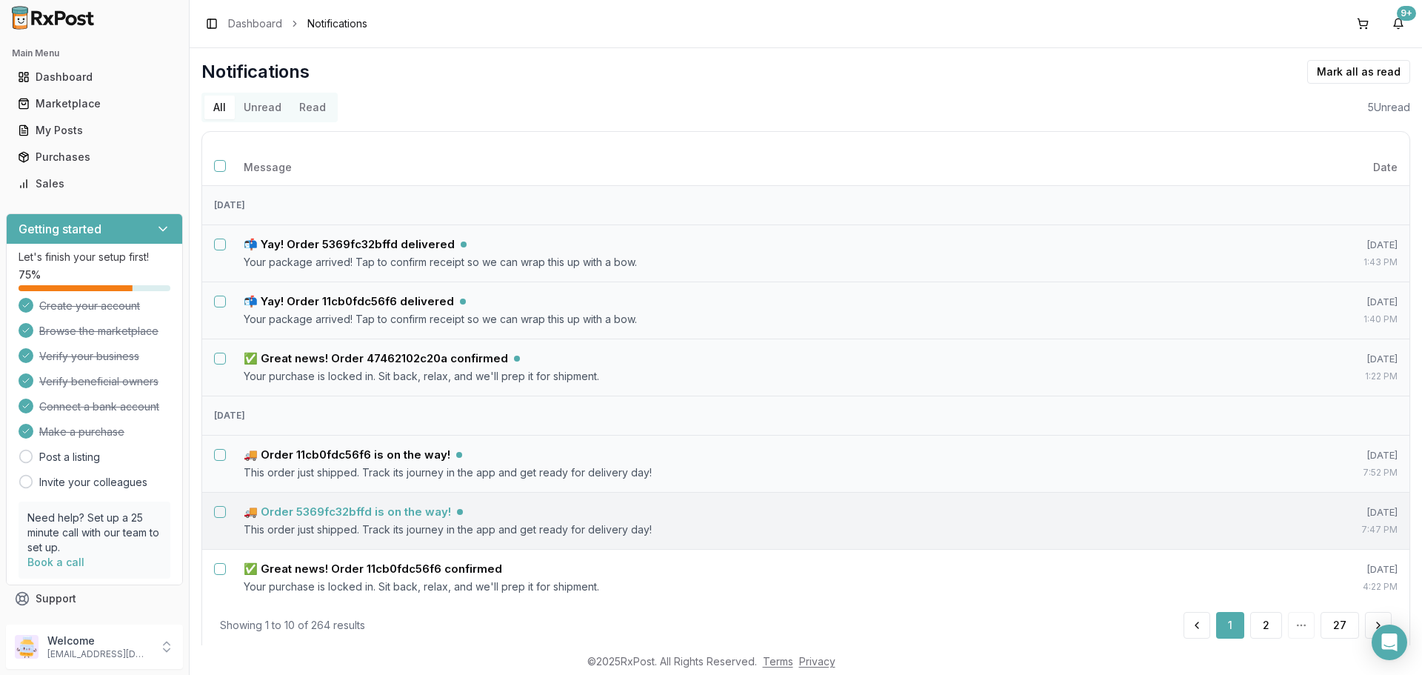
click at [303, 512] on h5 "🚚 Order 5369fc32bffd is on the way!" at bounding box center [347, 511] width 207 height 15
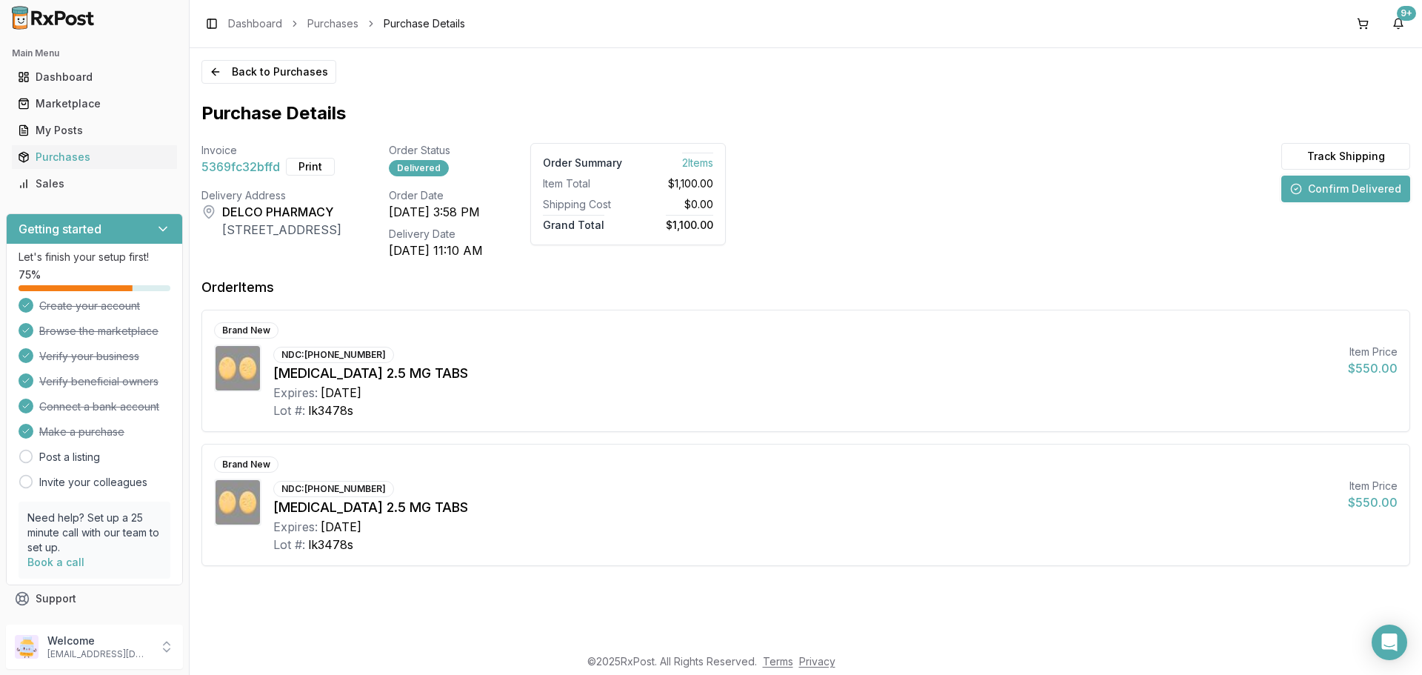
click at [1330, 190] on button "Confirm Delivered" at bounding box center [1345, 189] width 129 height 27
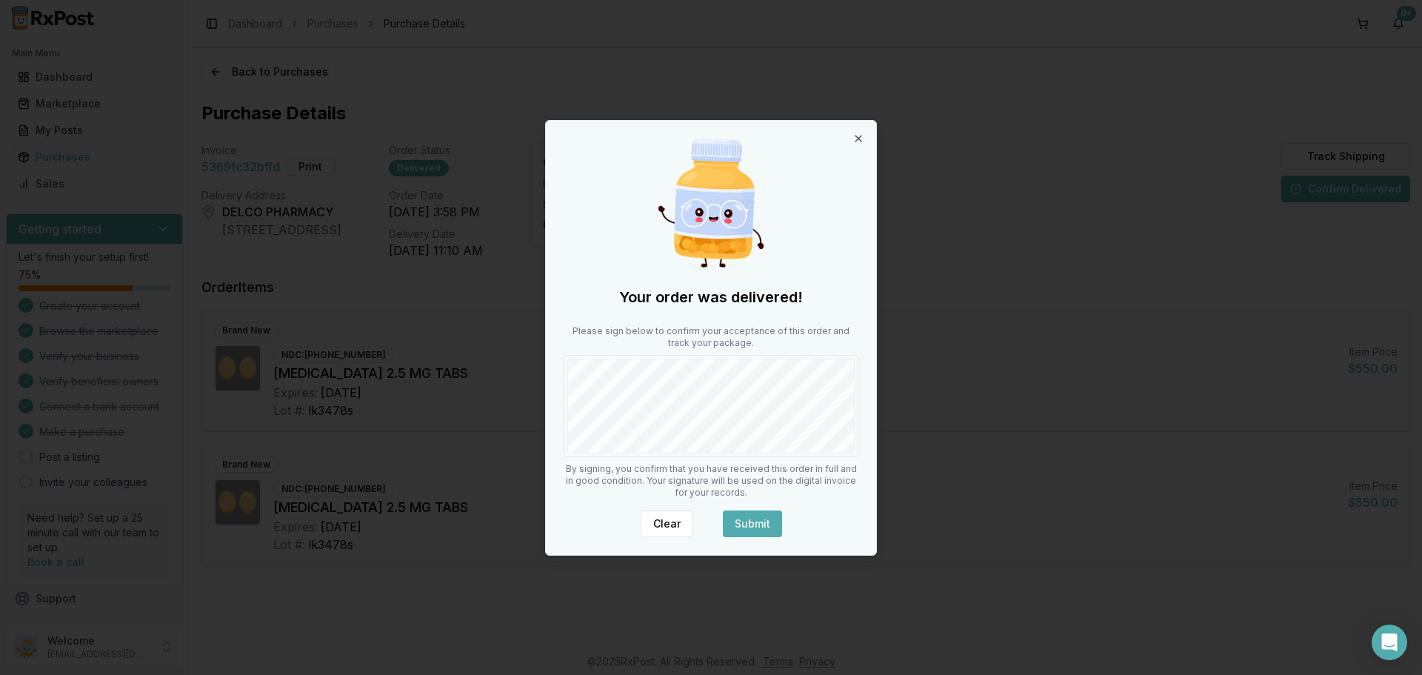
click at [759, 523] on button "Submit" at bounding box center [752, 523] width 59 height 27
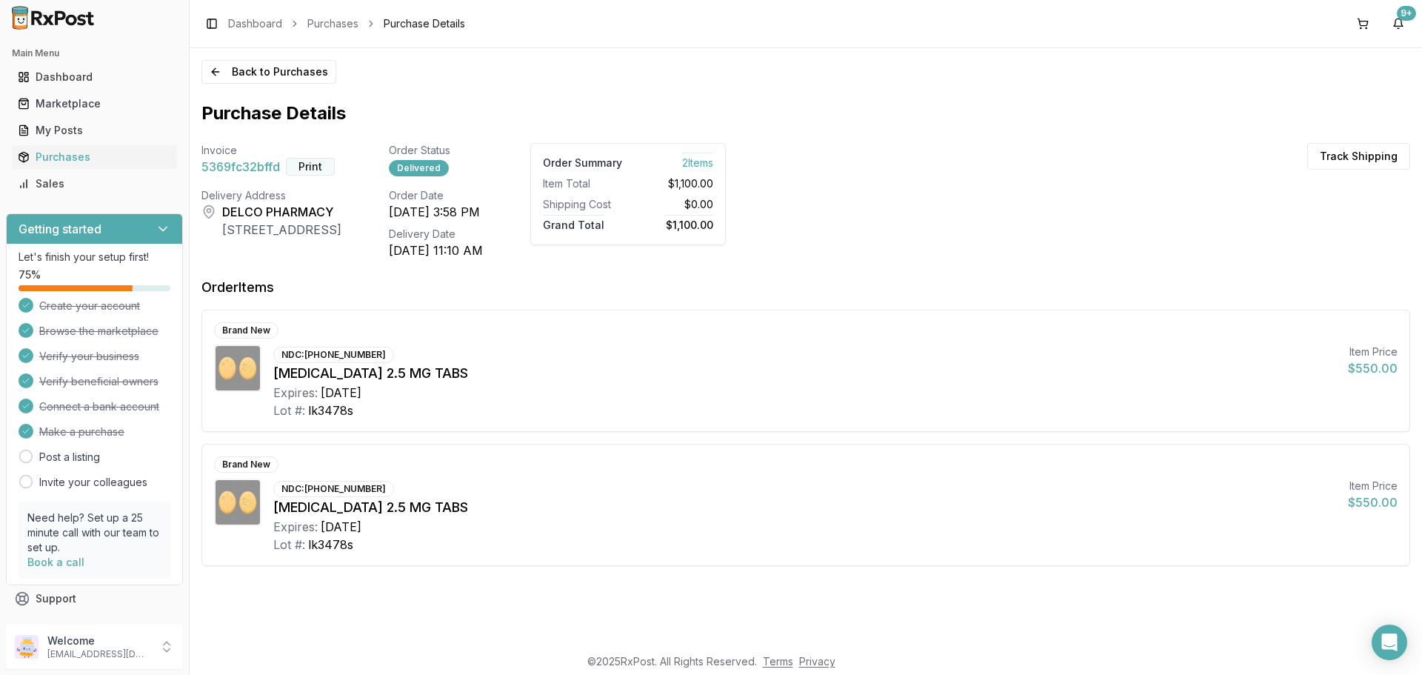
click at [323, 170] on button "Print" at bounding box center [310, 167] width 49 height 18
click at [1402, 26] on button "9+" at bounding box center [1398, 24] width 24 height 24
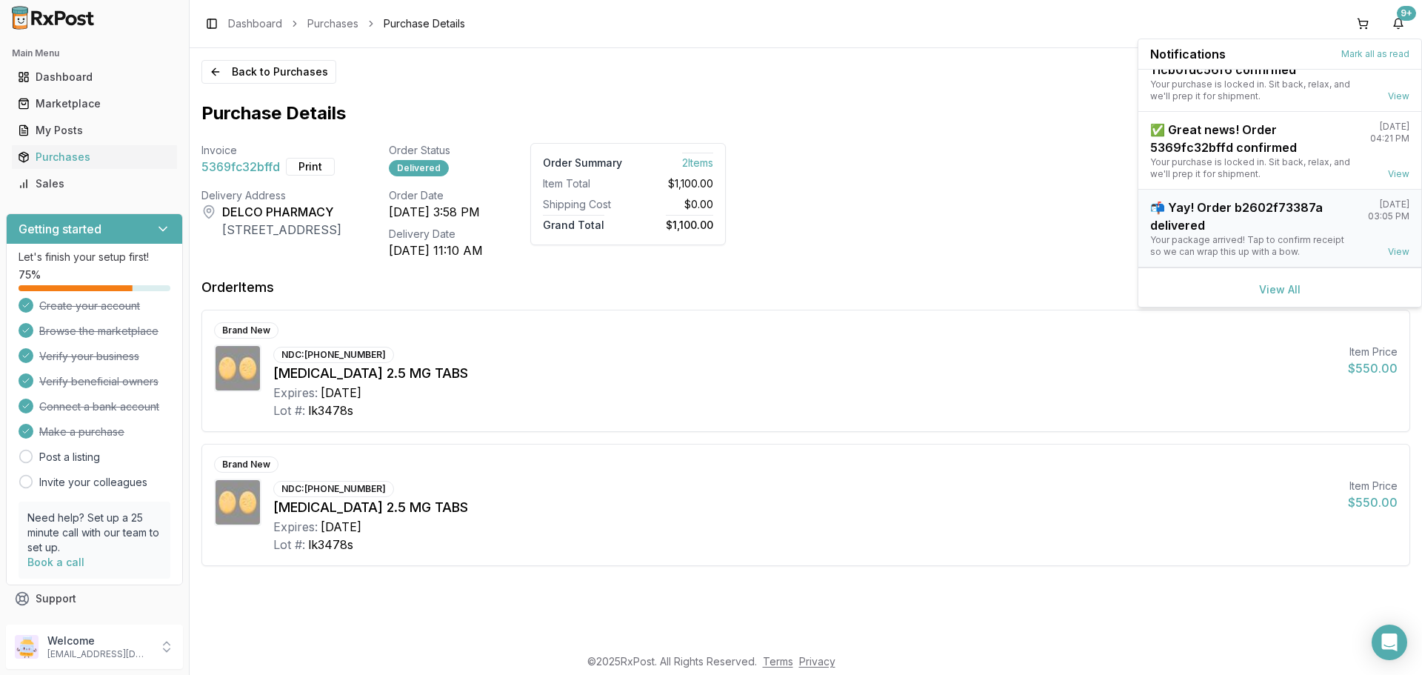
scroll to position [194, 0]
click at [1277, 284] on link "View All" at bounding box center [1279, 286] width 41 height 13
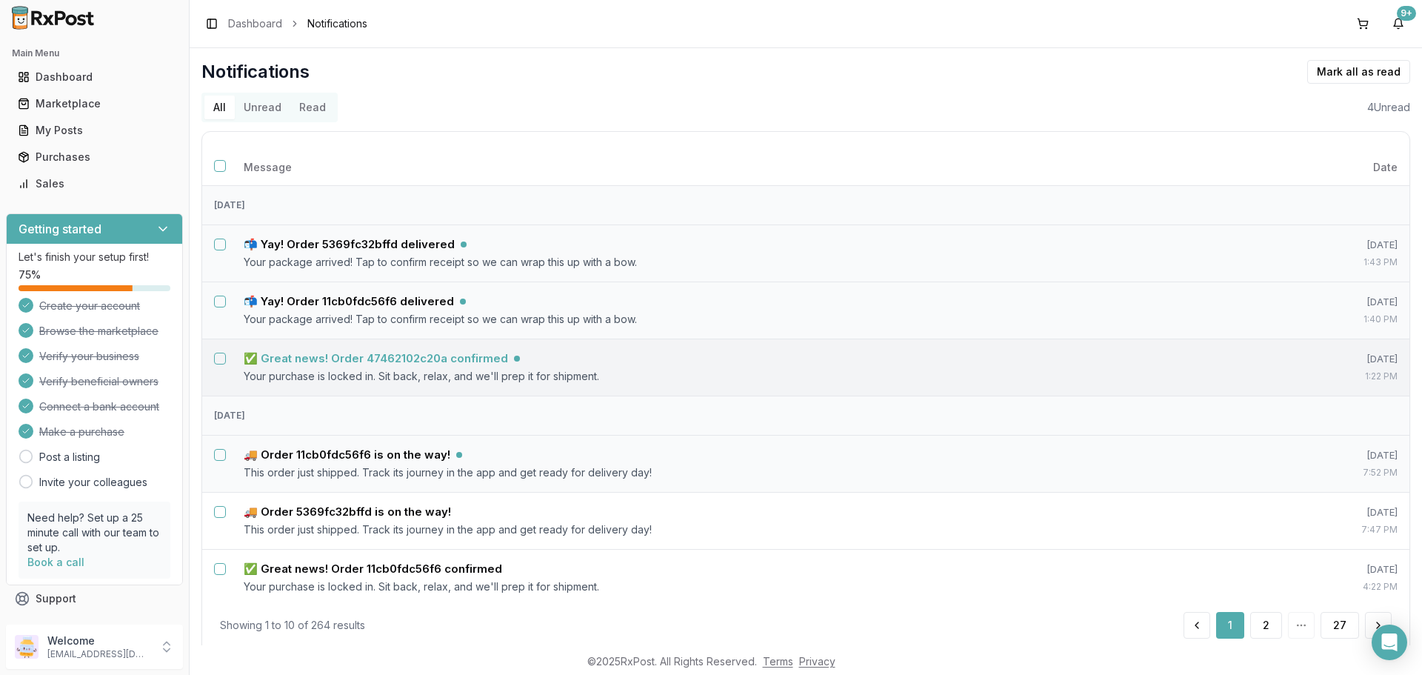
click at [414, 356] on h5 "✅ Great news! Order 47462102c20a confirmed" at bounding box center [376, 358] width 264 height 15
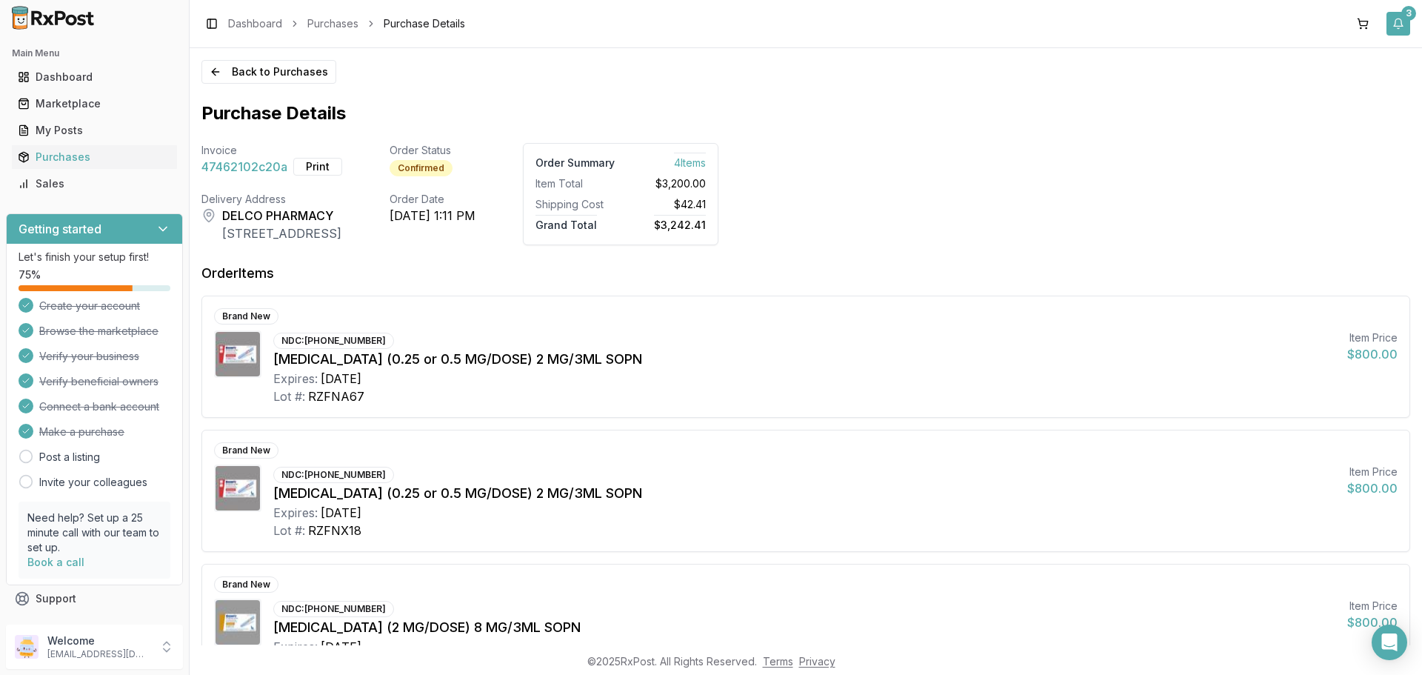
click at [1404, 22] on button "3" at bounding box center [1398, 24] width 24 height 24
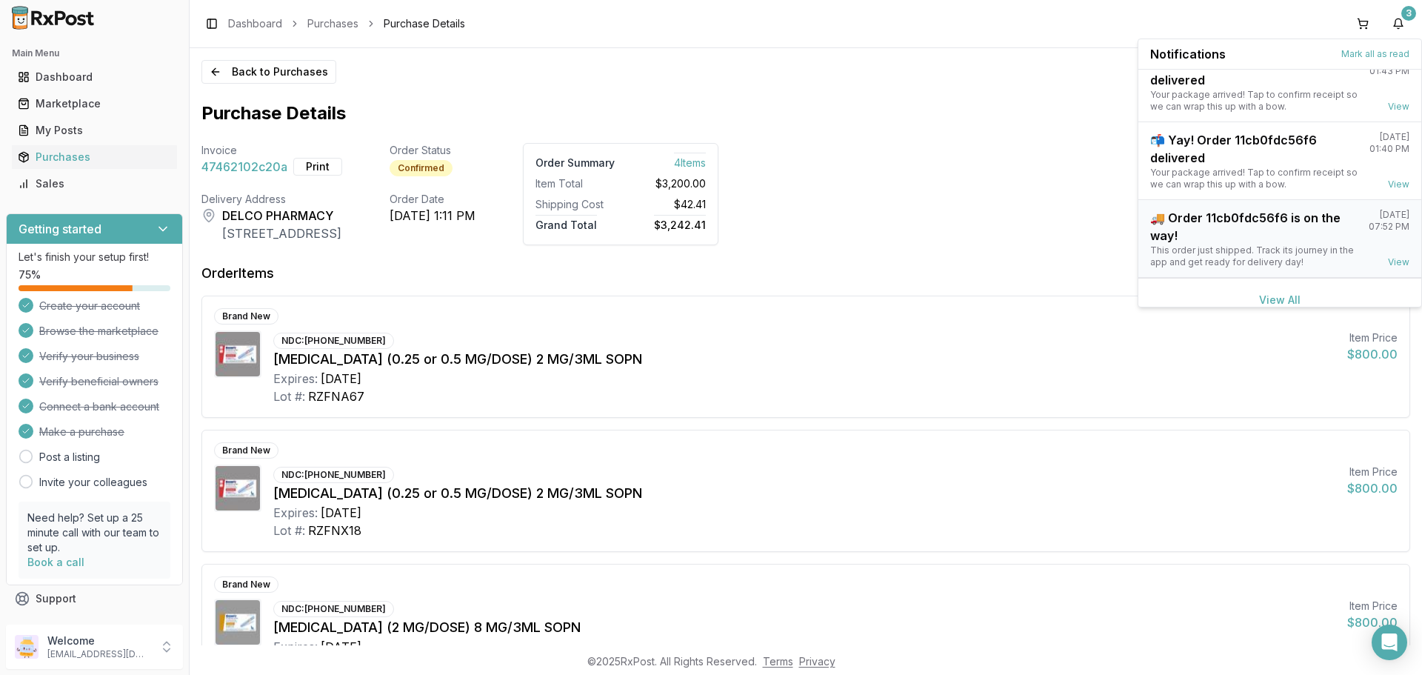
scroll to position [39, 0]
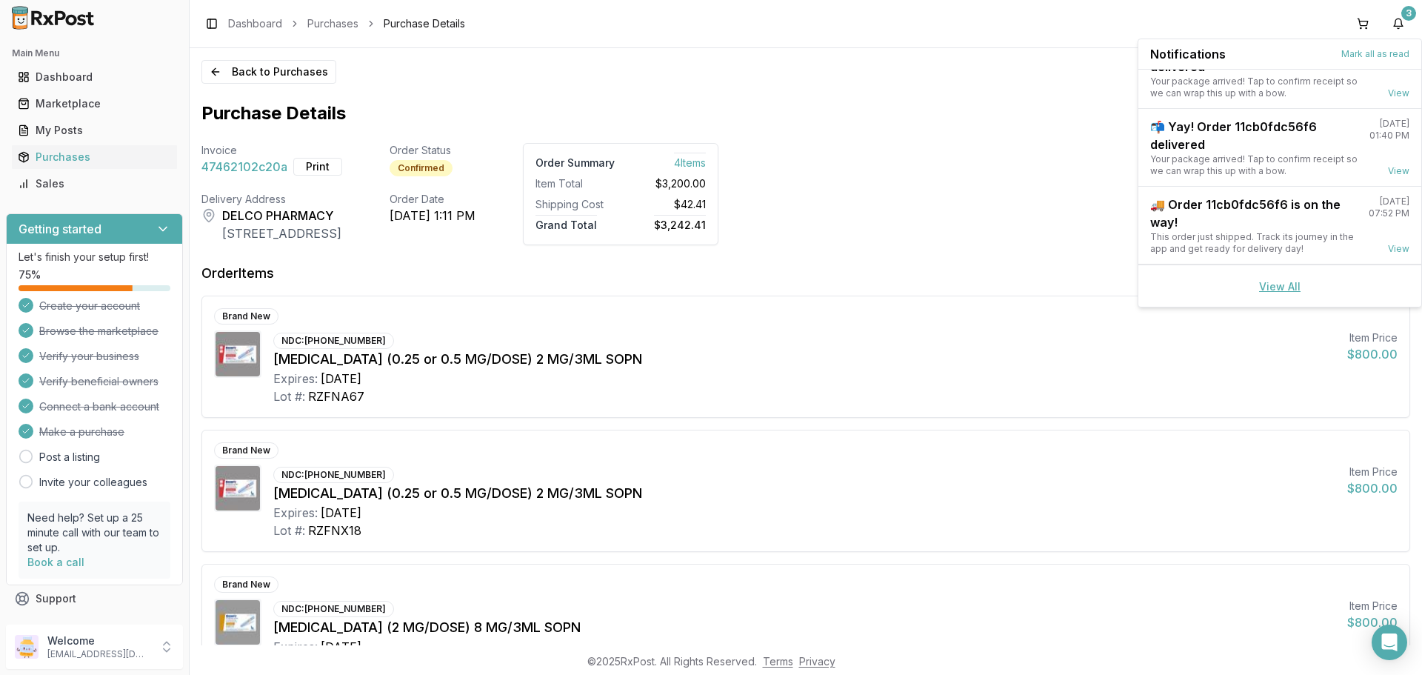
click at [1266, 281] on link "View All" at bounding box center [1279, 286] width 41 height 13
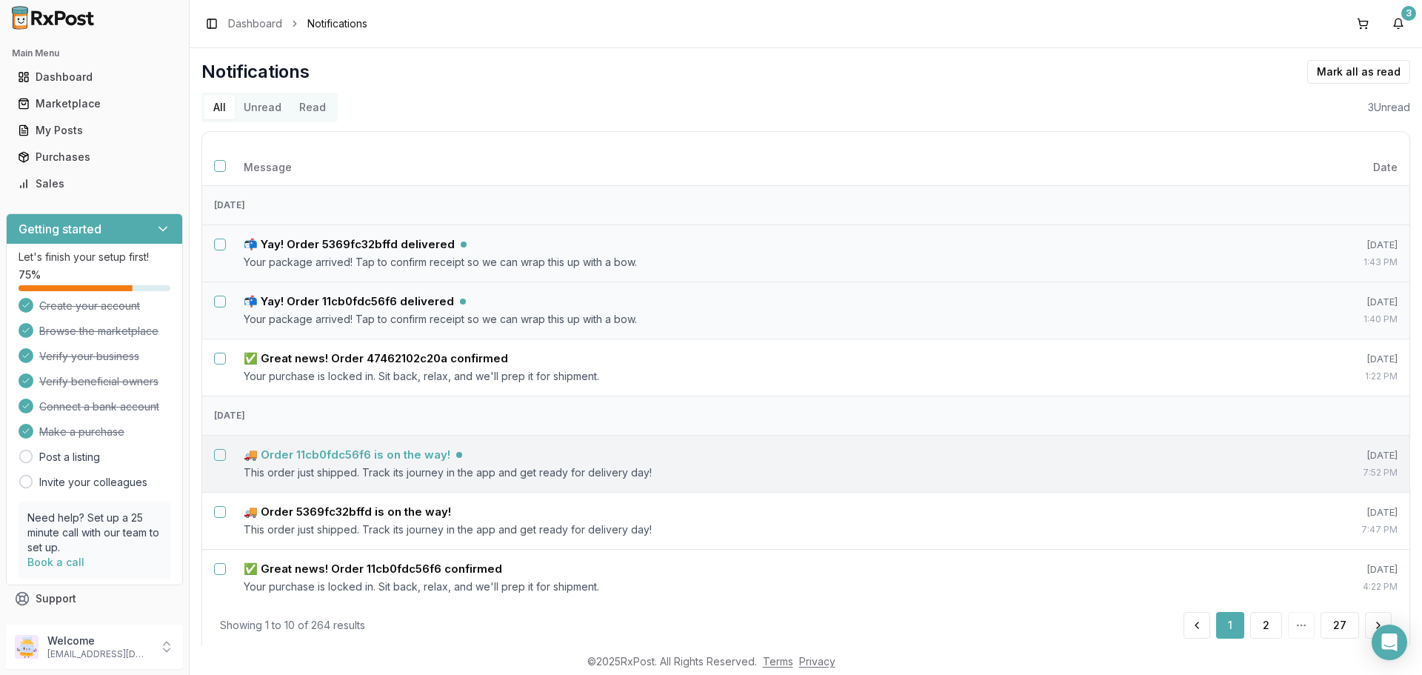
click at [308, 455] on h5 "🚚 Order 11cb0fdc56f6 is on the way!" at bounding box center [347, 454] width 207 height 15
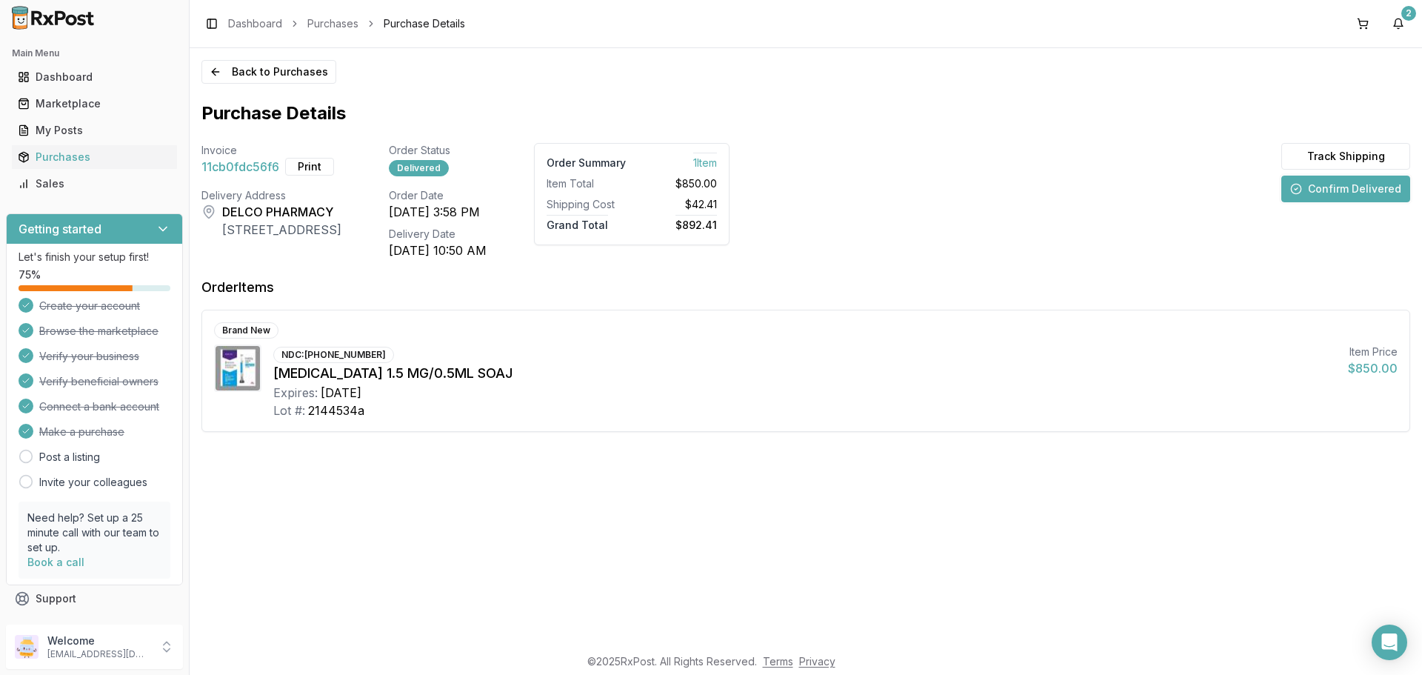
click at [1325, 194] on button "Confirm Delivered" at bounding box center [1345, 189] width 129 height 27
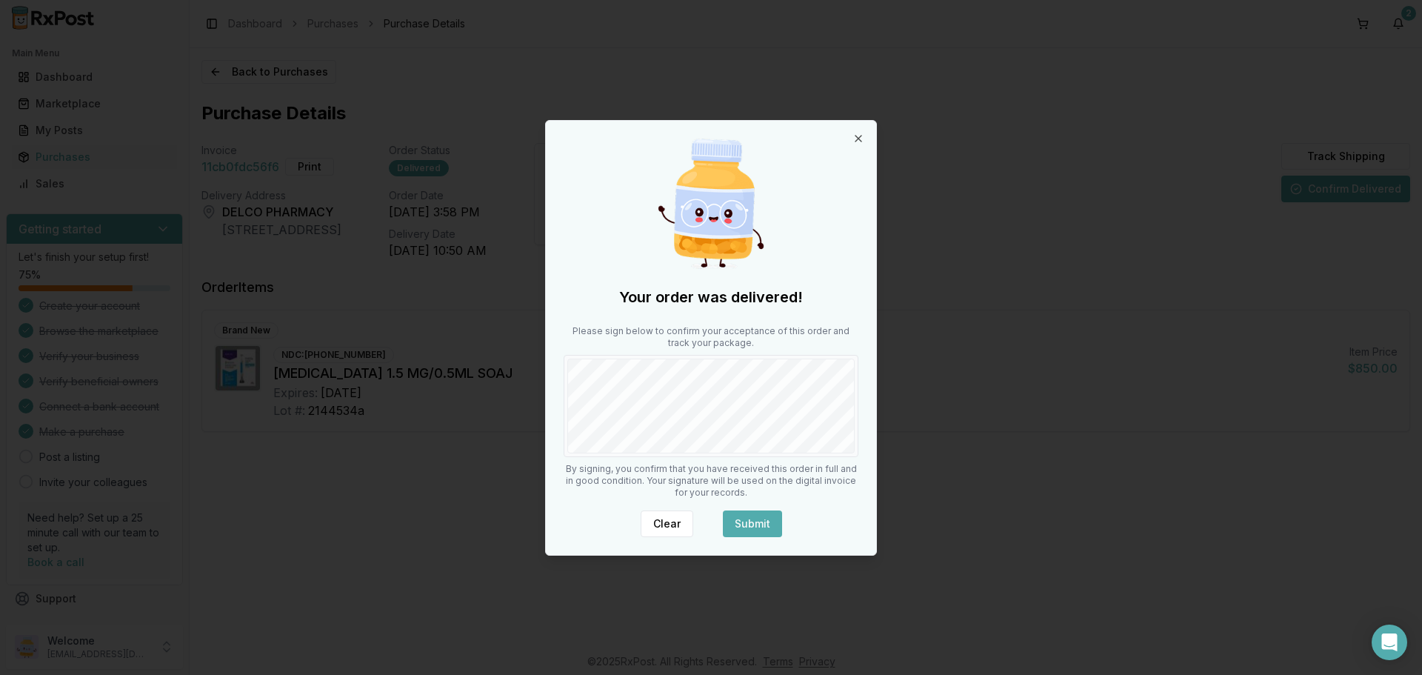
click at [753, 523] on button "Submit" at bounding box center [752, 523] width 59 height 27
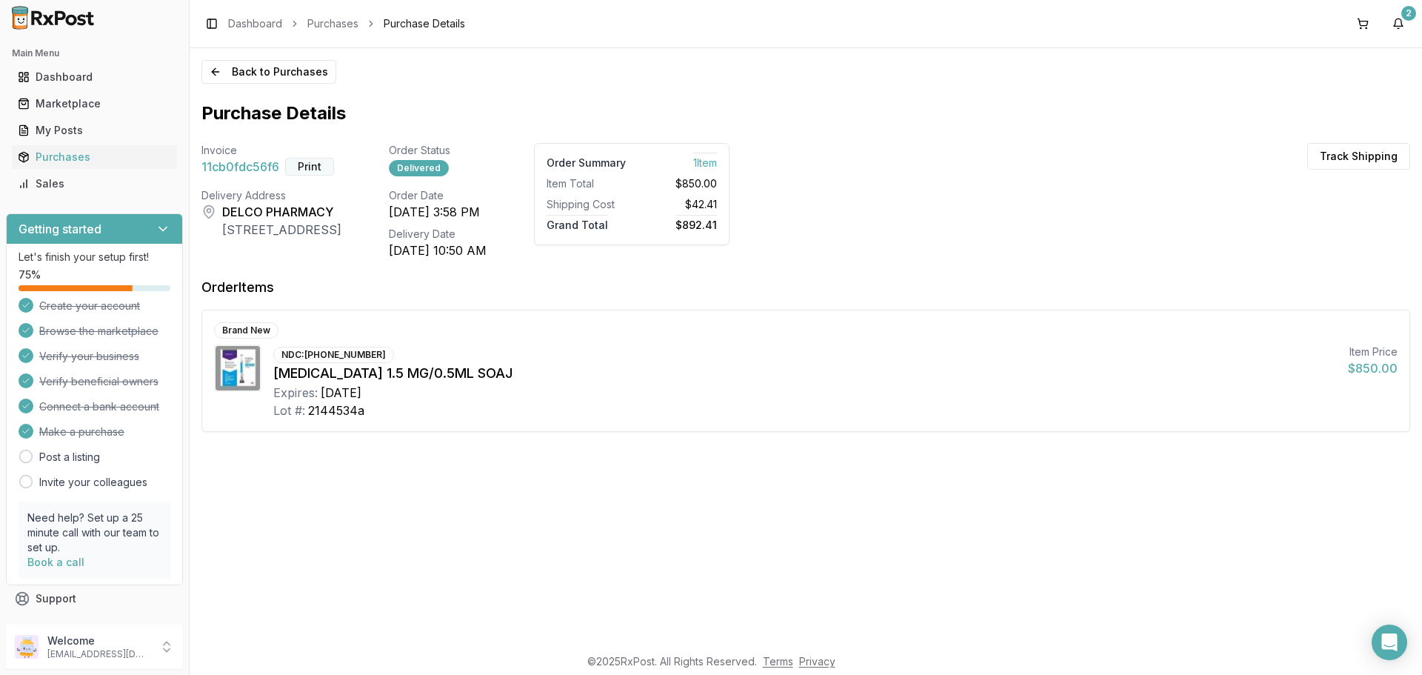
click at [311, 167] on button "Print" at bounding box center [309, 167] width 49 height 18
click at [1397, 27] on button "2" at bounding box center [1398, 24] width 24 height 24
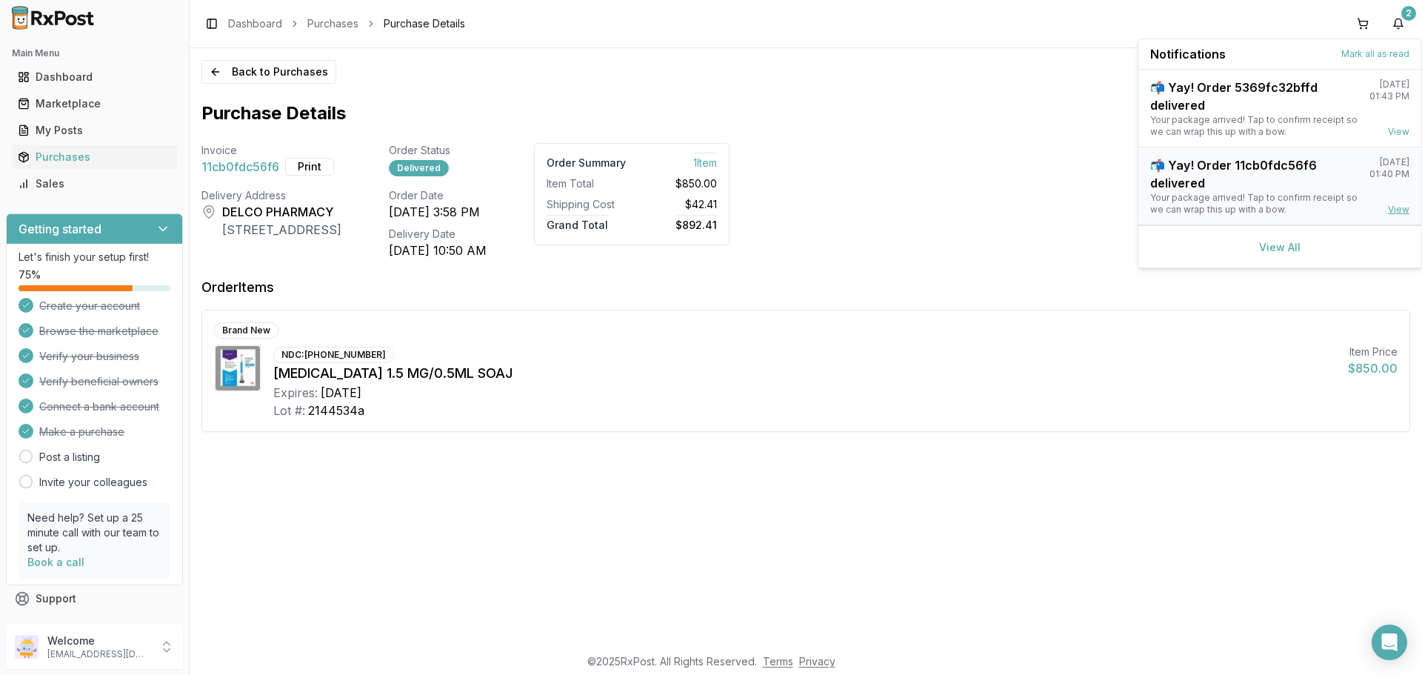
click at [1394, 207] on link "View" at bounding box center [1398, 210] width 21 height 12
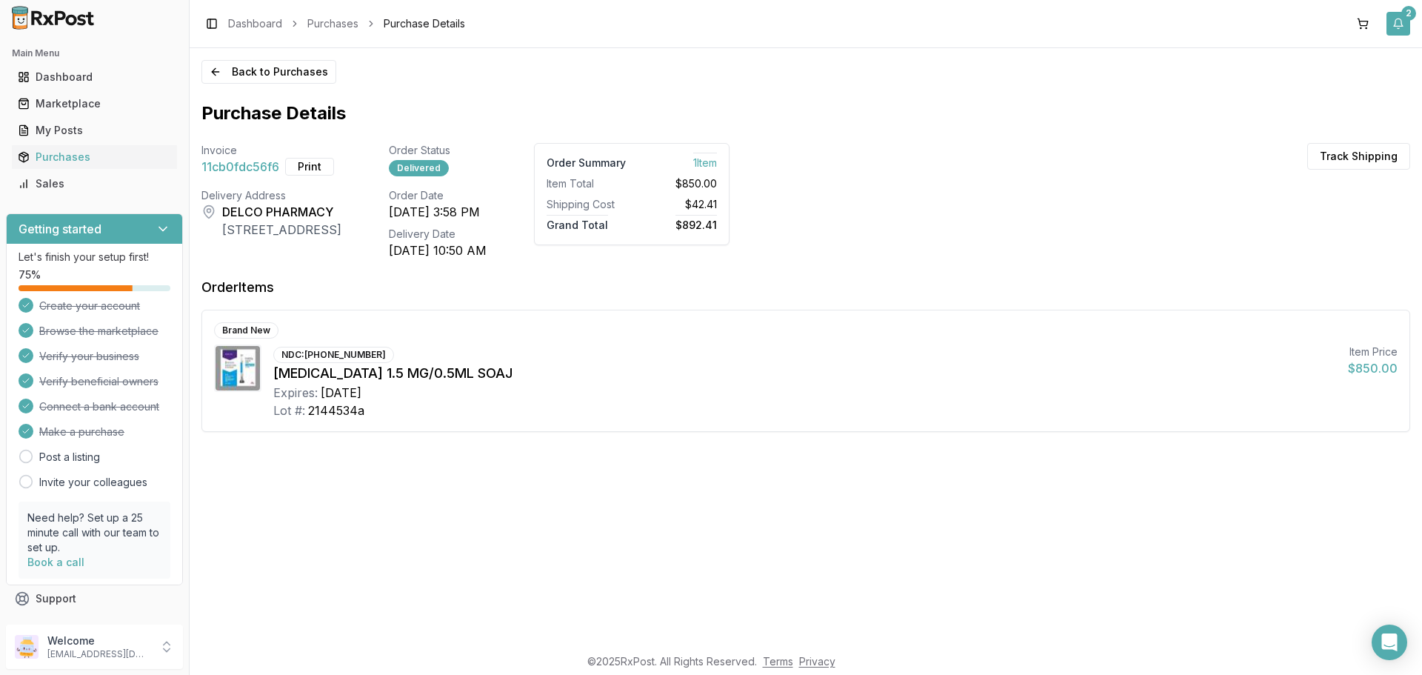
click at [1408, 25] on button "2" at bounding box center [1398, 24] width 24 height 24
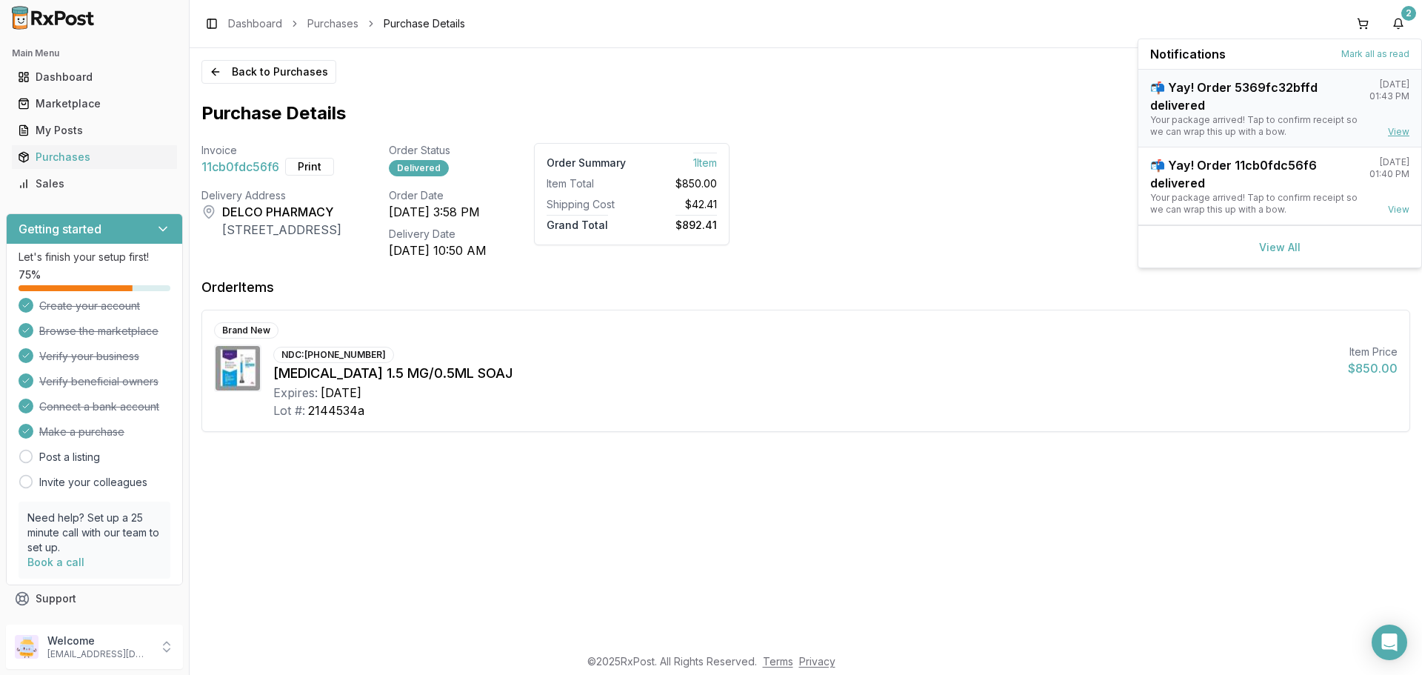
click at [1397, 132] on link "View" at bounding box center [1398, 132] width 21 height 12
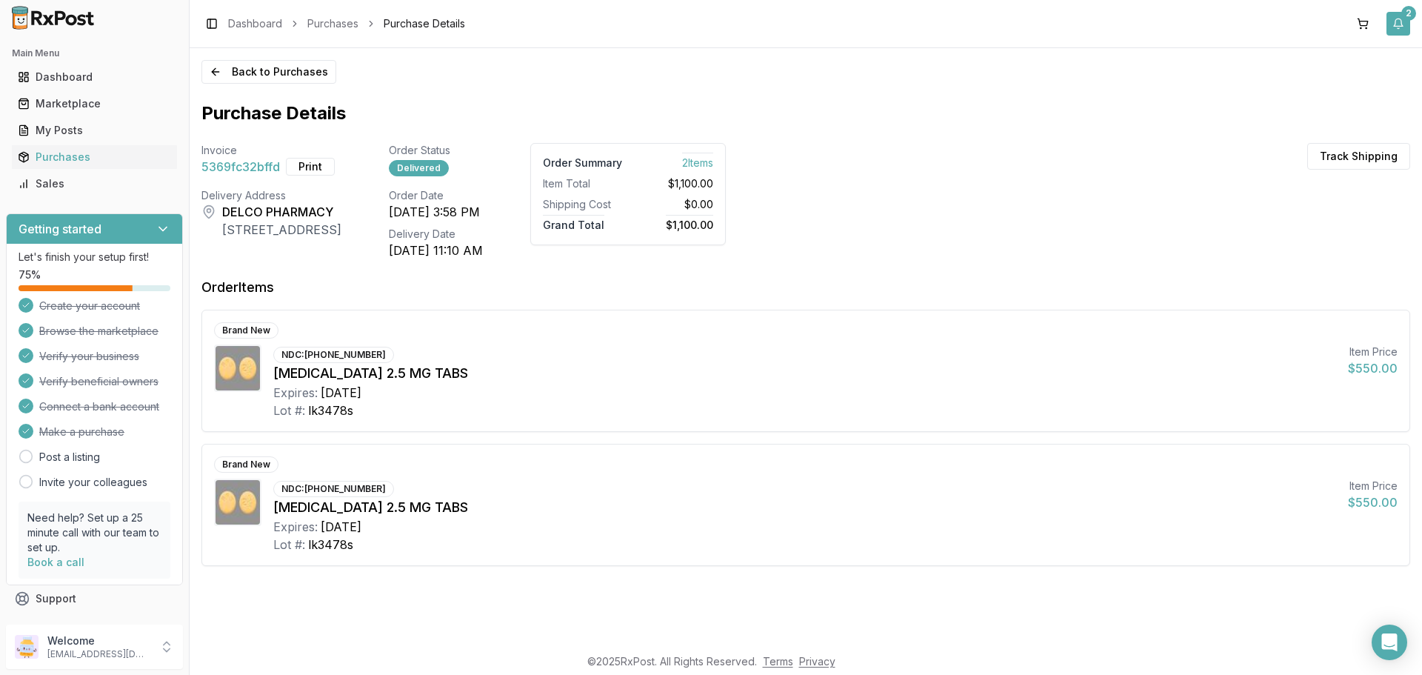
click at [1403, 20] on button "2" at bounding box center [1398, 24] width 24 height 24
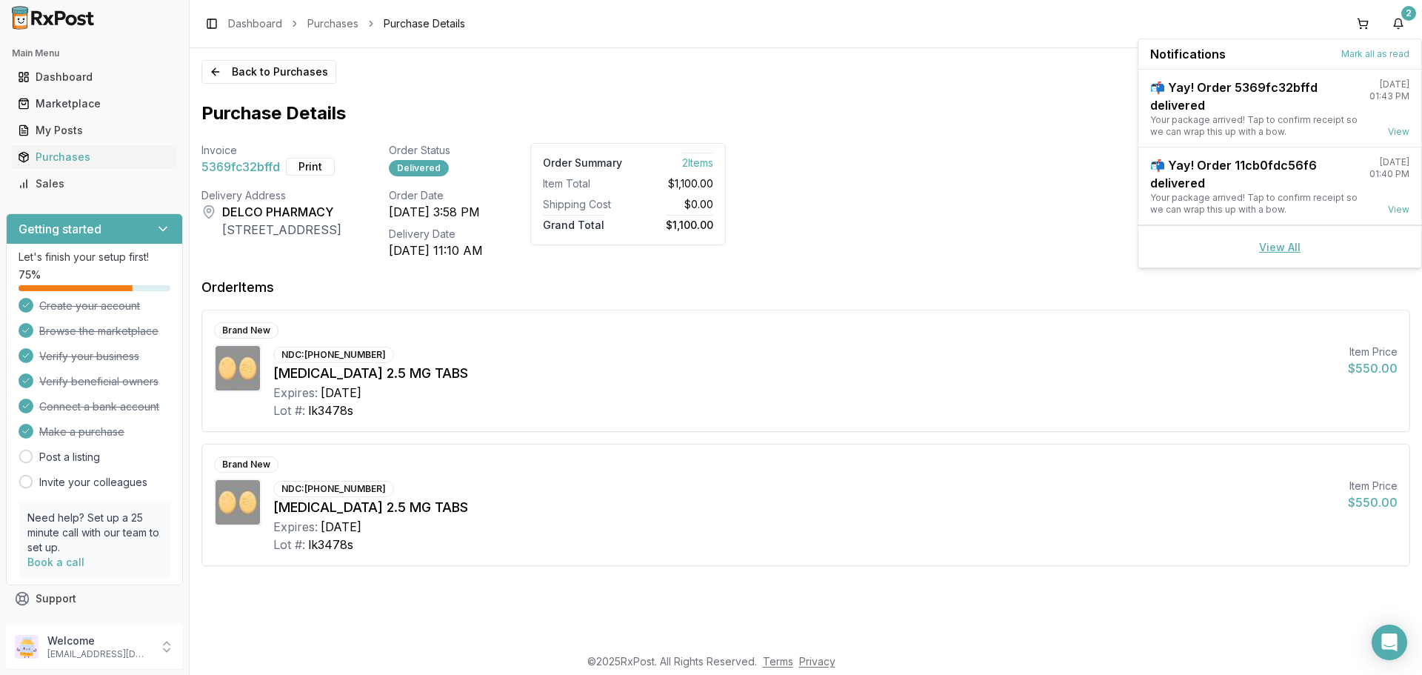
click at [1280, 243] on link "View All" at bounding box center [1279, 247] width 41 height 13
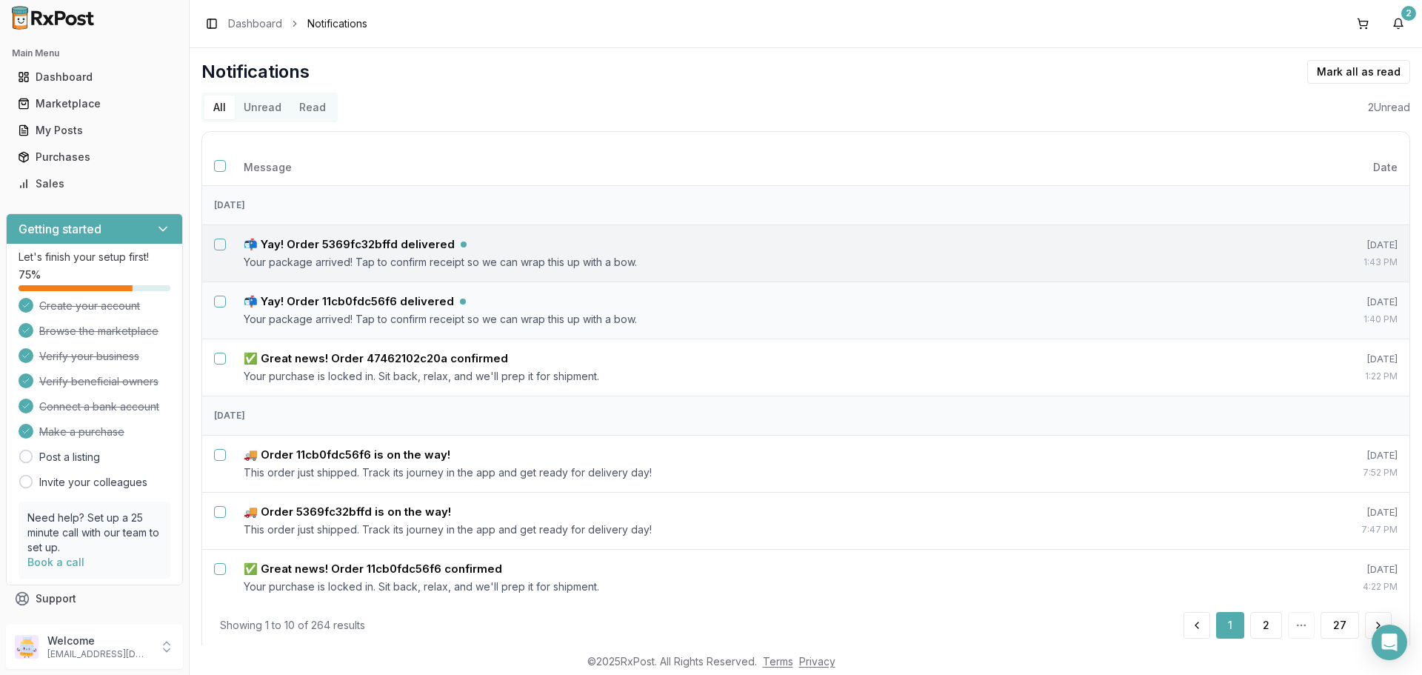
drag, startPoint x: 220, startPoint y: 246, endPoint x: 202, endPoint y: 284, distance: 42.4
click at [219, 246] on button "Select notification: 📬 Yay! Order 5369fc32bffd delivered" at bounding box center [220, 244] width 12 height 12
drag, startPoint x: 214, startPoint y: 301, endPoint x: 484, endPoint y: 304, distance: 269.6
click at [216, 301] on button "Select notification: 📬 Yay! Order 11cb0fdc56f6 delivered" at bounding box center [220, 301] width 12 height 12
click at [1263, 72] on button "Mark as read" at bounding box center [1292, 72] width 87 height 24
